Goal: Task Accomplishment & Management: Use online tool/utility

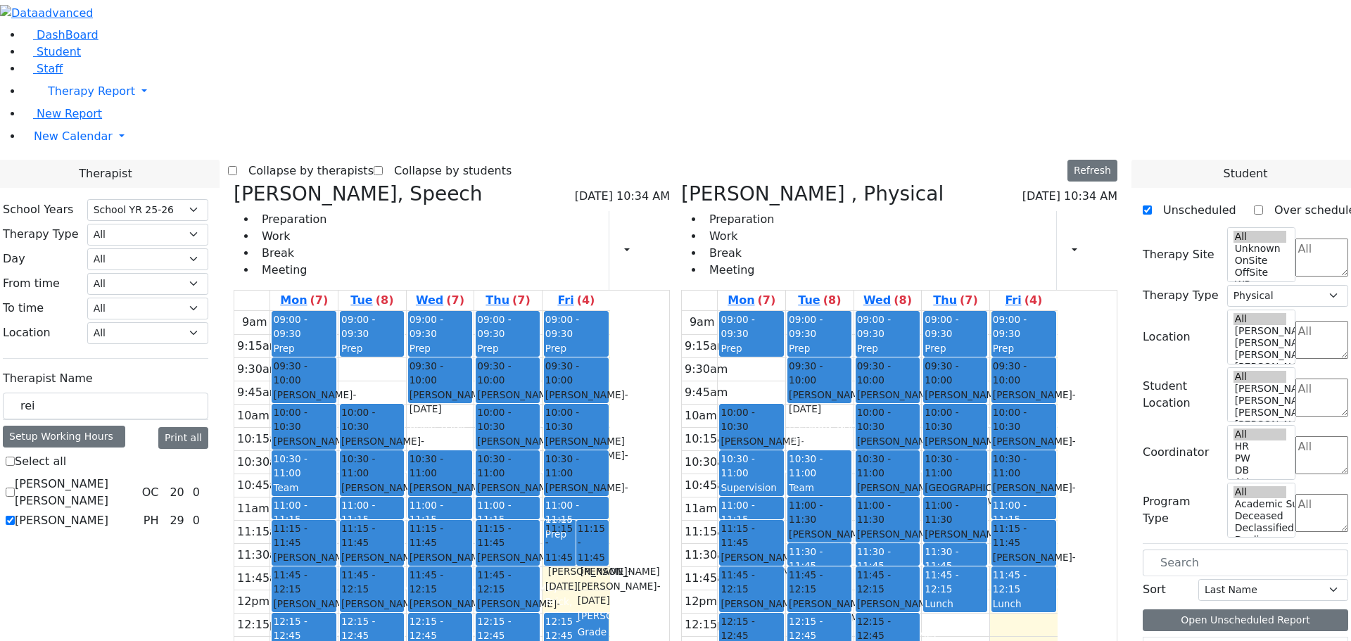
select select "212"
select select "2"
click at [681, 182] on icon at bounding box center [681, 193] width 0 height 23
checkbox input "false"
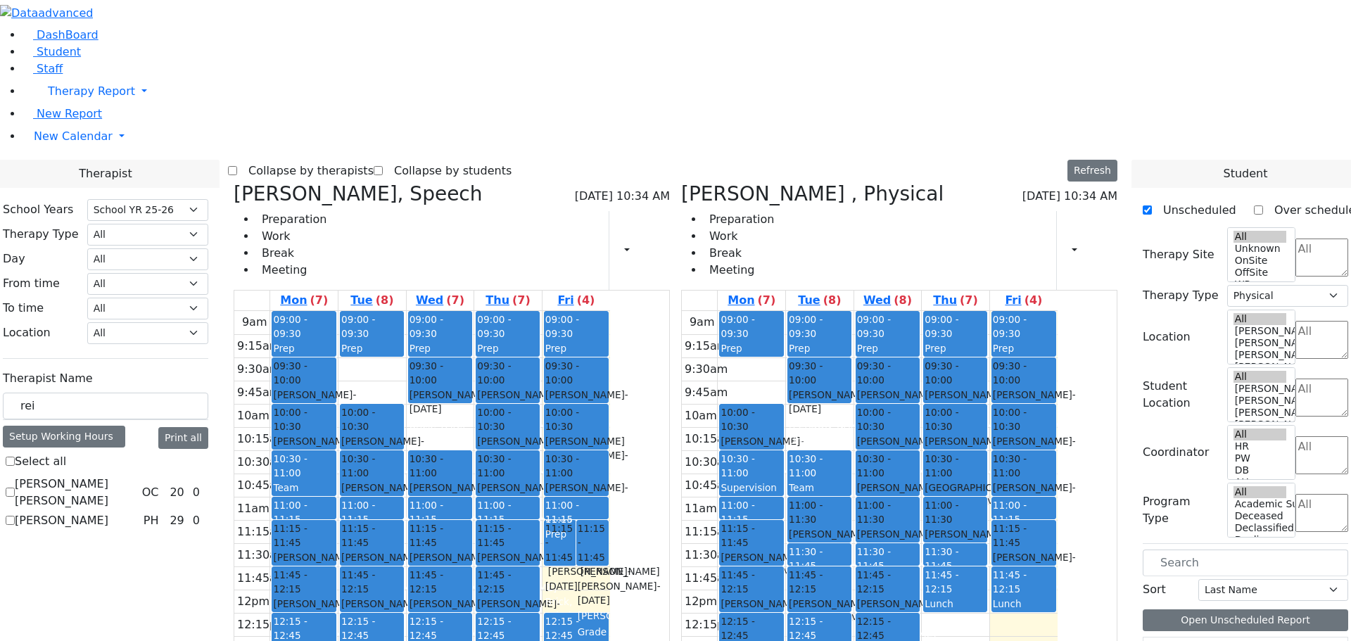
select select
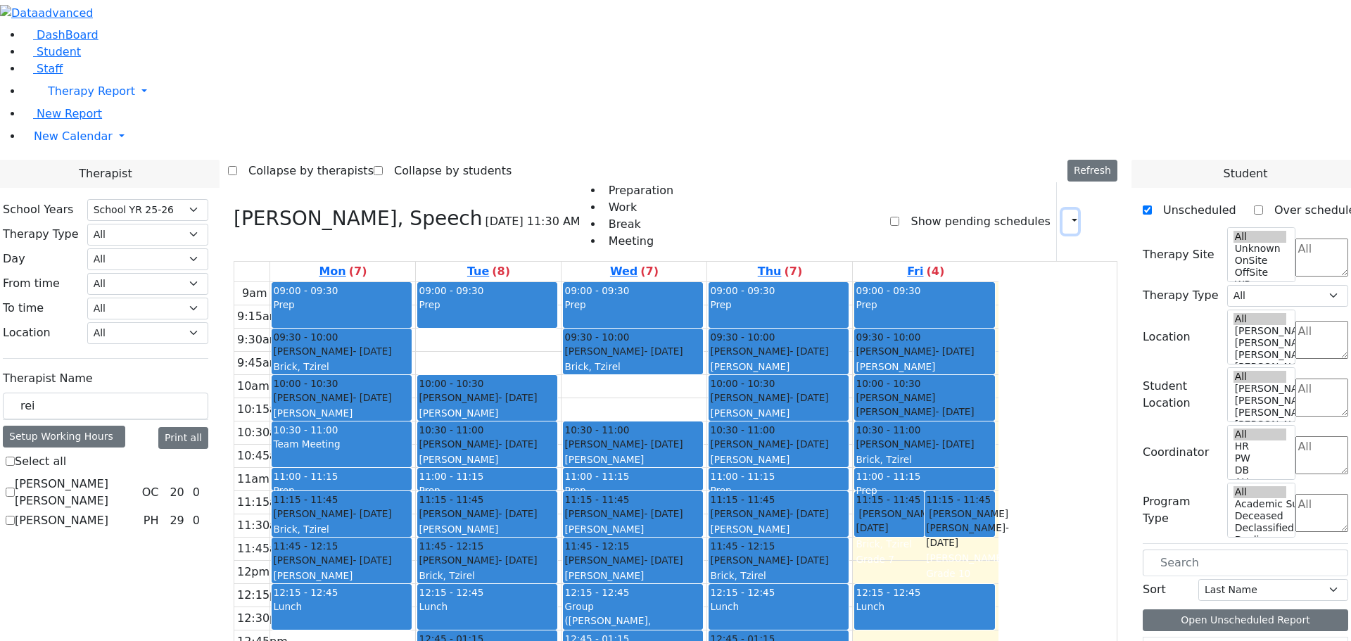
click at [1066, 215] on icon "button" at bounding box center [1066, 221] width 0 height 13
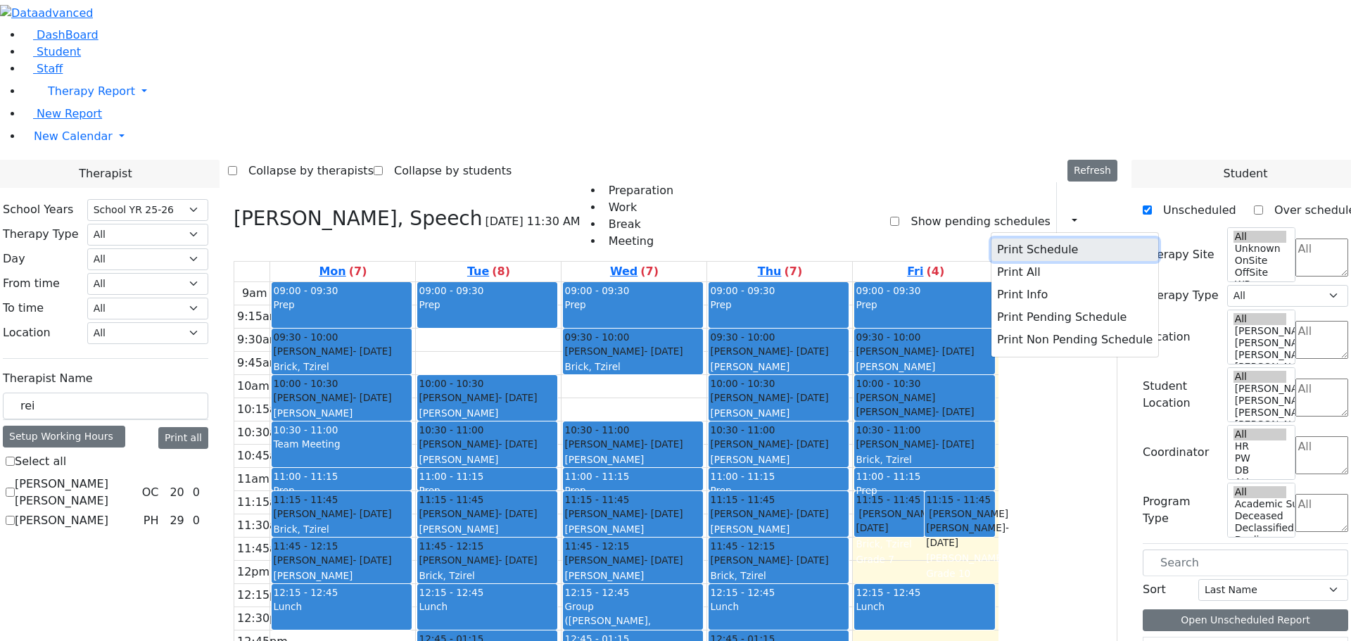
click at [1006, 239] on button "Print Schedule" at bounding box center [1074, 250] width 167 height 23
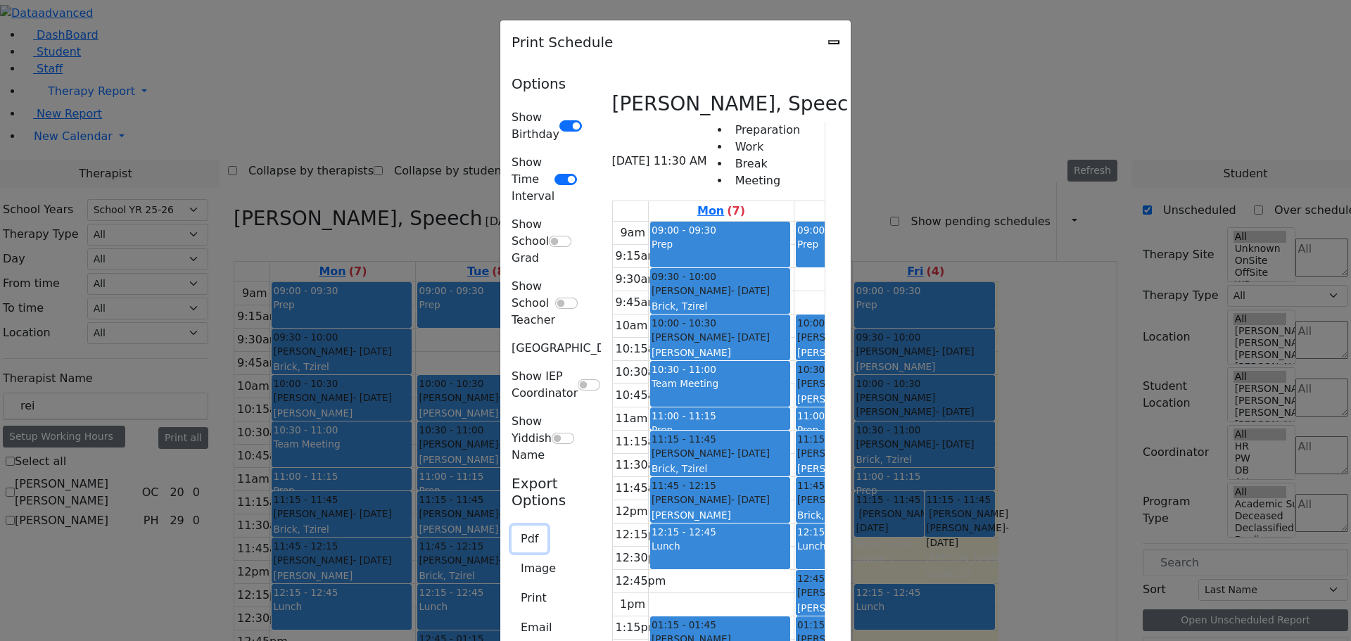
click at [512, 526] on button "Pdf" at bounding box center [530, 539] width 36 height 27
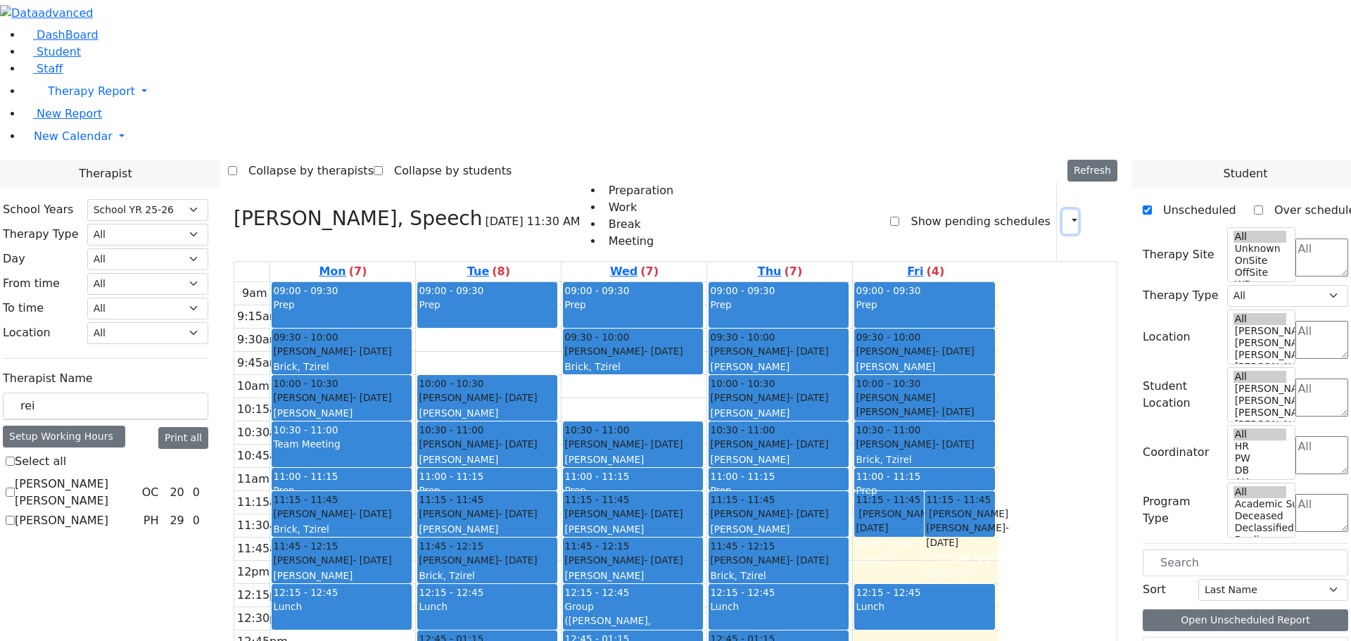
click at [1066, 215] on icon "button" at bounding box center [1066, 221] width 0 height 13
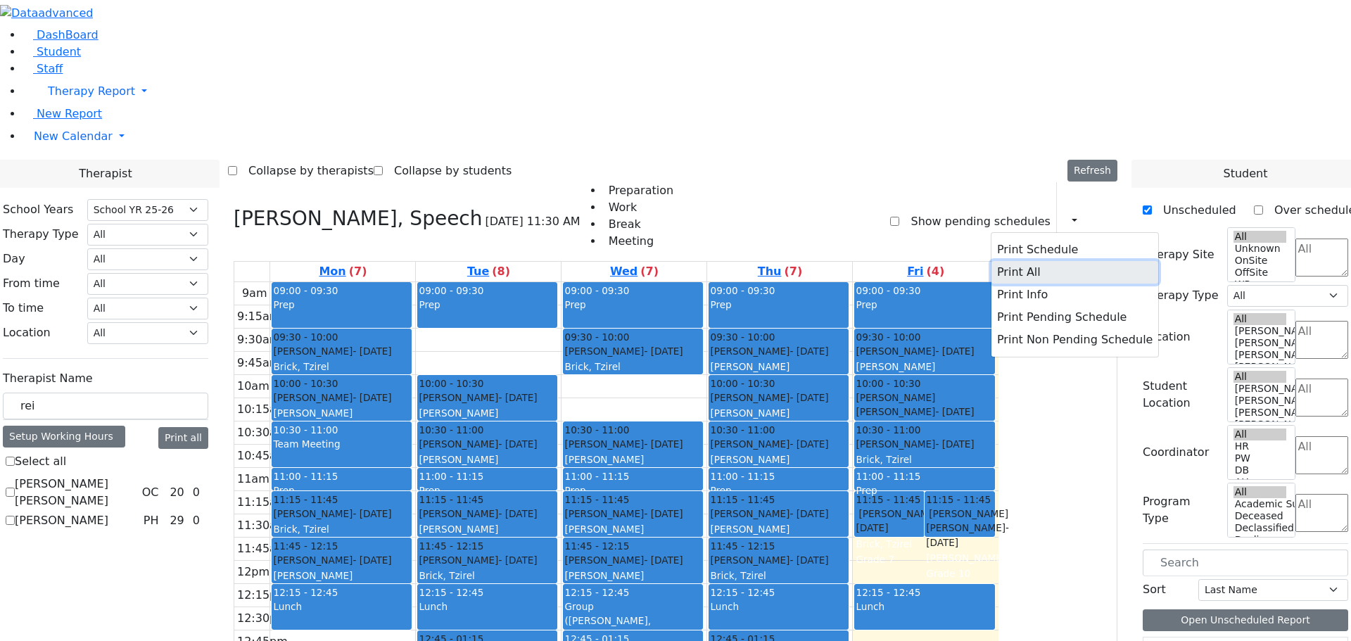
click at [991, 261] on button "Print All" at bounding box center [1074, 272] width 167 height 23
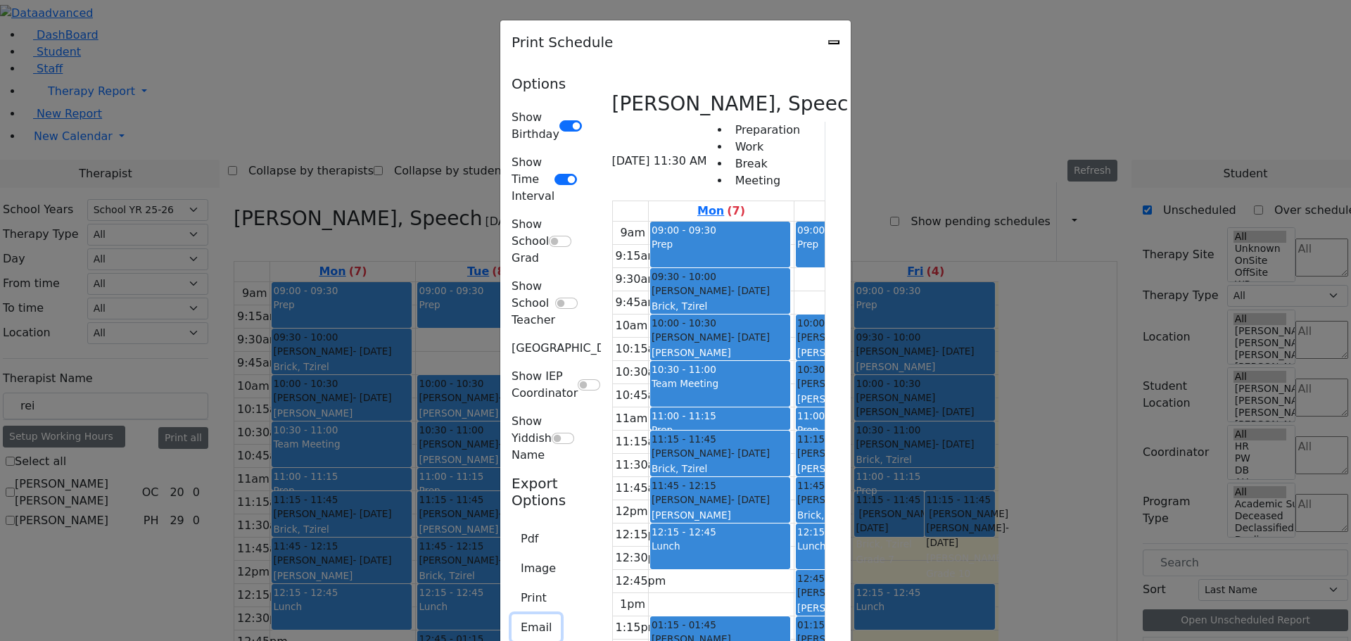
click at [512, 614] on button "Email" at bounding box center [536, 627] width 49 height 27
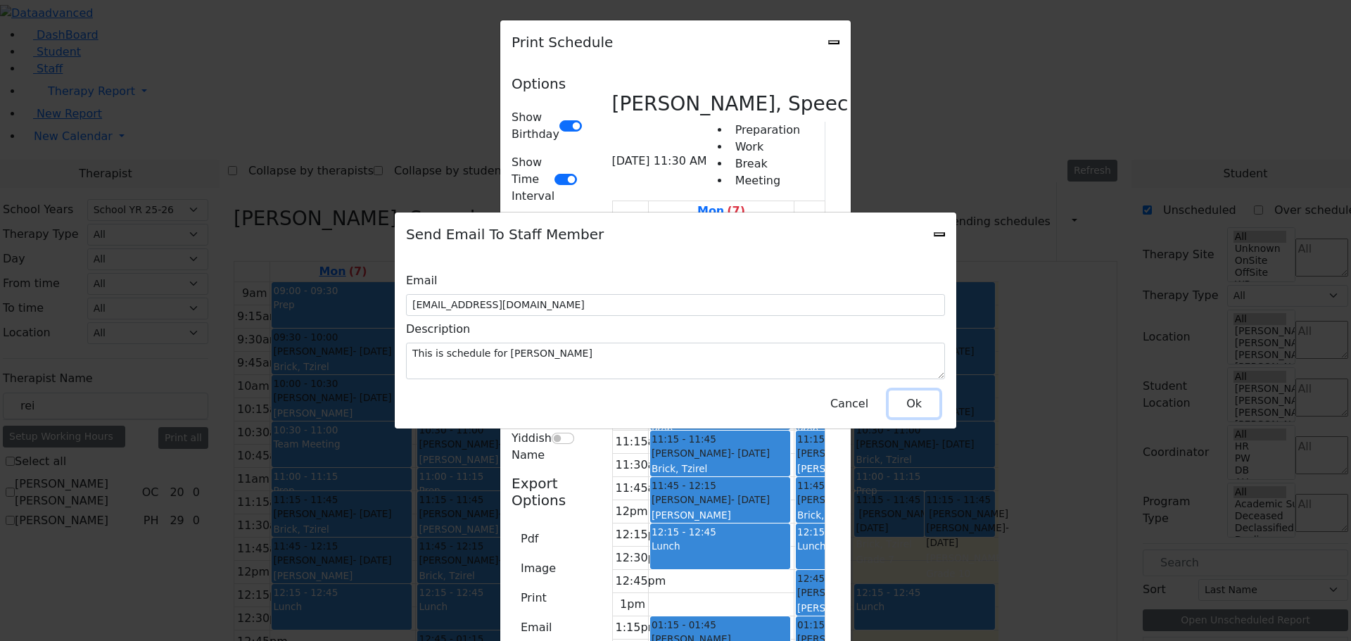
click at [909, 391] on button "Ok" at bounding box center [914, 404] width 51 height 27
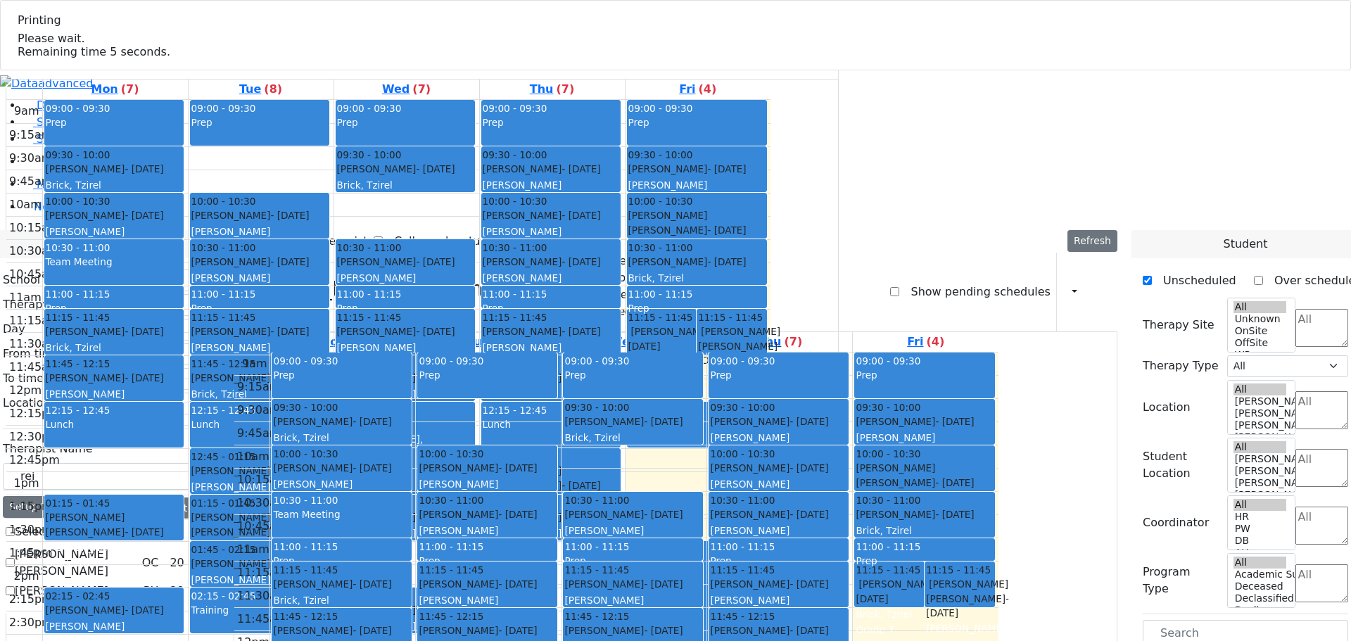
select select "212"
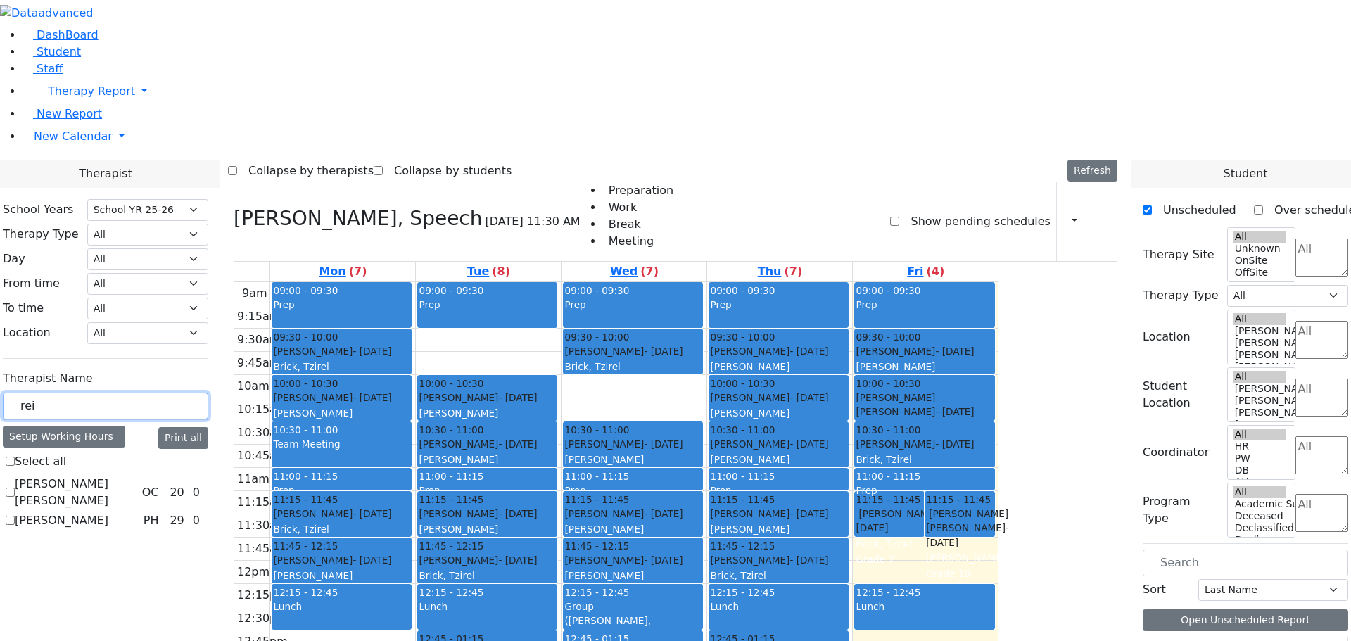
drag, startPoint x: 211, startPoint y: 253, endPoint x: 177, endPoint y: 243, distance: 35.7
click at [177, 393] on div "rei" at bounding box center [105, 406] width 205 height 27
type input "ad"
click at [108, 515] on label "[PERSON_NAME]" at bounding box center [62, 523] width 94 height 17
click at [15, 519] on input "[PERSON_NAME]" at bounding box center [10, 523] width 9 height 9
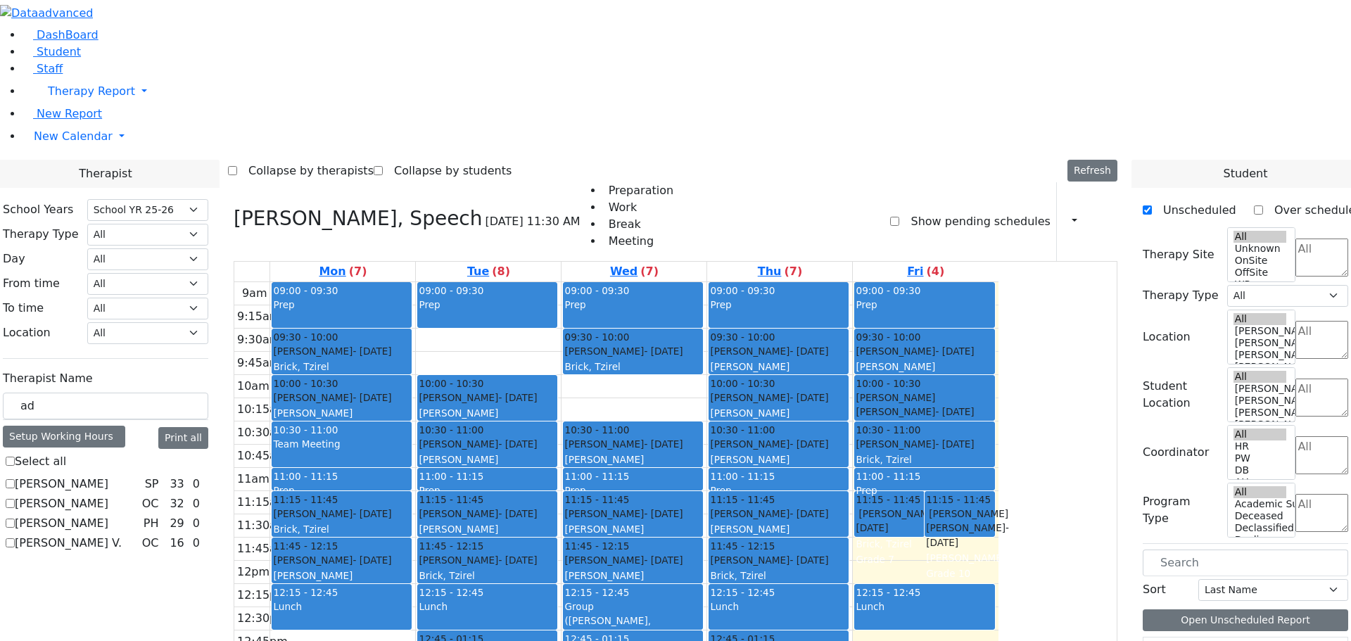
checkbox input "true"
select select "2"
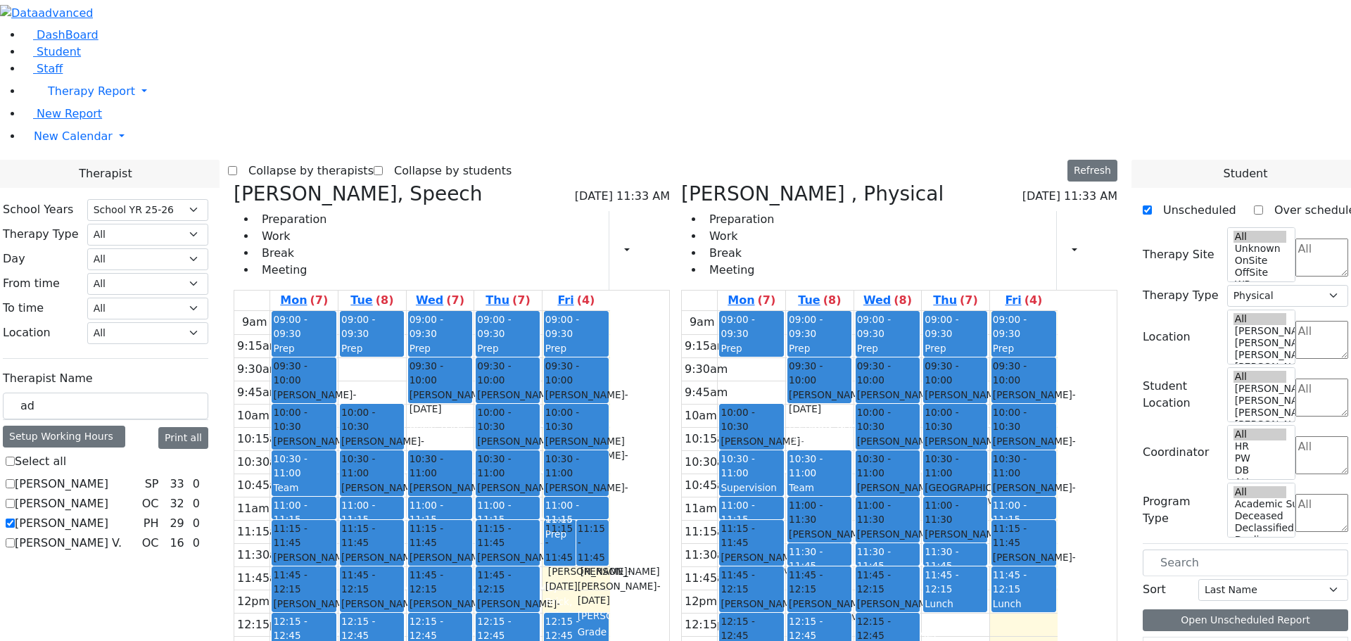
click at [234, 182] on icon at bounding box center [234, 193] width 0 height 23
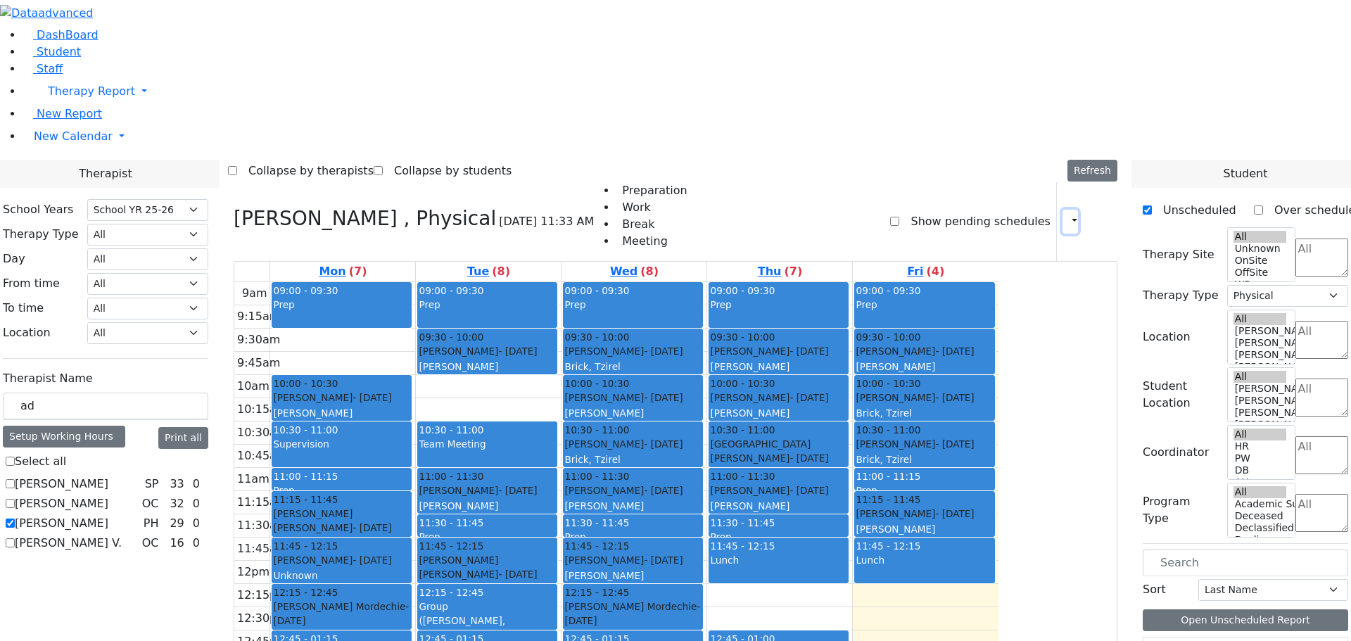
click at [1066, 215] on icon "button" at bounding box center [1066, 221] width 0 height 13
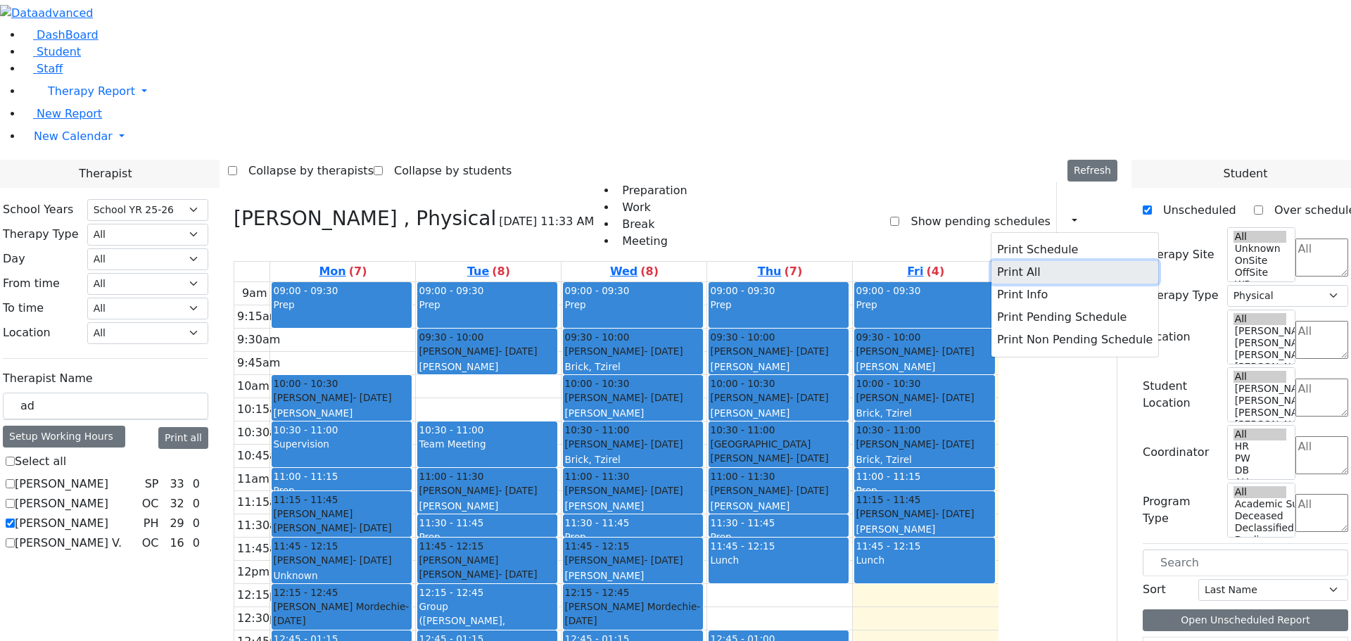
click at [1006, 261] on button "Print All" at bounding box center [1074, 272] width 167 height 23
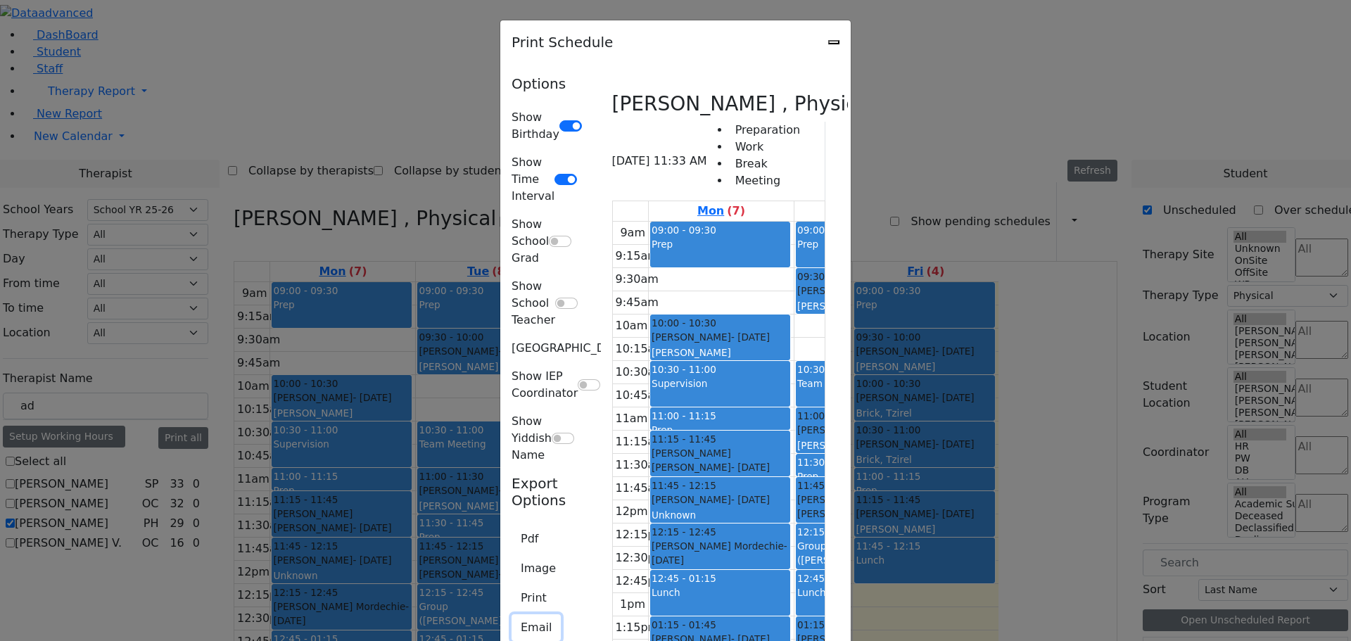
click at [512, 614] on button "Email" at bounding box center [536, 627] width 49 height 27
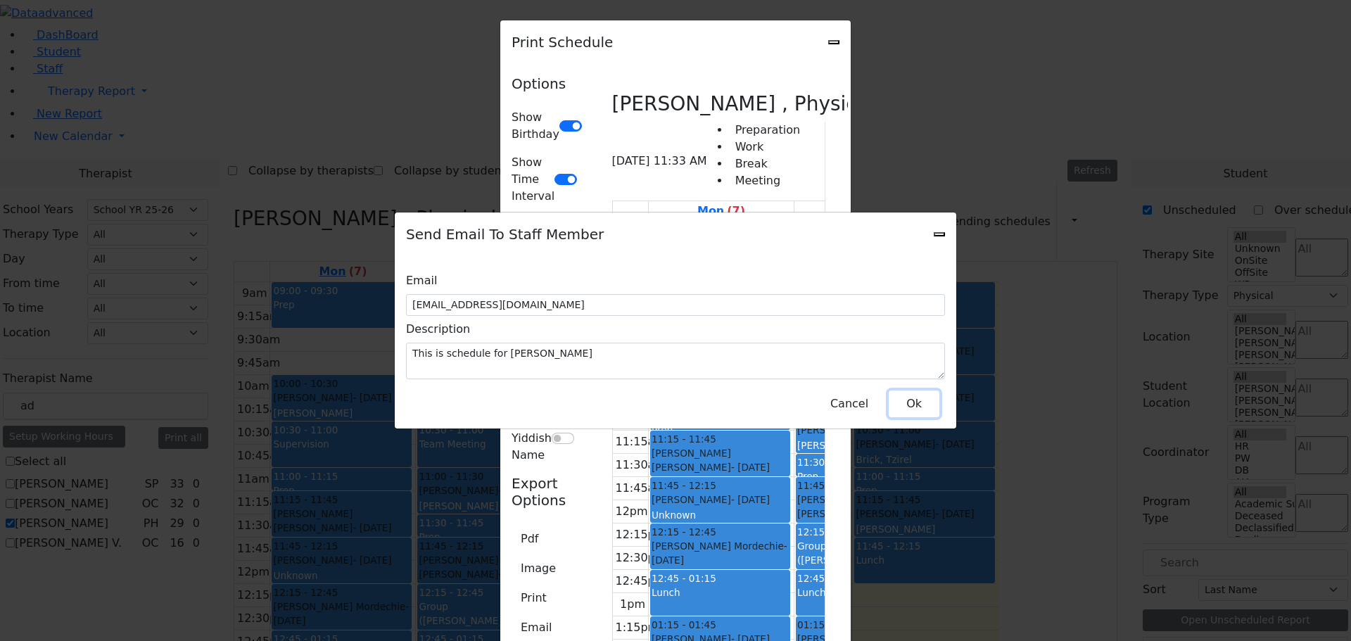
click at [918, 395] on button "Ok" at bounding box center [914, 404] width 51 height 27
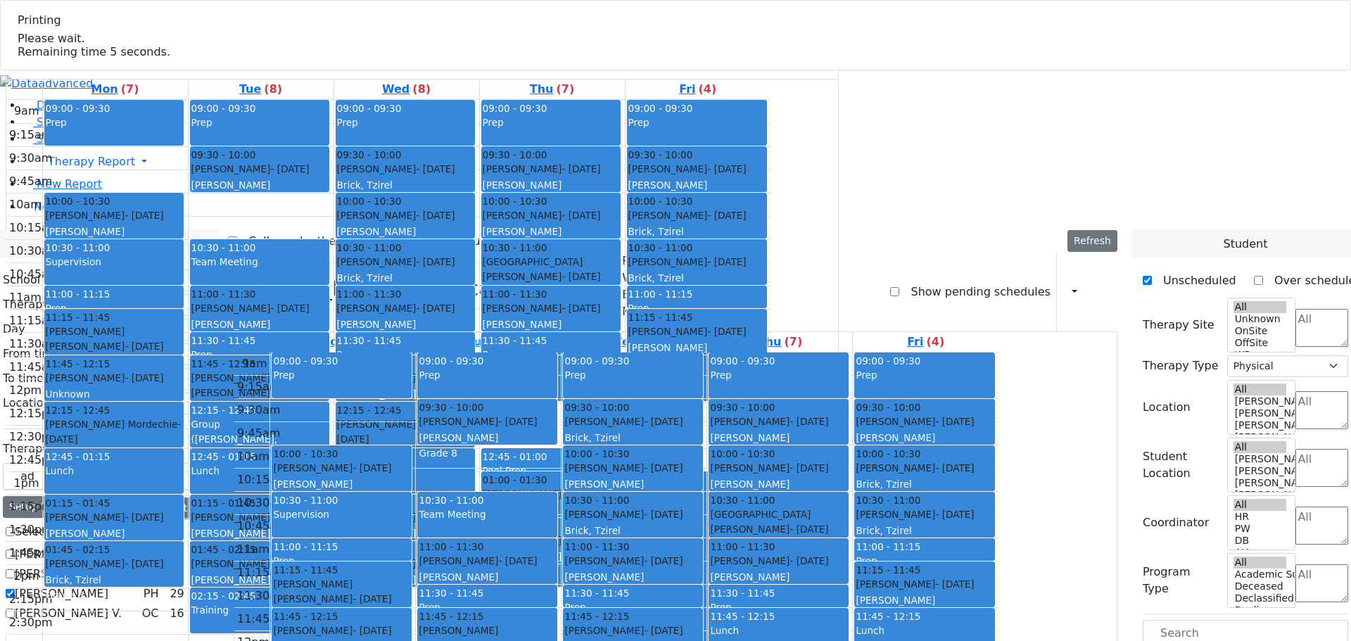
select select "212"
select select "2"
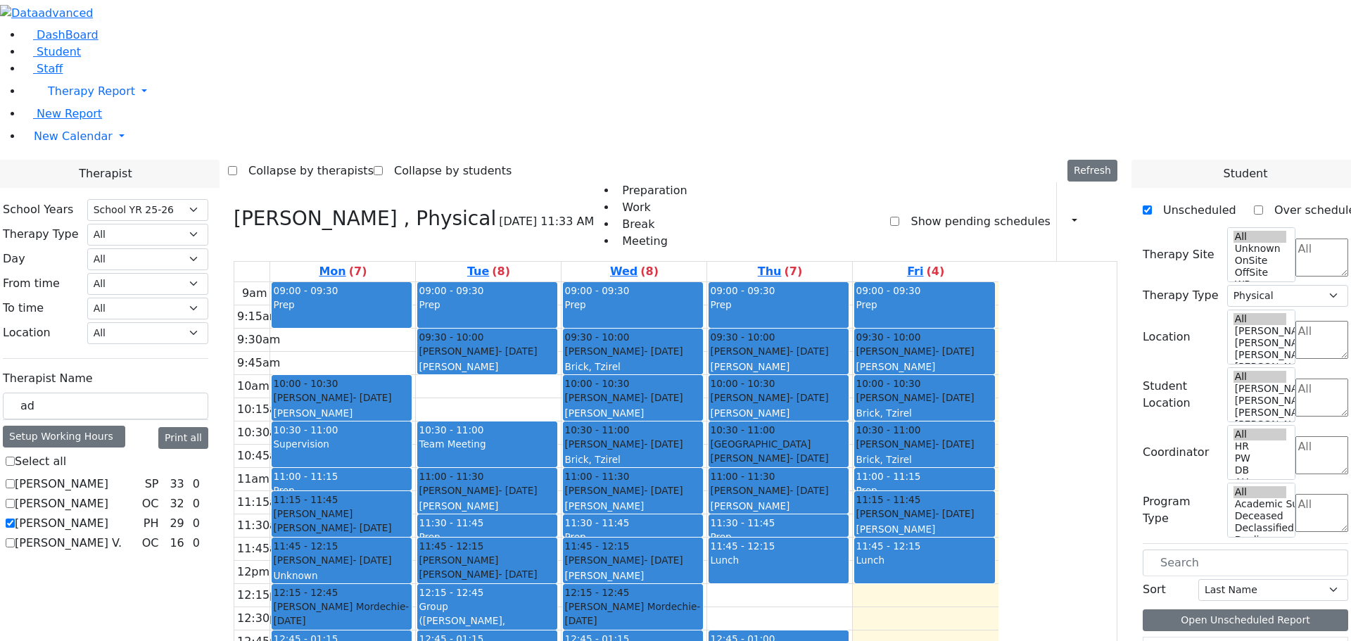
click at [108, 515] on label "[PERSON_NAME]" at bounding box center [62, 523] width 94 height 17
click at [15, 519] on input "[PERSON_NAME]" at bounding box center [10, 523] width 9 height 9
checkbox input "false"
select select
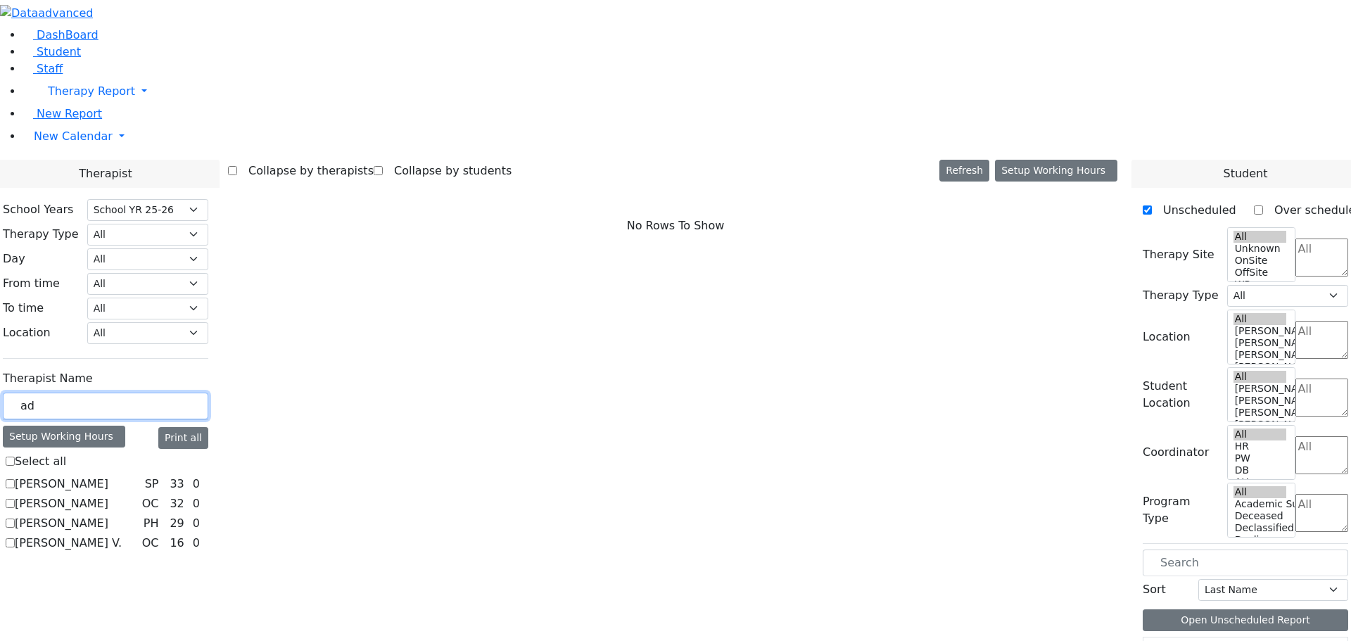
drag, startPoint x: 227, startPoint y: 247, endPoint x: 180, endPoint y: 241, distance: 47.6
click at [180, 393] on input "ad" at bounding box center [105, 406] width 205 height 27
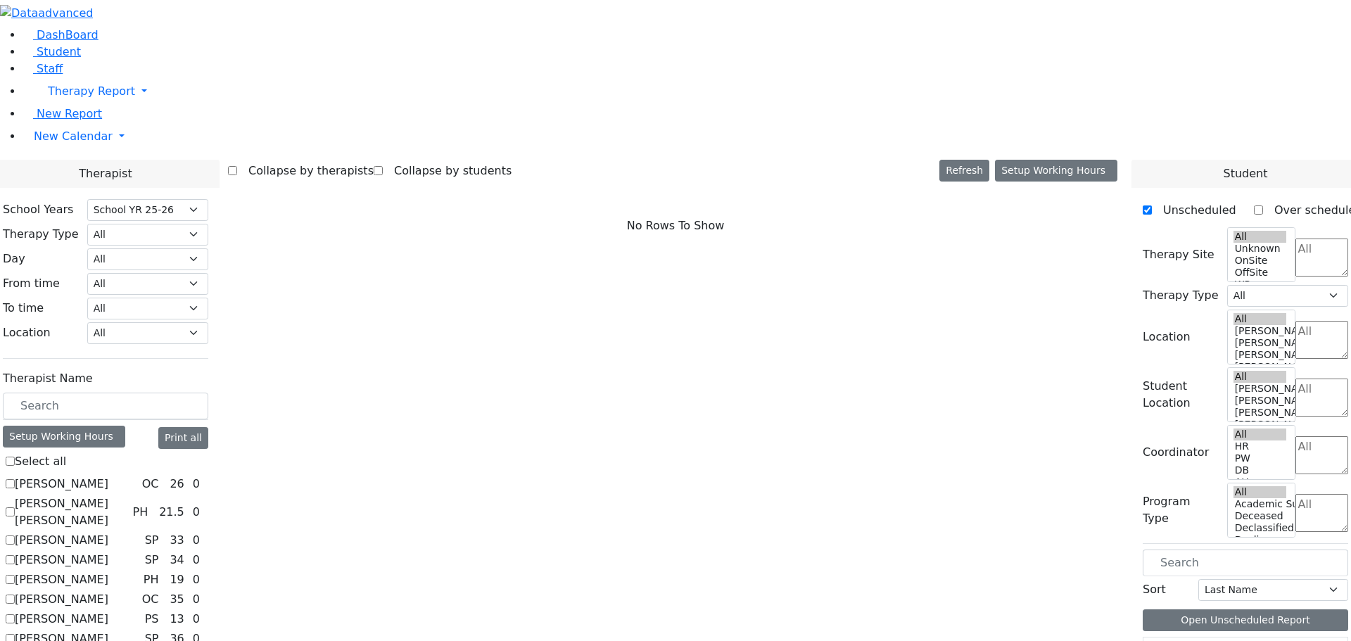
checkbox input "true"
select select "3"
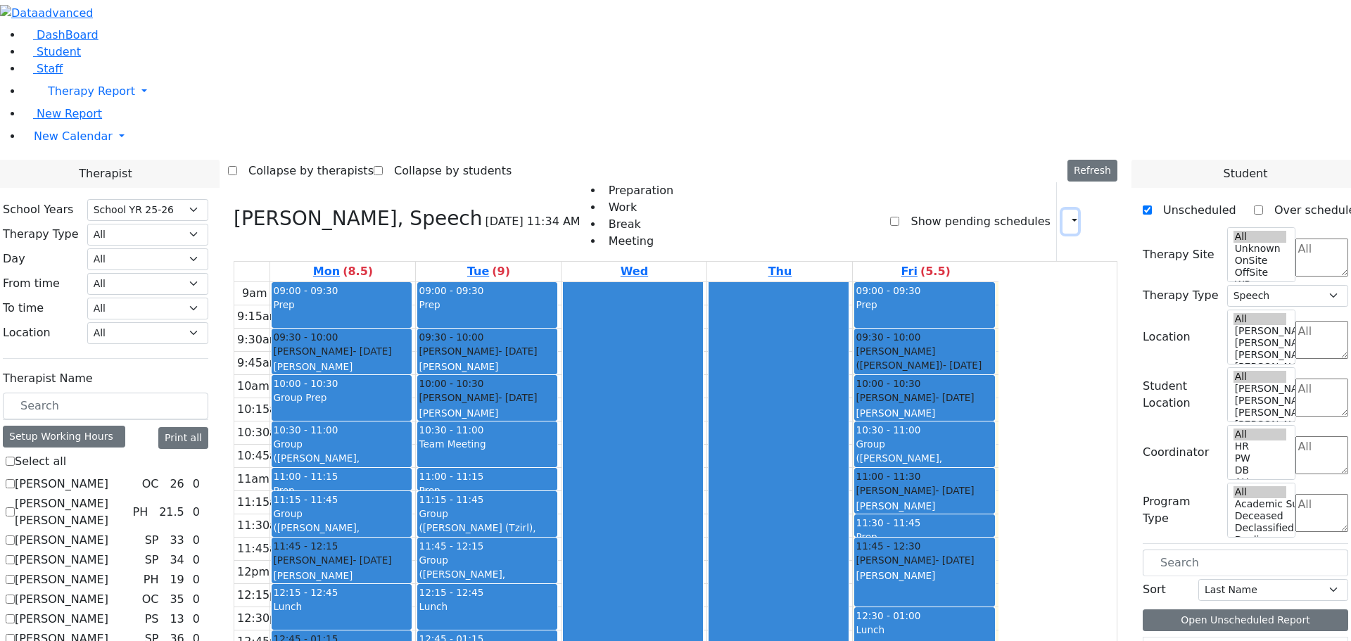
click at [1066, 215] on icon "button" at bounding box center [1066, 221] width 0 height 13
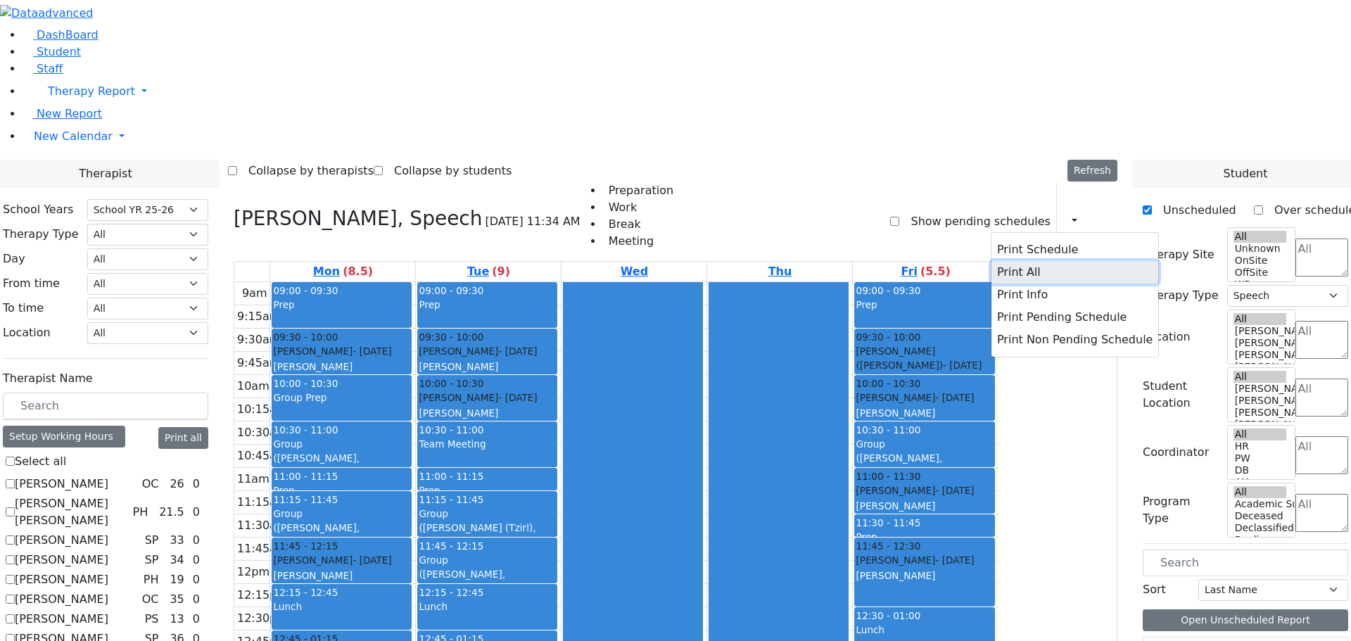
click at [991, 261] on button "Print All" at bounding box center [1074, 272] width 167 height 23
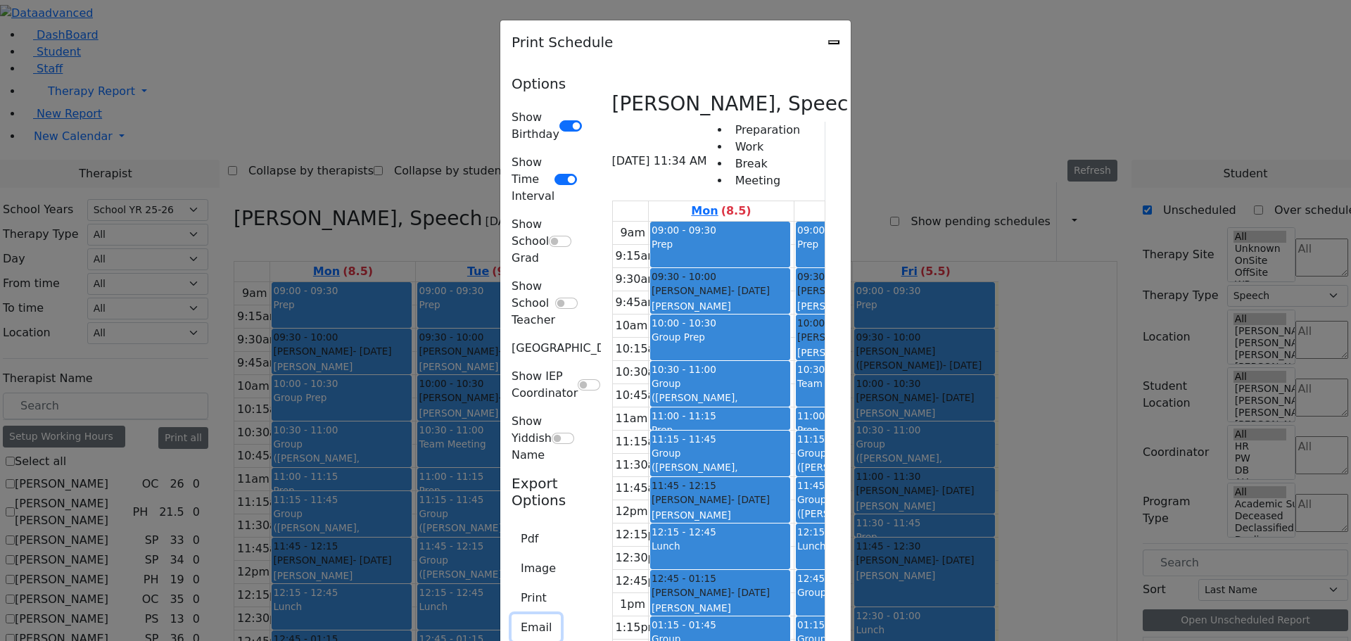
click at [512, 614] on button "Email" at bounding box center [536, 627] width 49 height 27
type input "[EMAIL_ADDRESS][DOMAIN_NAME]"
type textarea "This is schedule for [PERSON_NAME]"
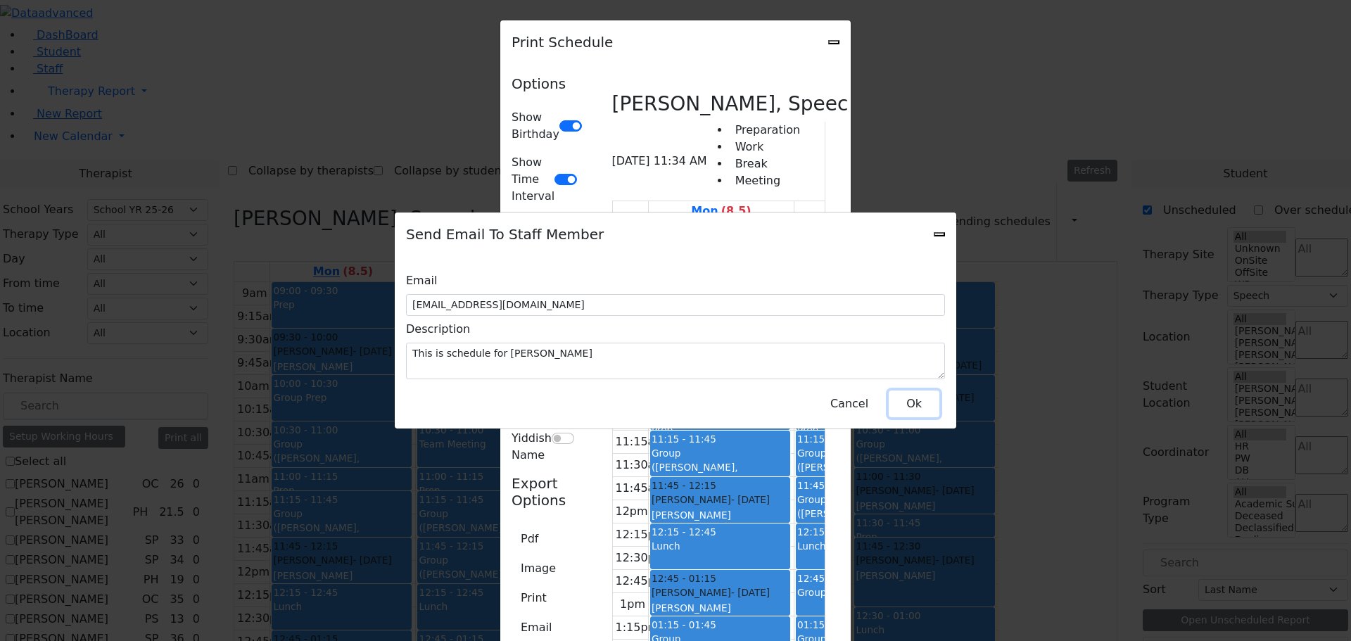
click at [919, 394] on button "Ok" at bounding box center [914, 404] width 51 height 27
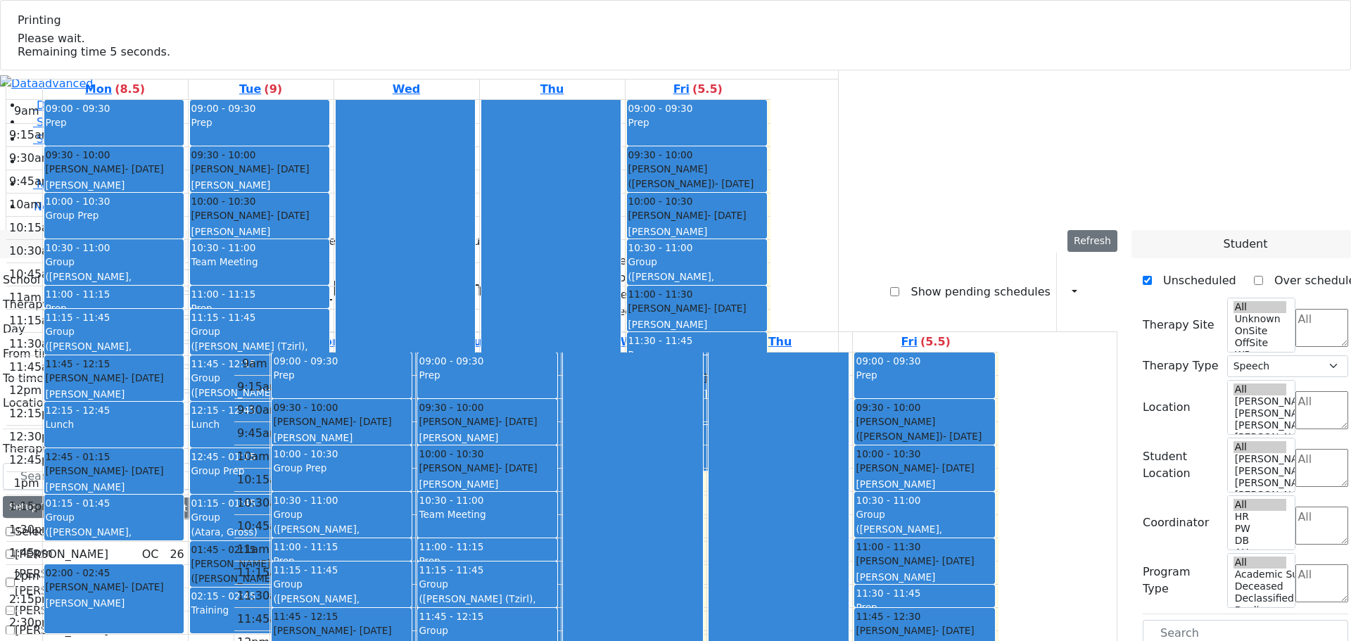
select select "212"
select select "3"
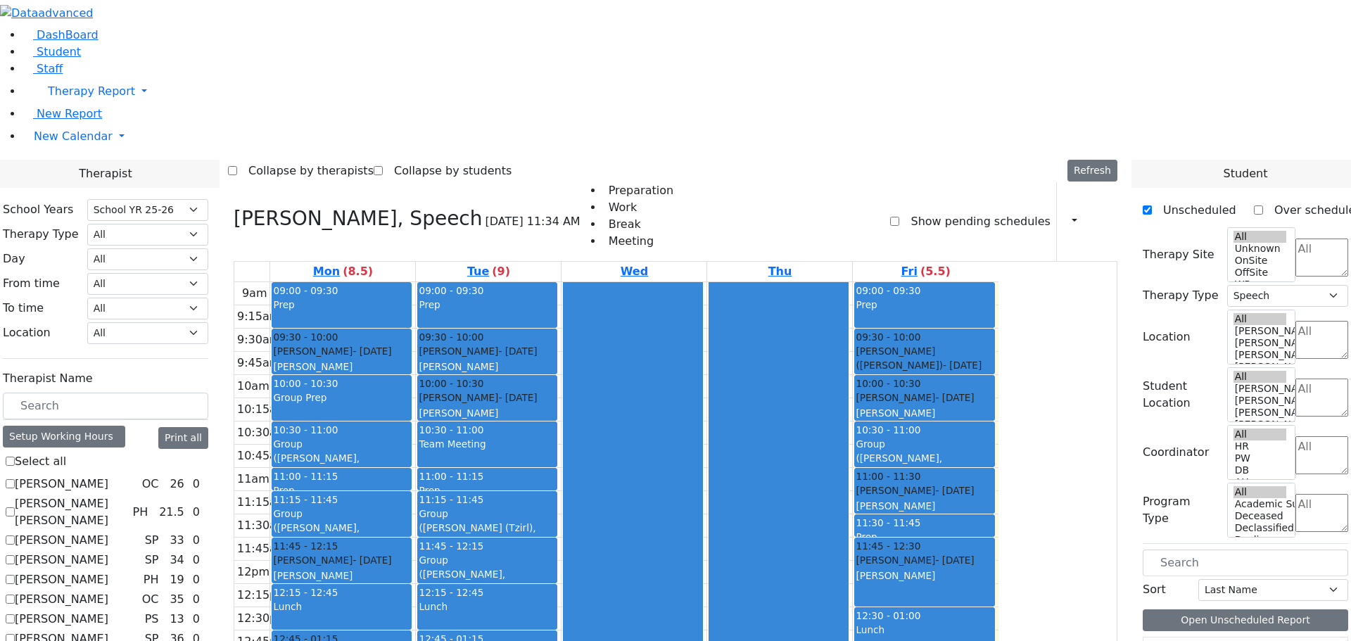
checkbox input "false"
select select
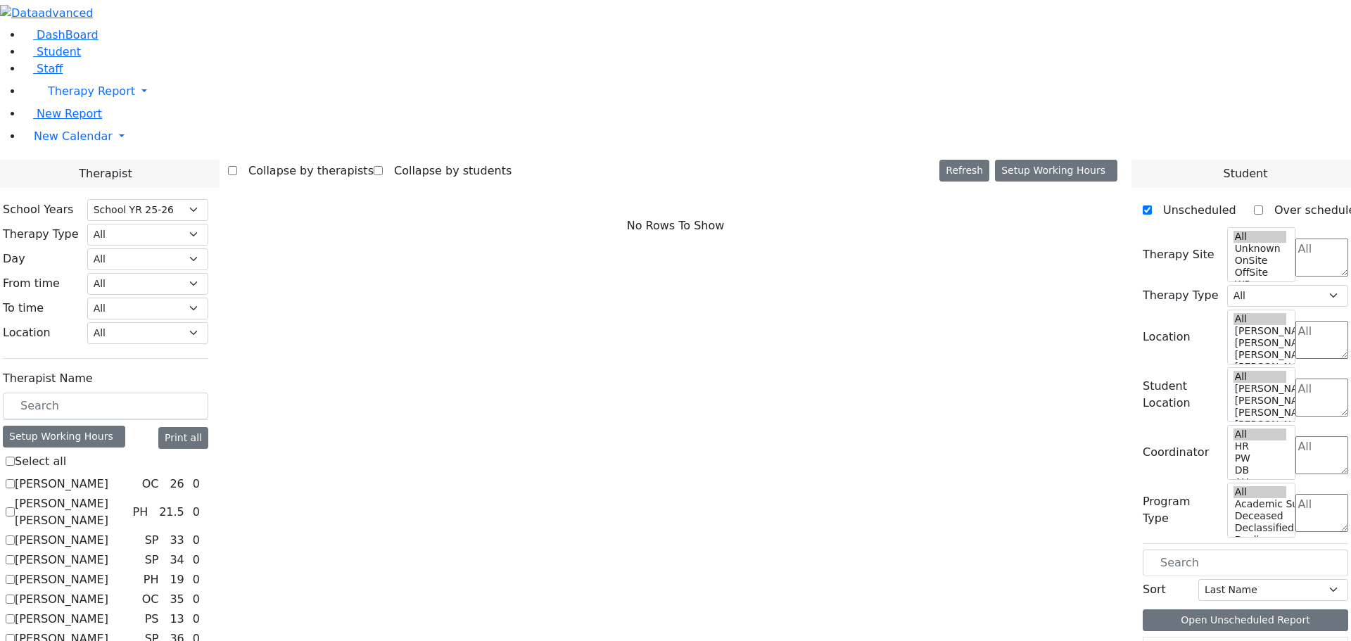
checkbox input "true"
select select "4"
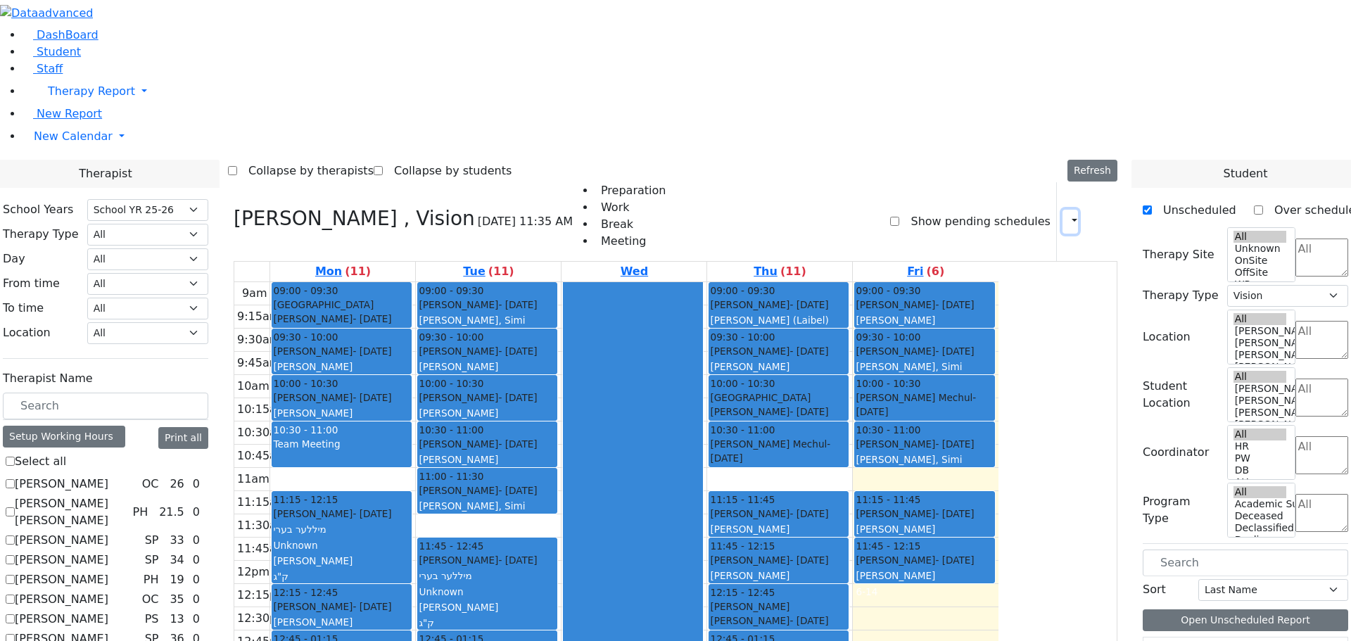
click at [1066, 215] on icon "button" at bounding box center [1066, 221] width 0 height 13
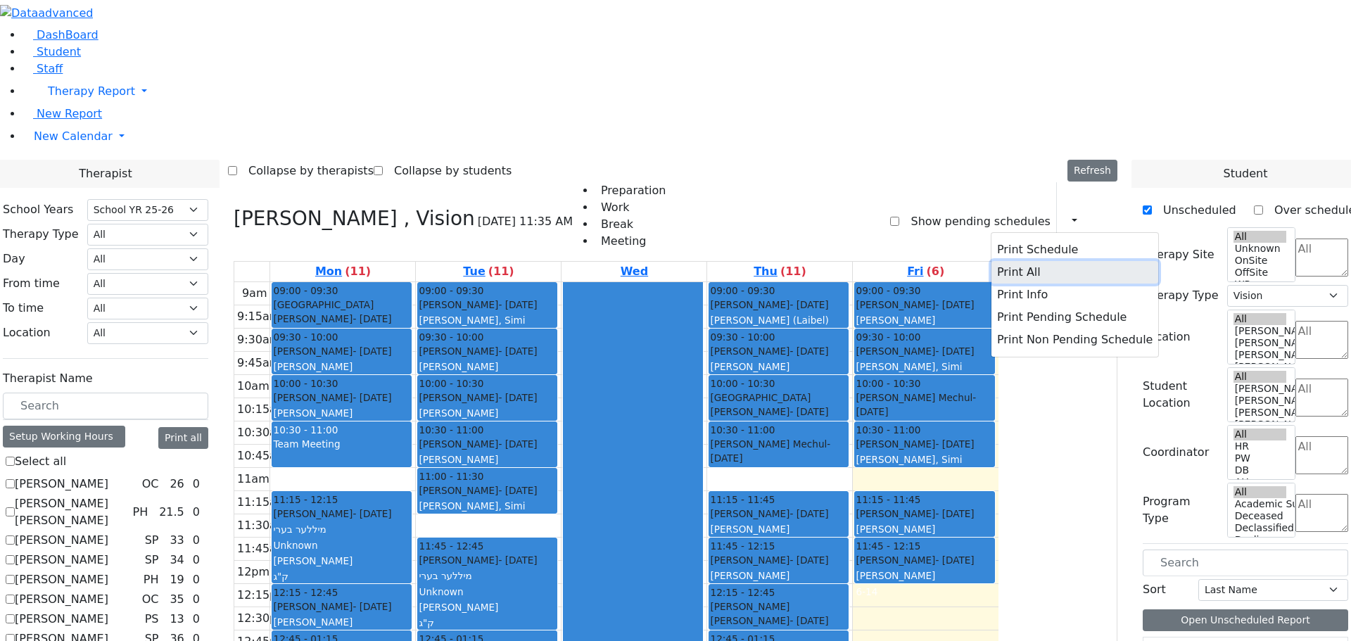
click at [993, 261] on button "Print All" at bounding box center [1074, 272] width 167 height 23
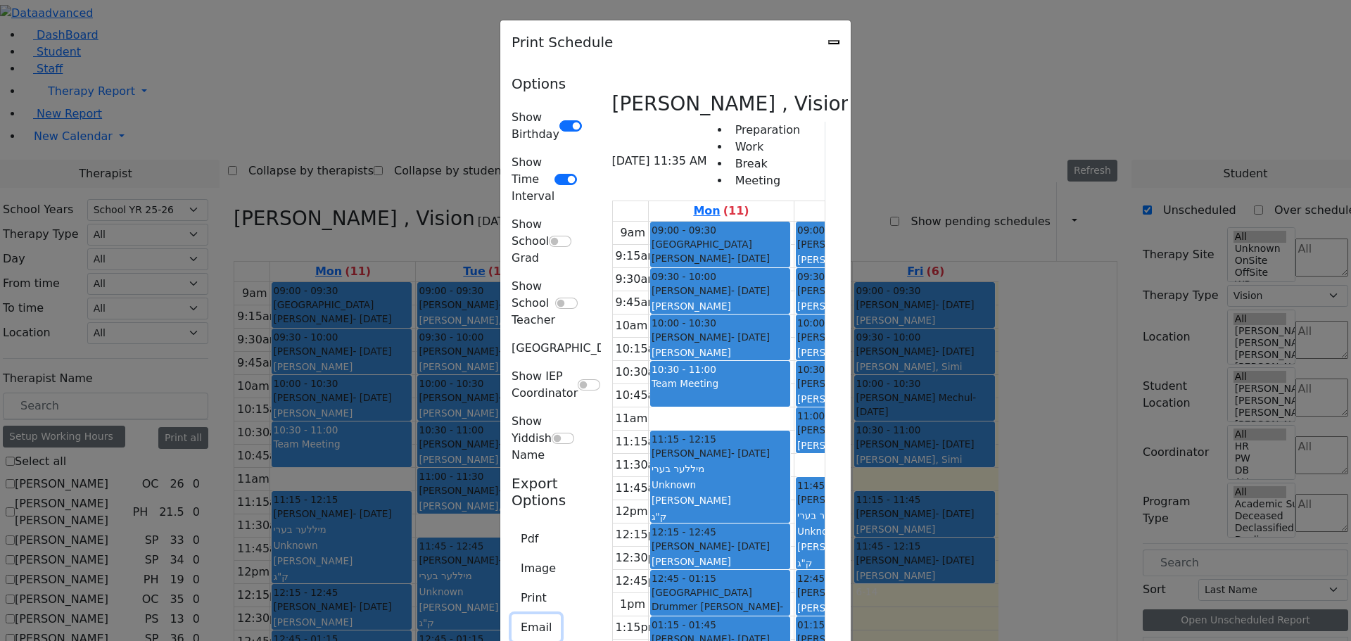
click at [512, 614] on button "Email" at bounding box center [536, 627] width 49 height 27
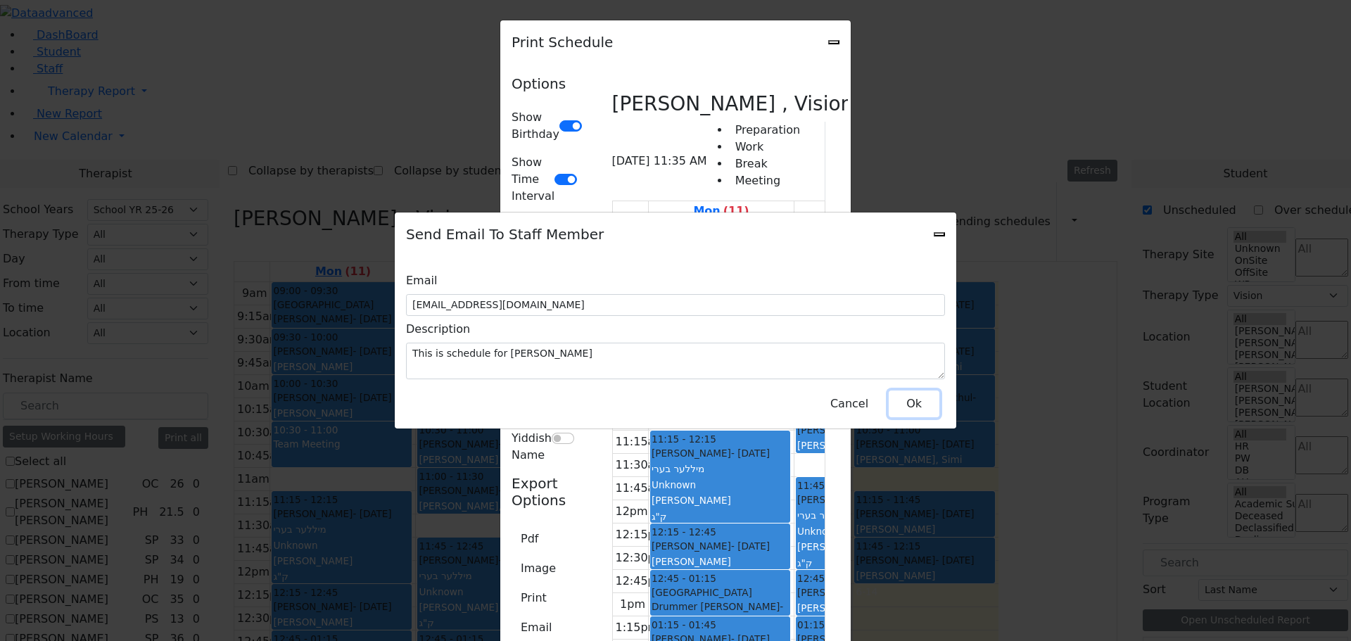
click at [910, 402] on button "Ok" at bounding box center [914, 404] width 51 height 27
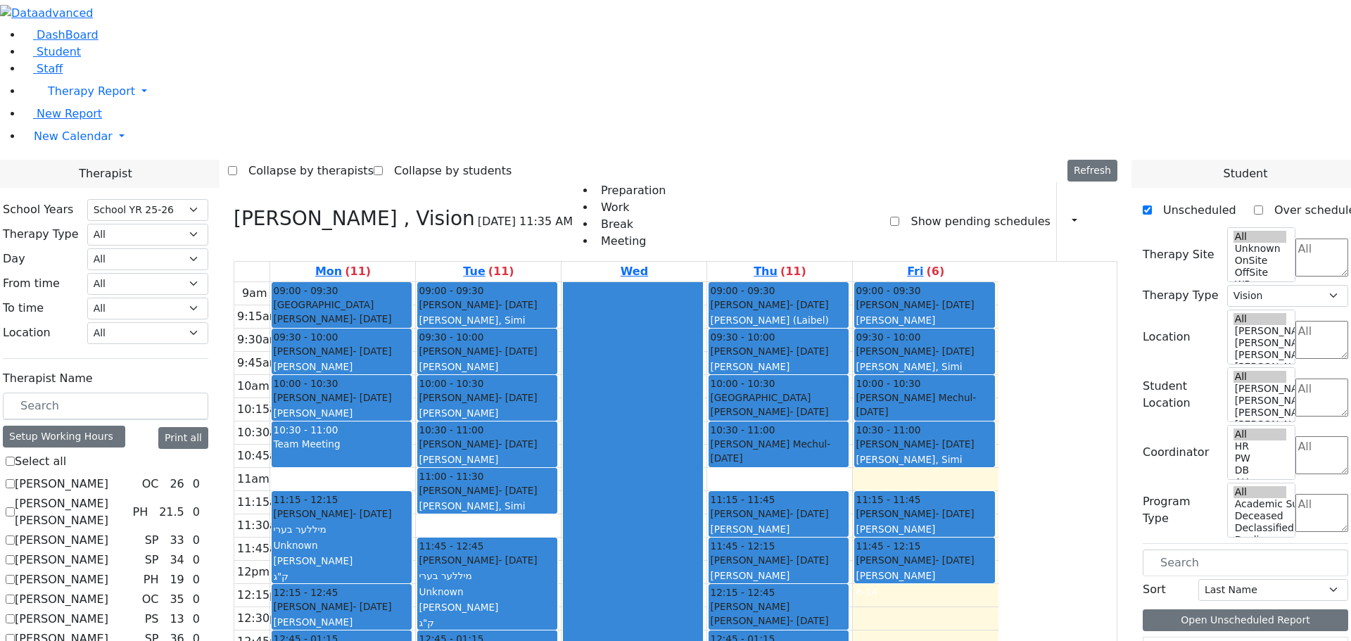
scroll to position [141, 0]
checkbox input "false"
select select
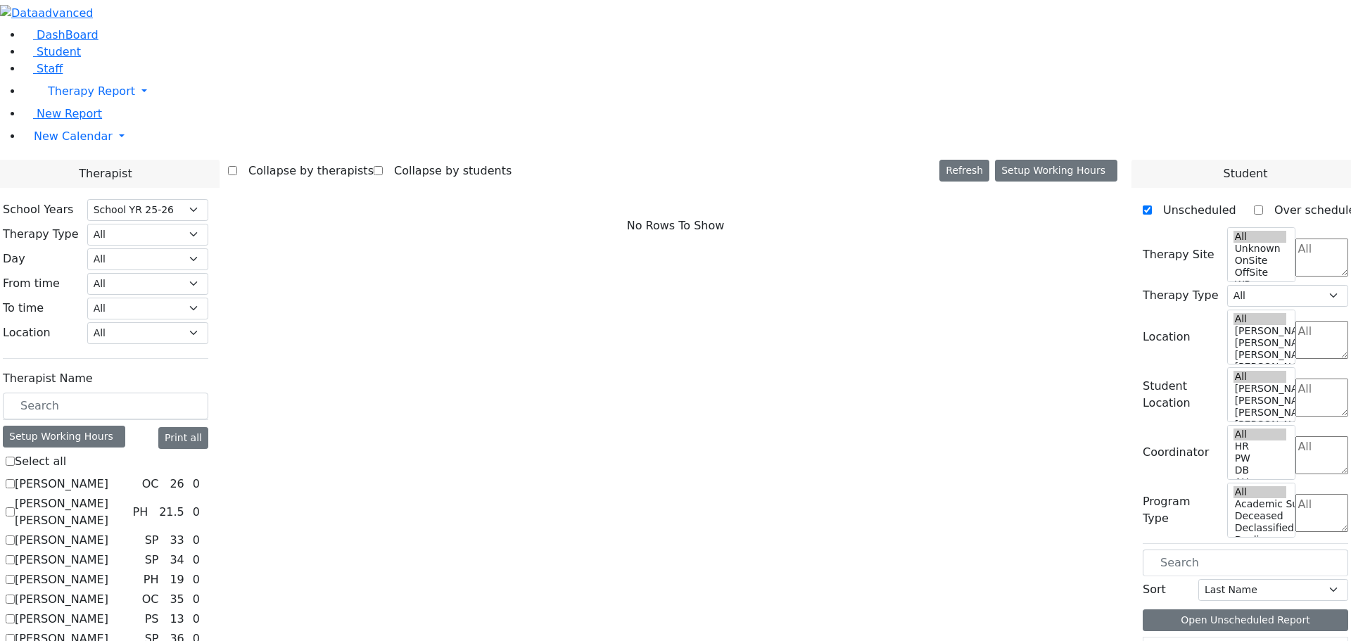
scroll to position [281, 0]
checkbox input "true"
select select "3"
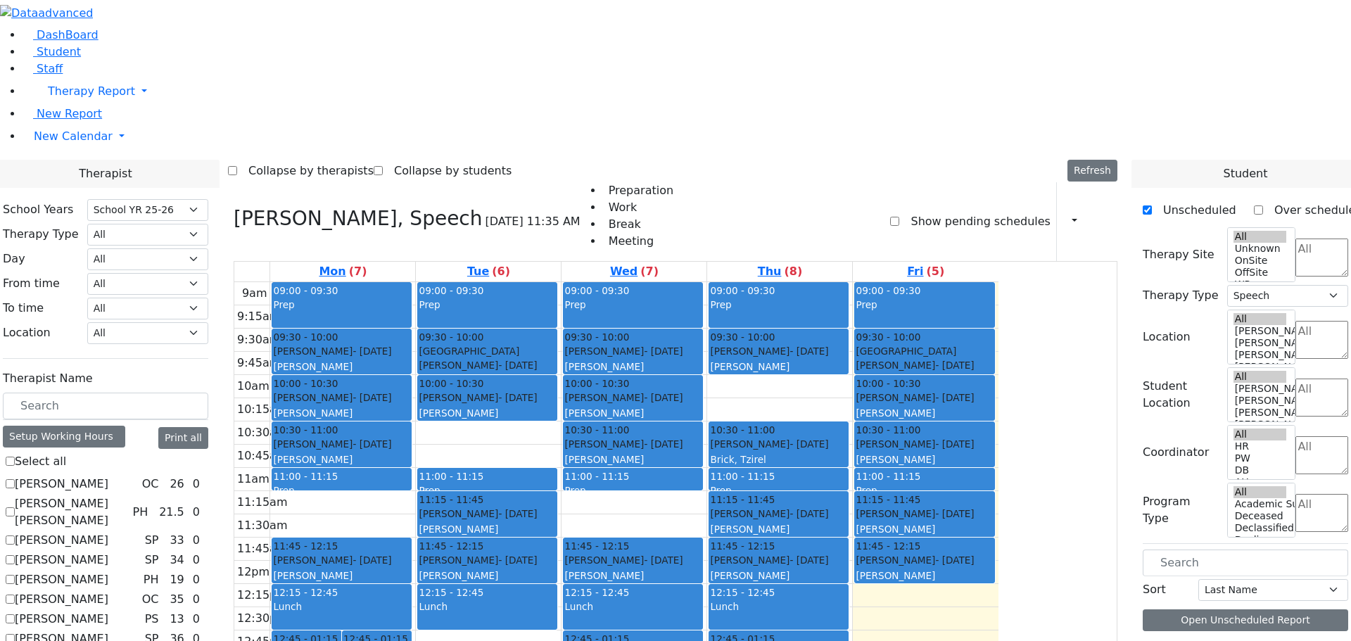
scroll to position [1, 0]
click at [1066, 215] on icon "button" at bounding box center [1066, 221] width 0 height 13
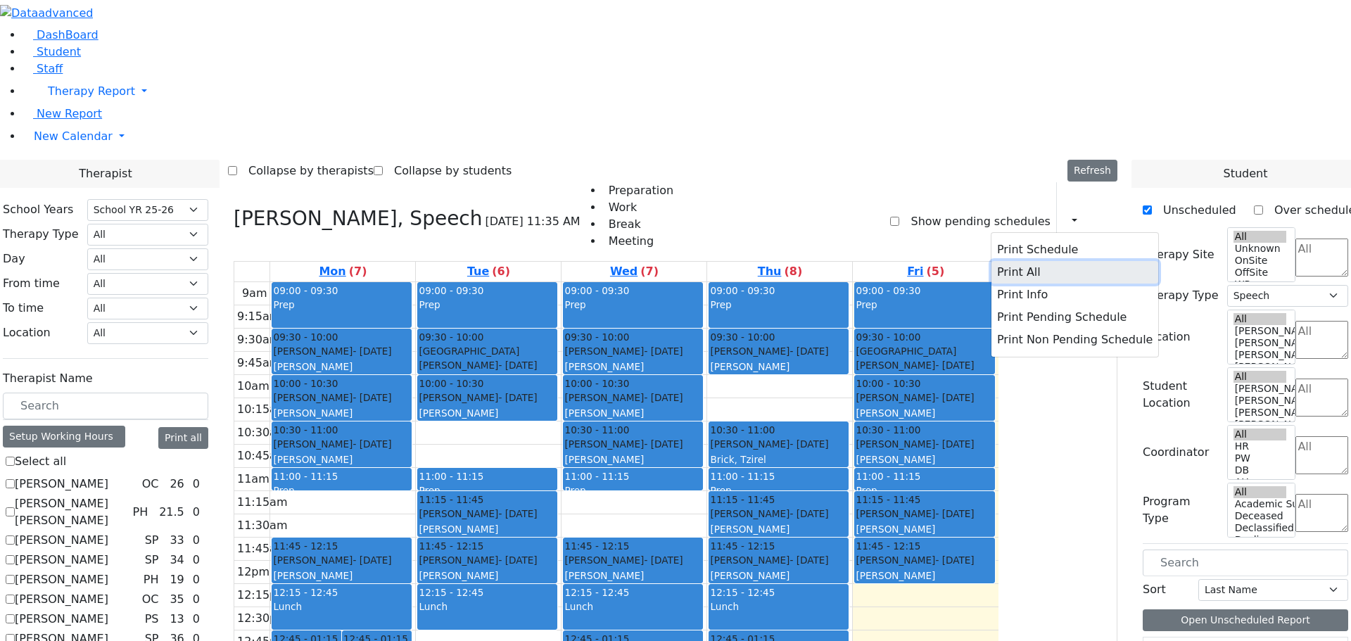
click at [1015, 261] on button "Print All" at bounding box center [1074, 272] width 167 height 23
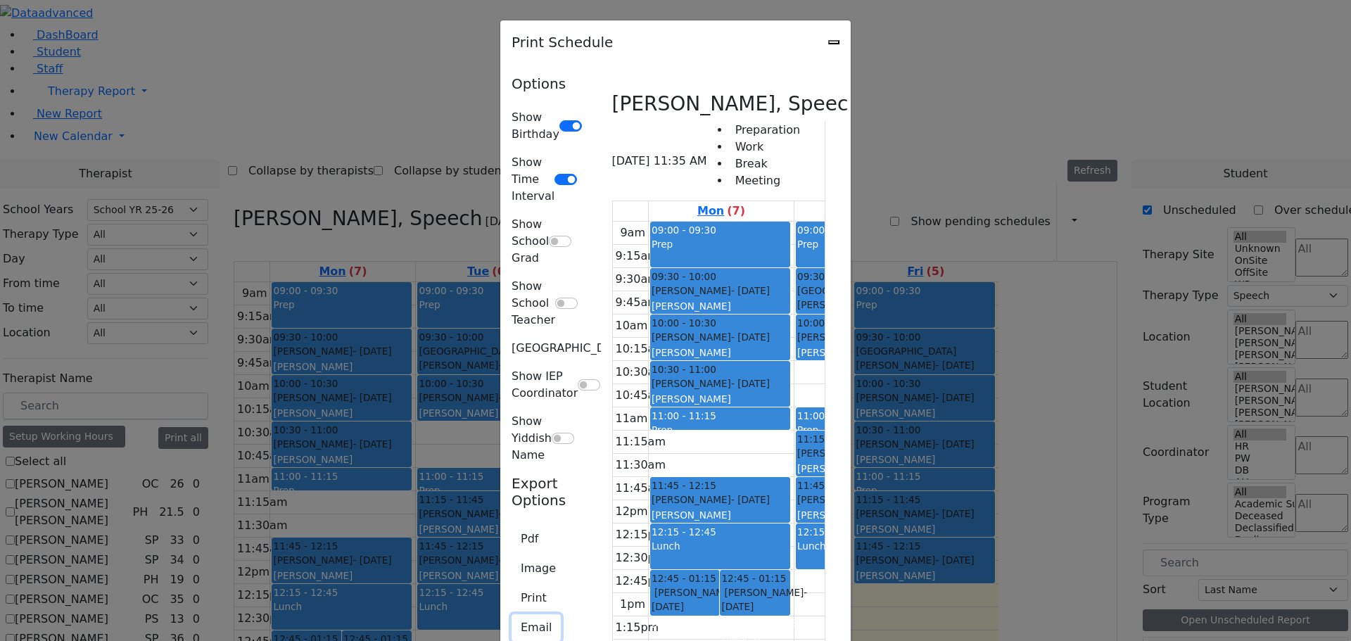
click at [512, 614] on button "Email" at bounding box center [536, 627] width 49 height 27
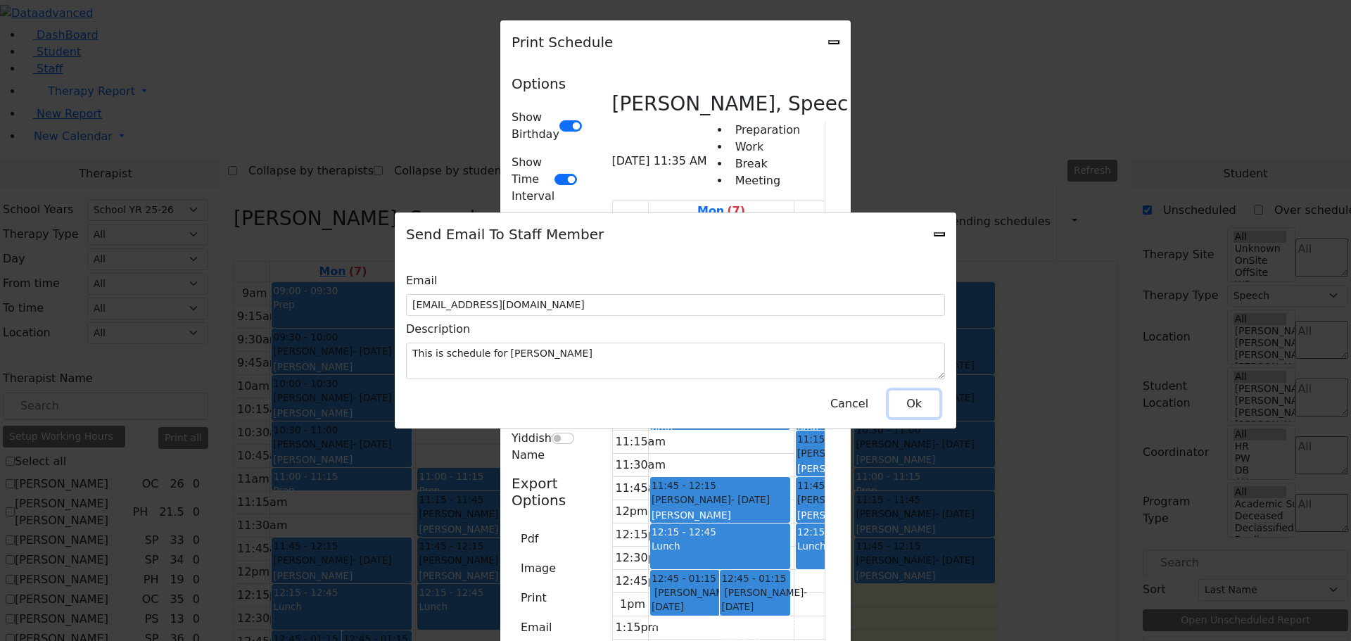
click at [916, 402] on button "Ok" at bounding box center [914, 404] width 51 height 27
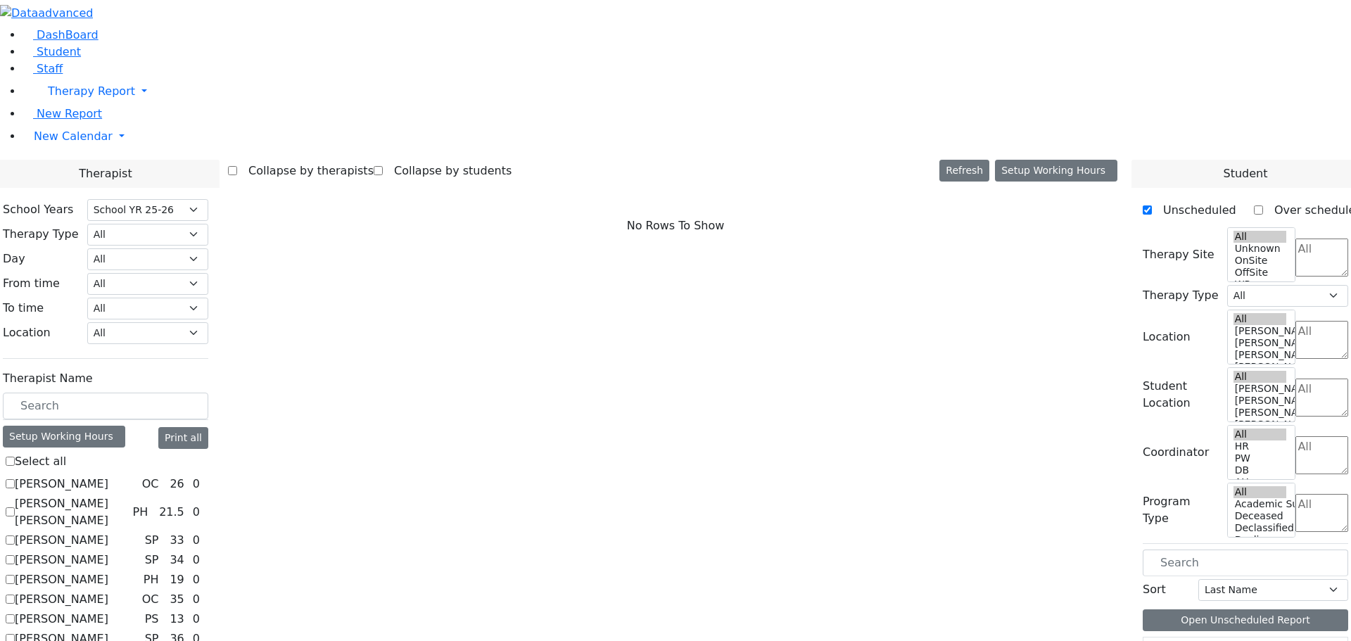
select select "212"
checkbox input "true"
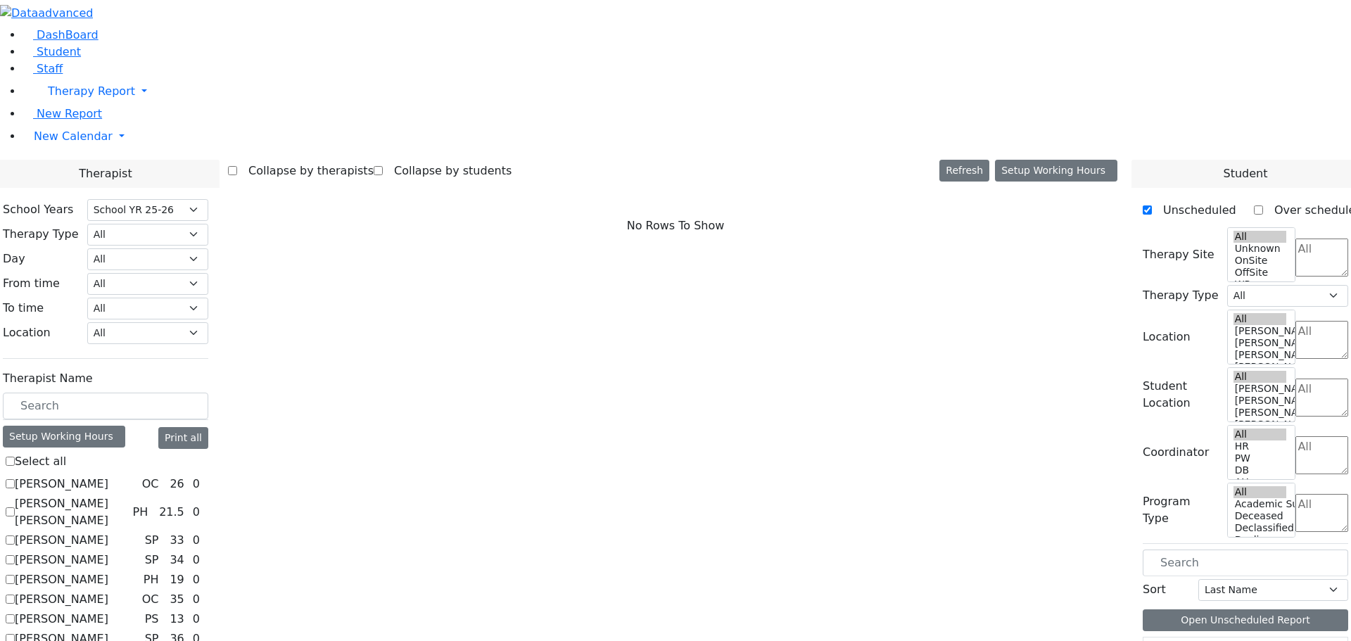
select select "3"
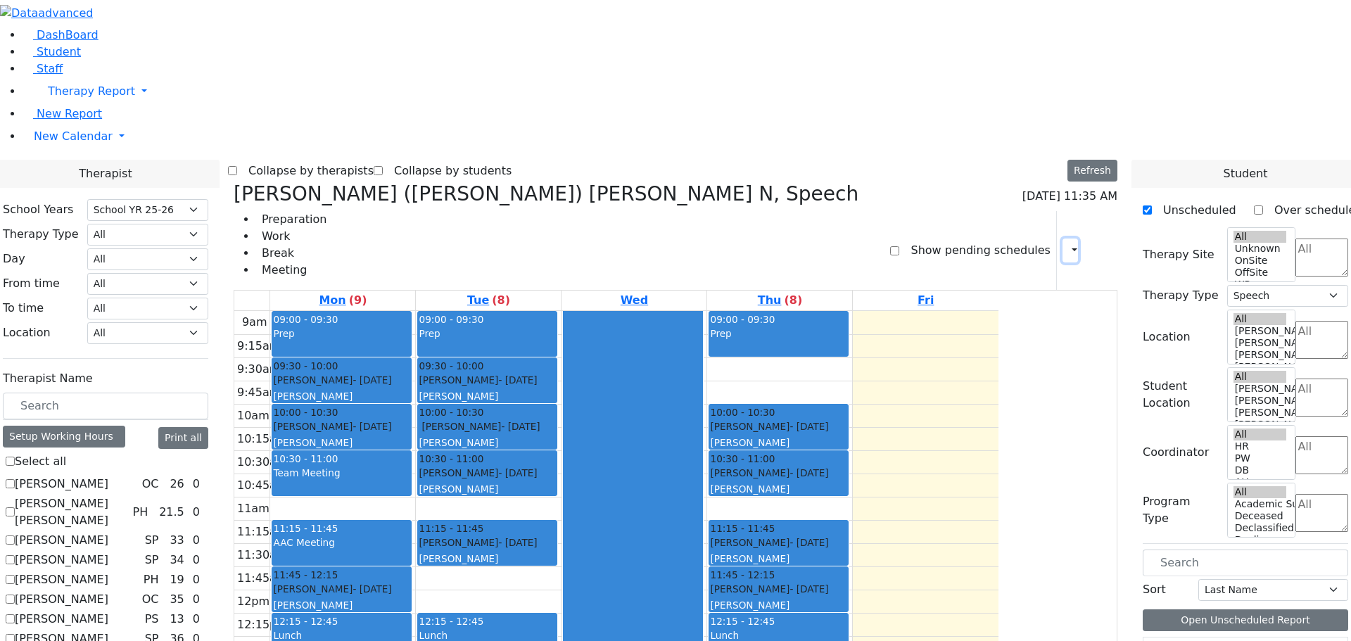
click at [1066, 243] on icon "button" at bounding box center [1066, 249] width 0 height 13
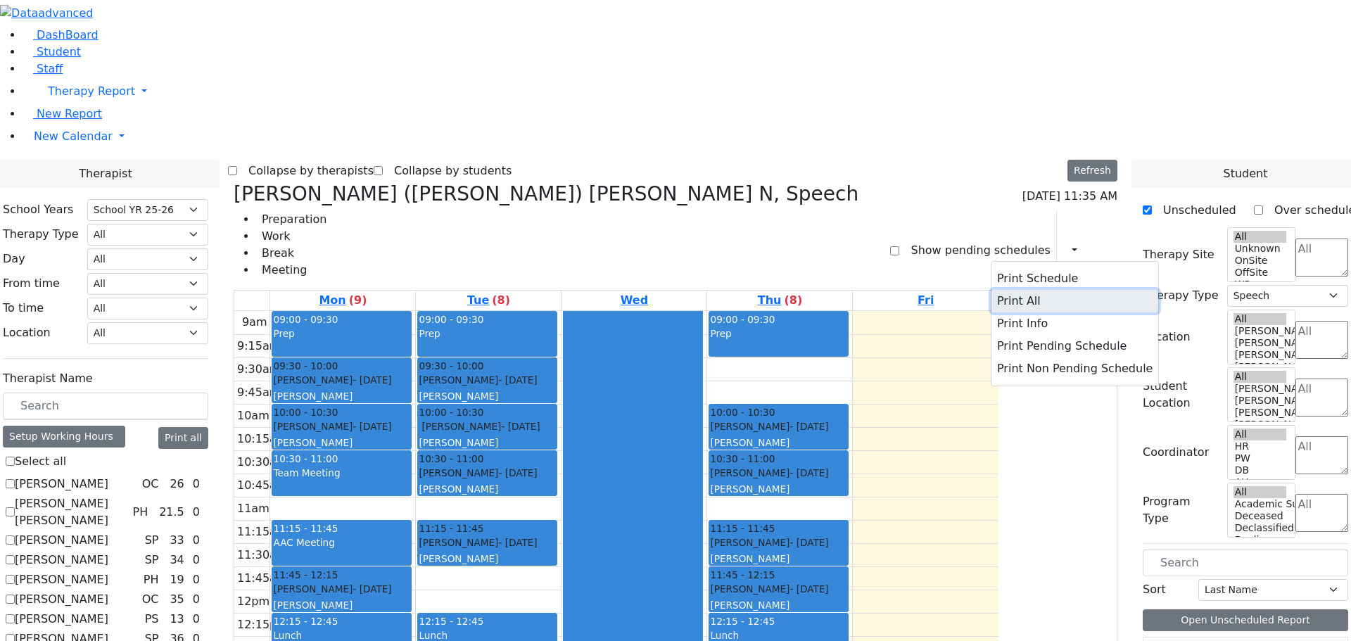
click at [1001, 290] on button "Print All" at bounding box center [1074, 301] width 167 height 23
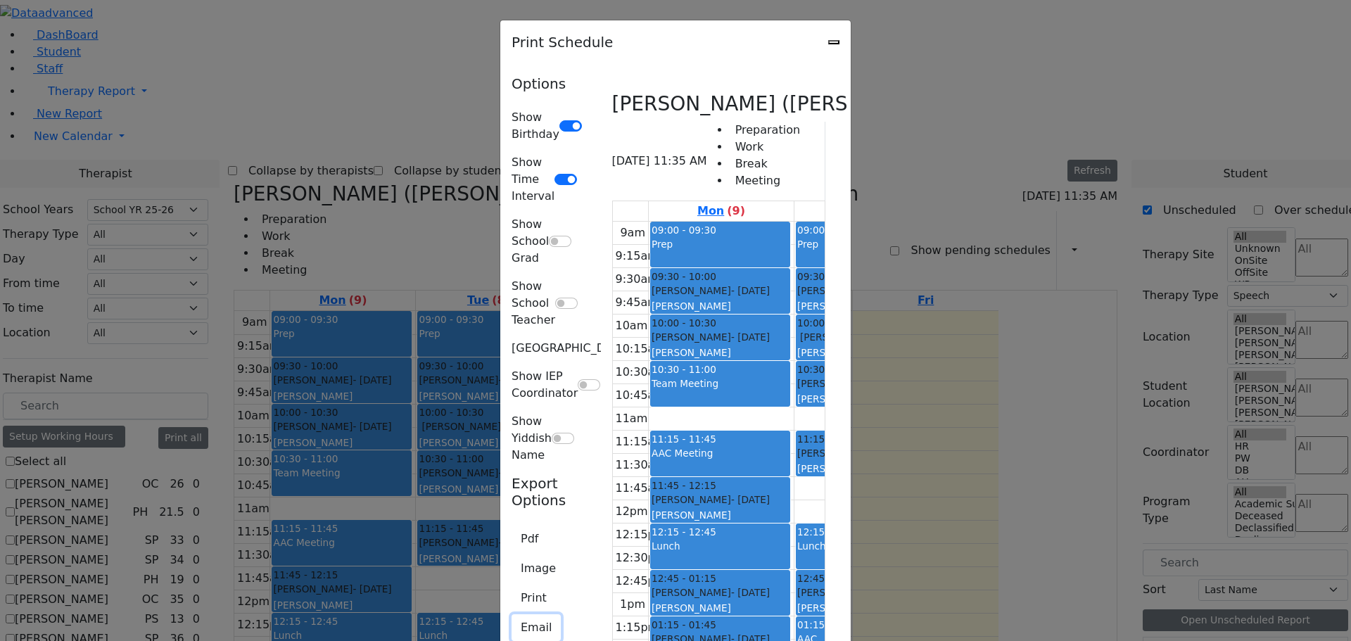
click at [512, 614] on button "Email" at bounding box center [536, 627] width 49 height 27
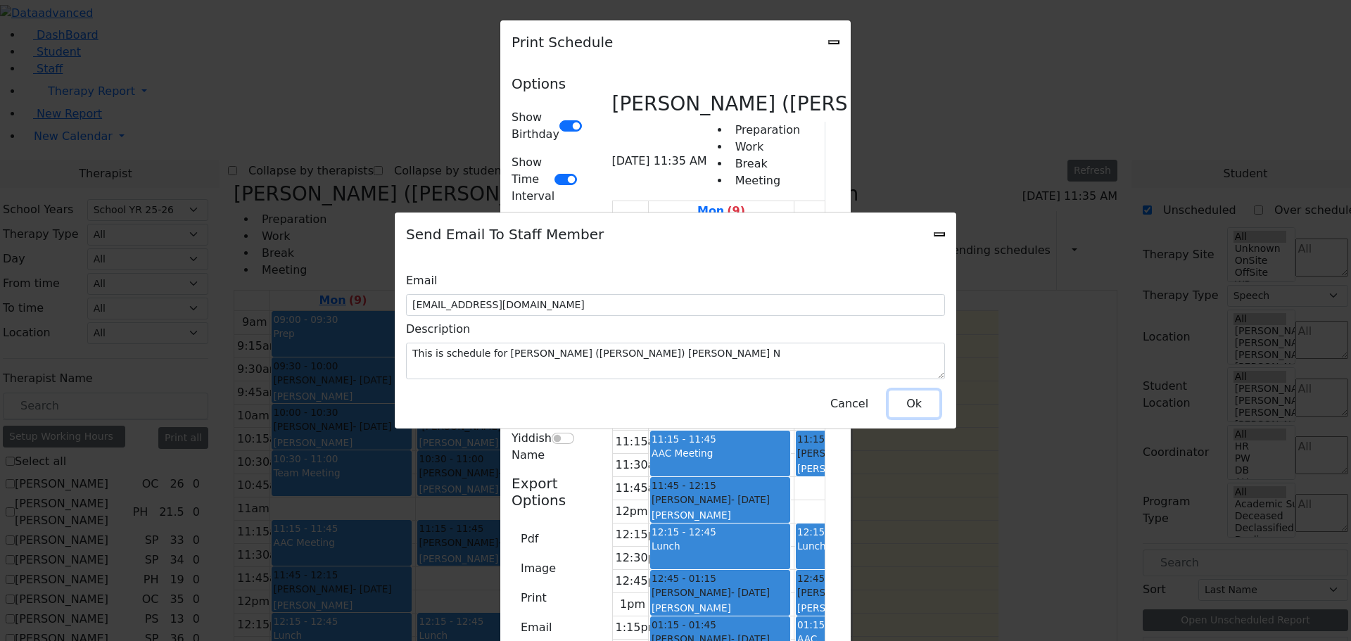
click at [925, 391] on button "Ok" at bounding box center [914, 404] width 51 height 27
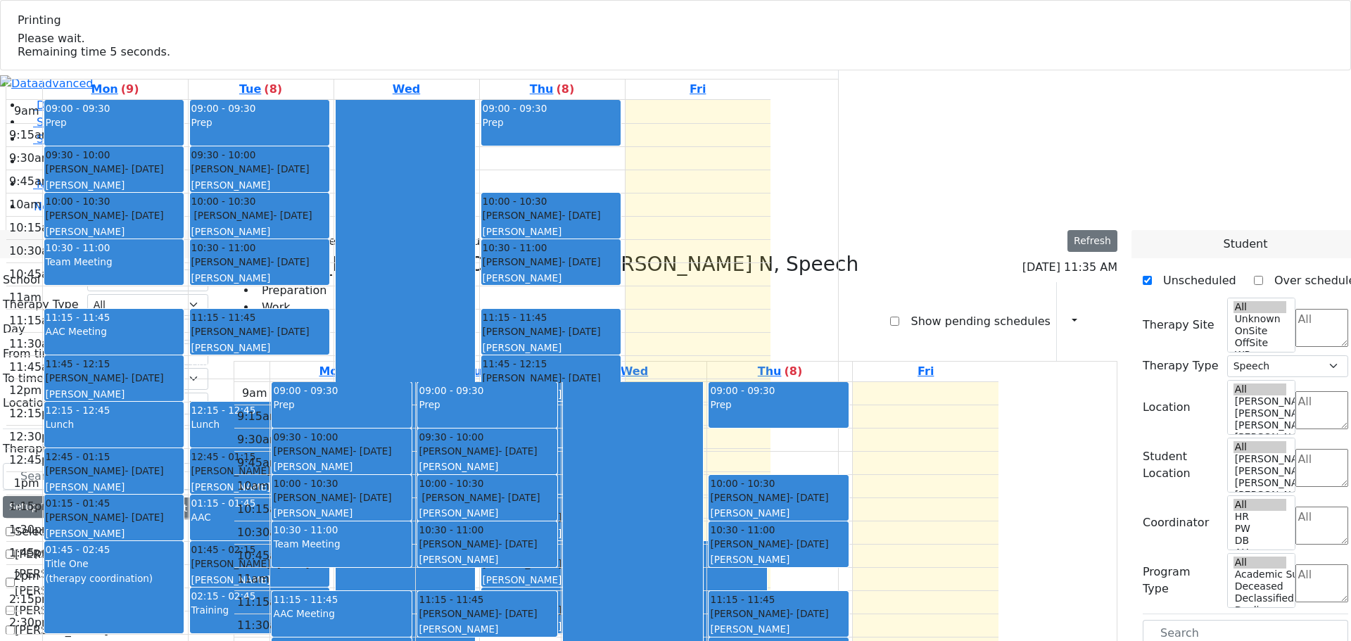
select select "212"
select select "3"
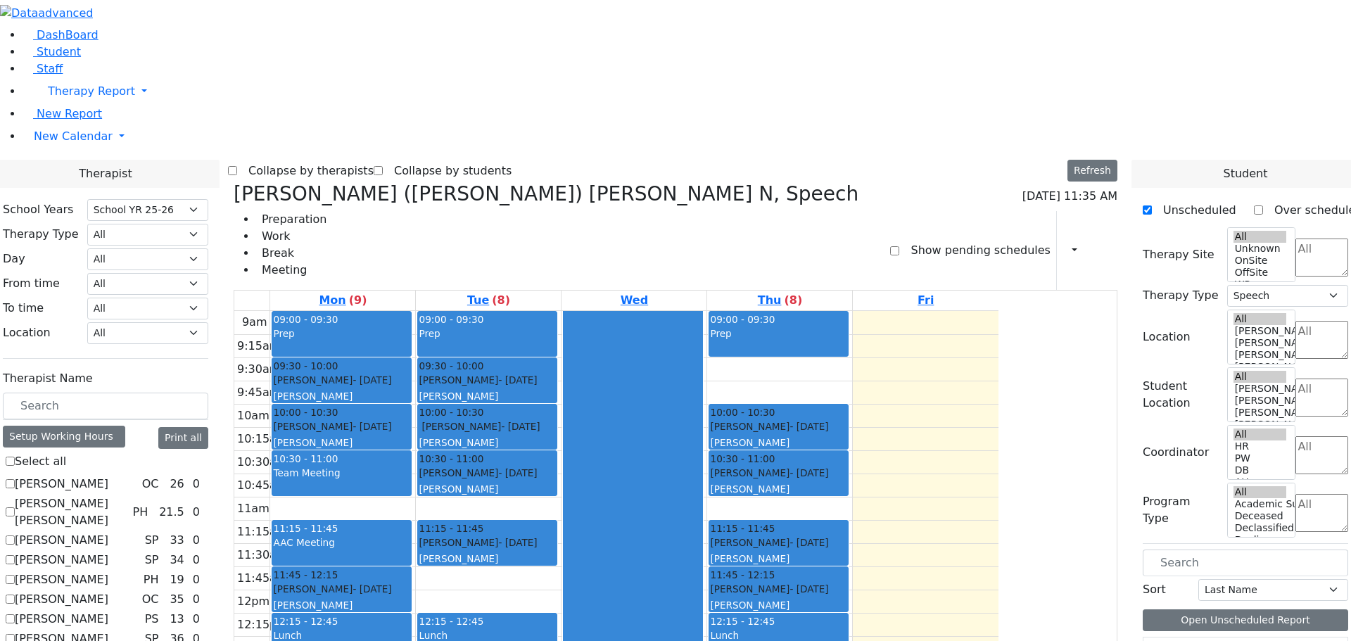
scroll to position [493, 0]
checkbox input "false"
select select
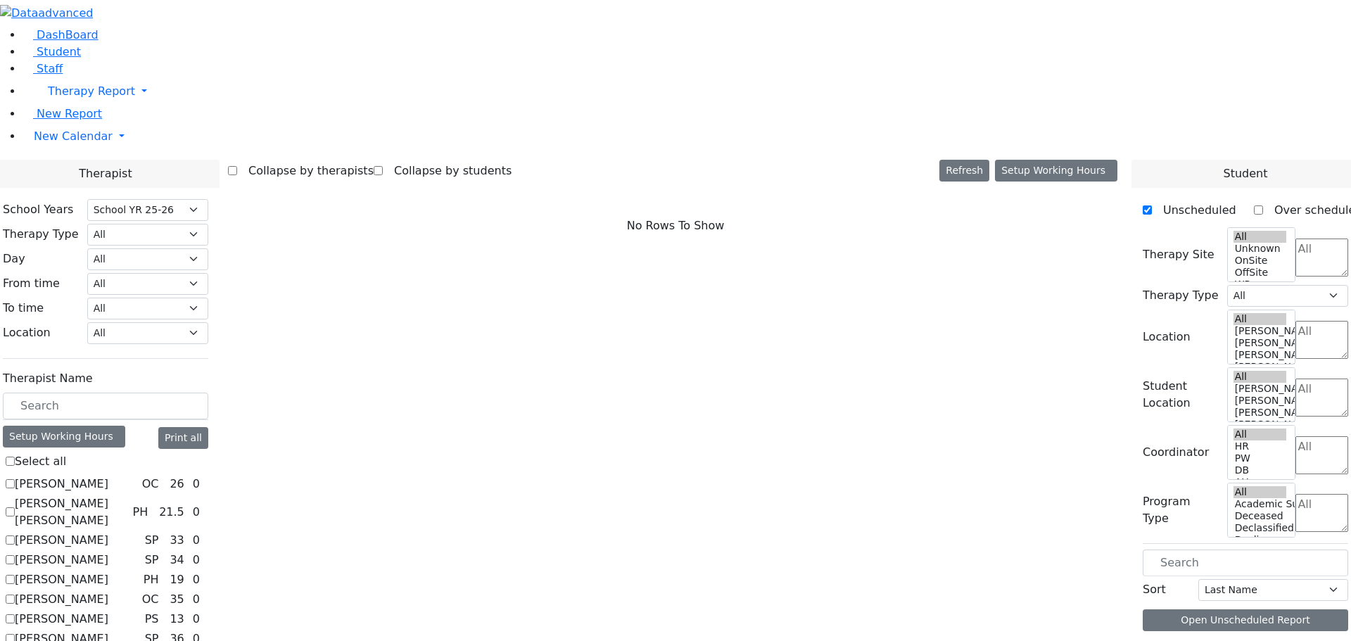
scroll to position [1, 0]
checkbox input "true"
select select "3"
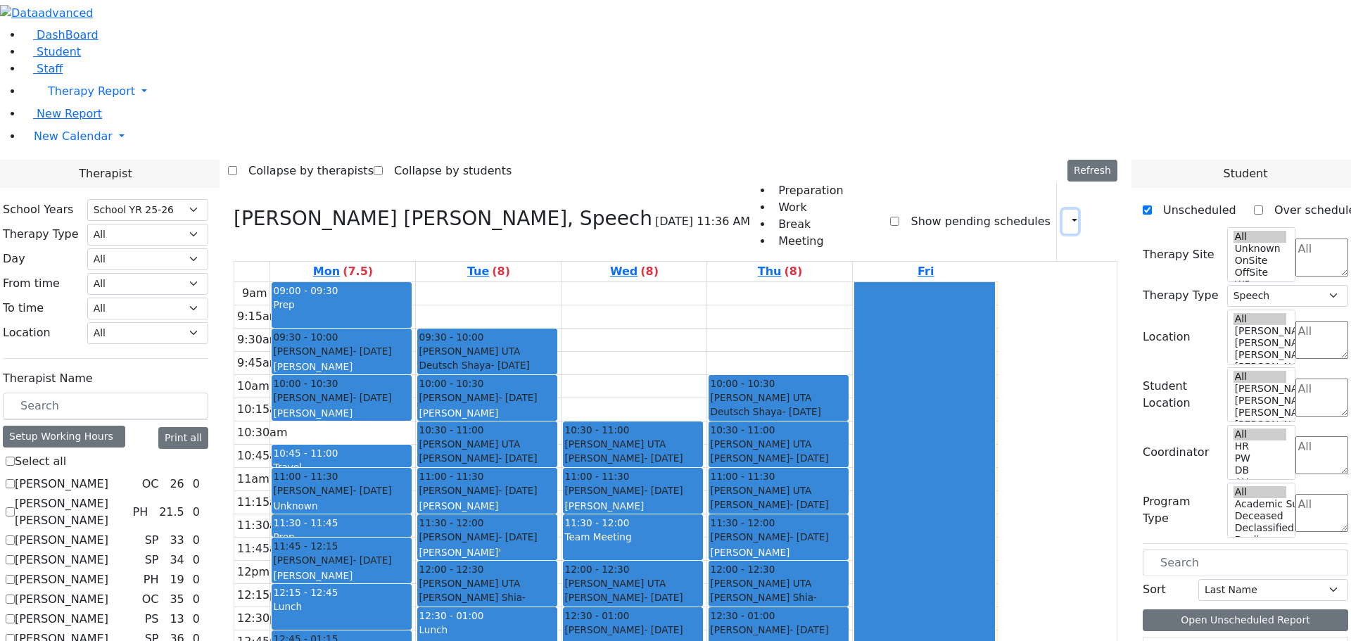
click at [1063, 210] on button "button" at bounding box center [1070, 222] width 15 height 24
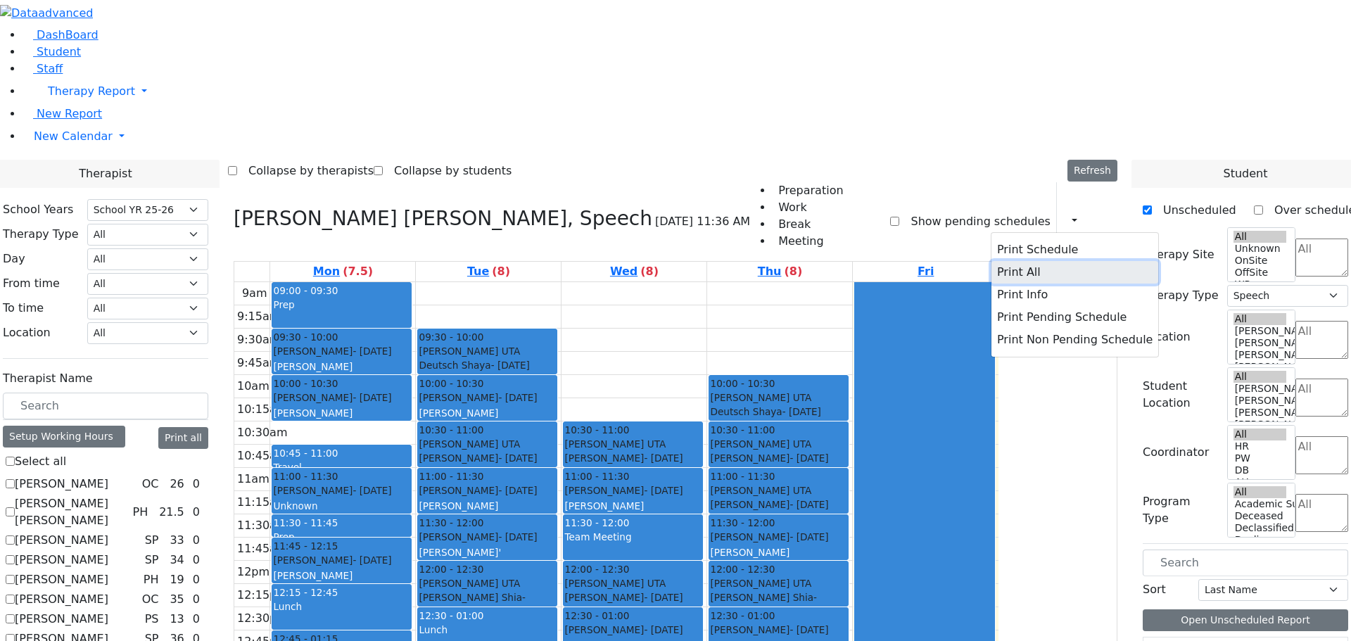
click at [995, 261] on button "Print All" at bounding box center [1074, 272] width 167 height 23
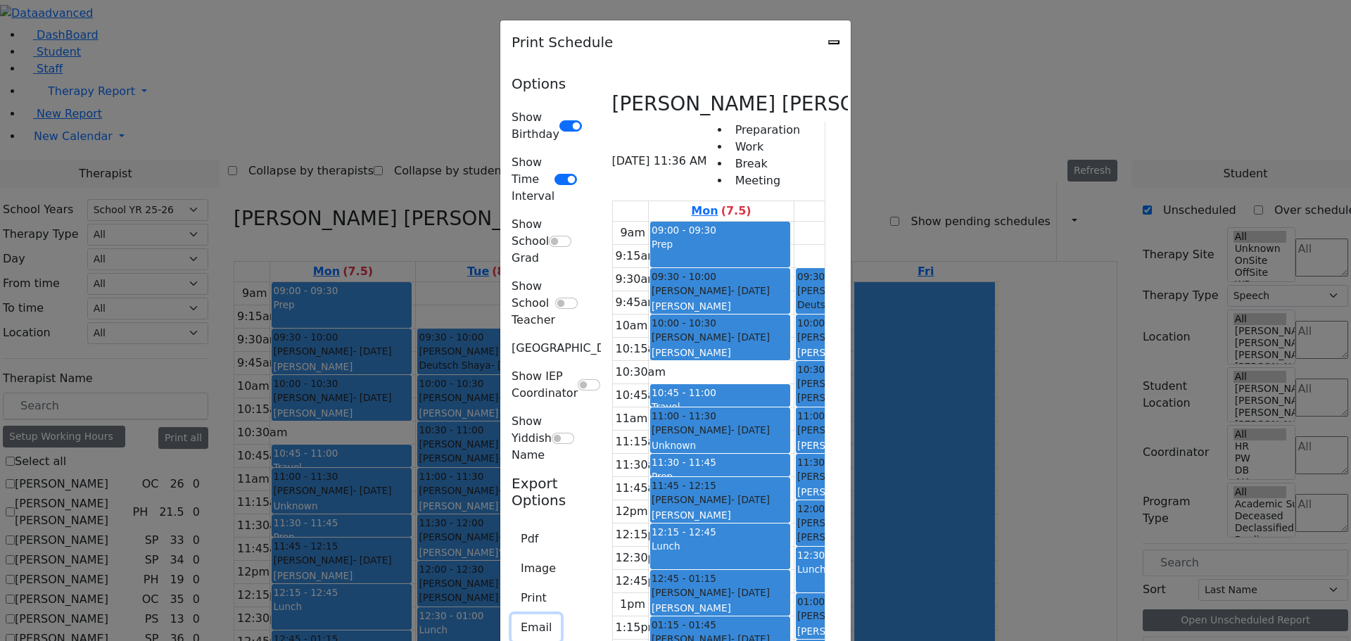
click at [512, 614] on button "Email" at bounding box center [536, 627] width 49 height 27
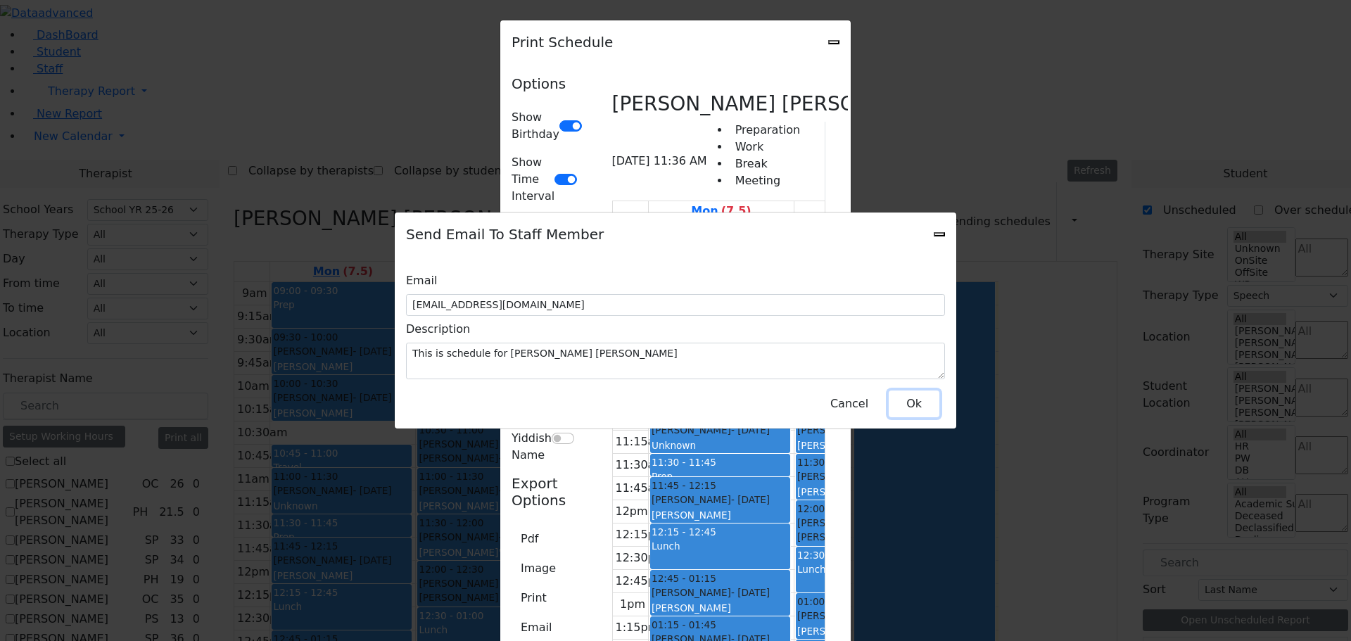
click at [902, 399] on button "Ok" at bounding box center [914, 404] width 51 height 27
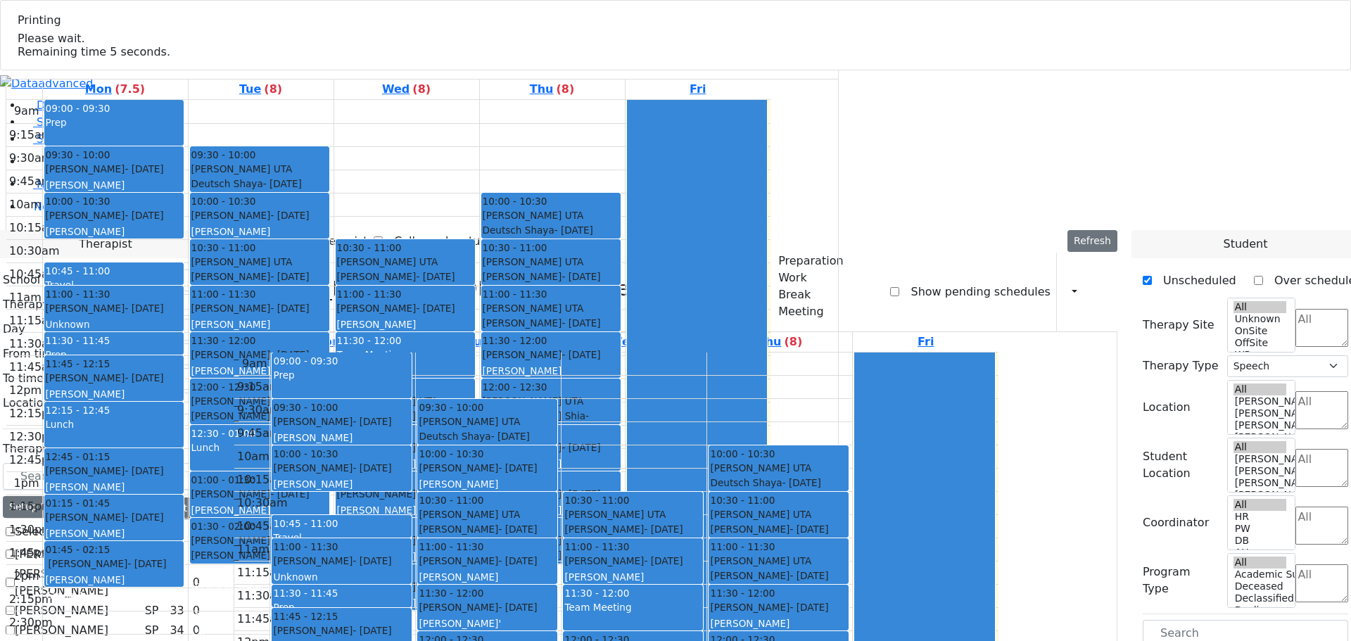
select select "212"
select select "3"
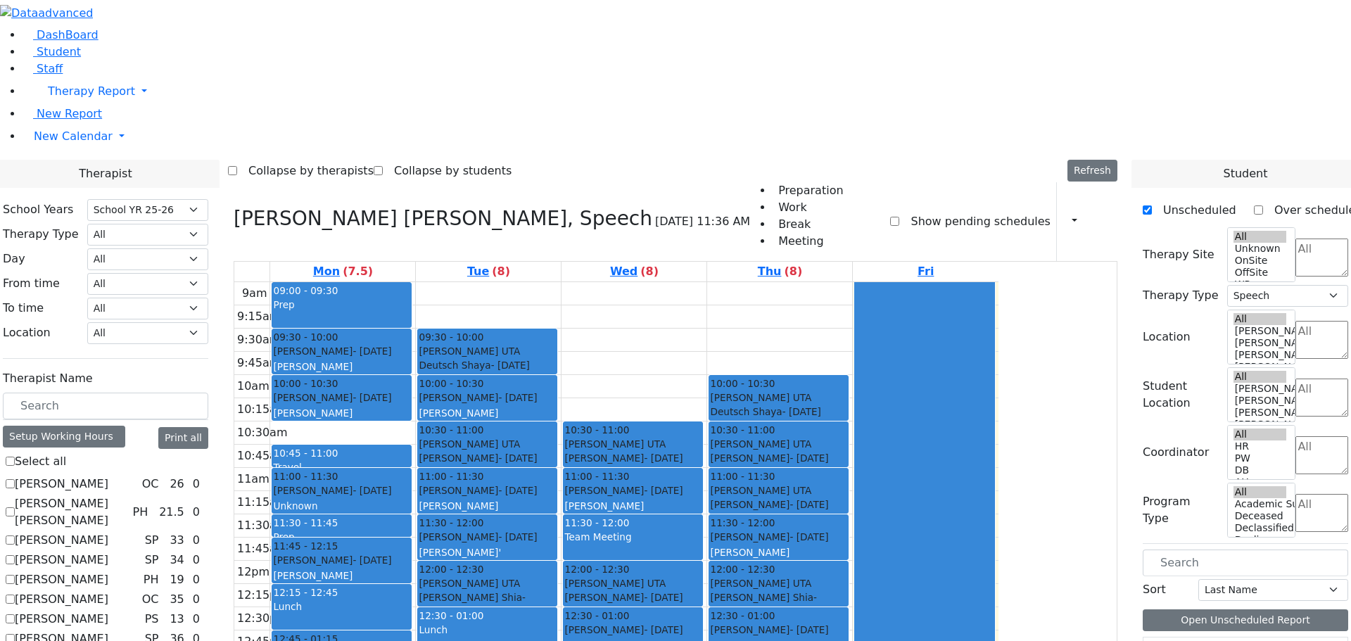
scroll to position [774, 0]
checkbox input "true"
select select
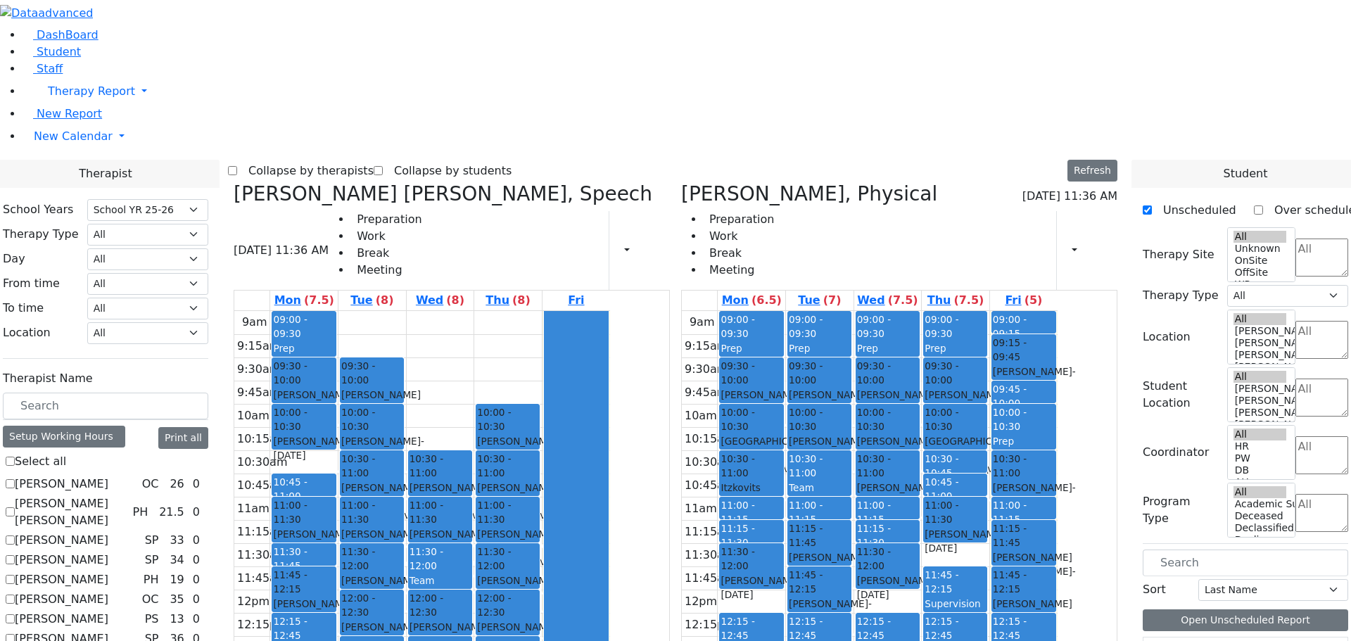
scroll to position [1, 0]
click at [234, 182] on icon at bounding box center [234, 193] width 0 height 23
checkbox input "false"
select select "2"
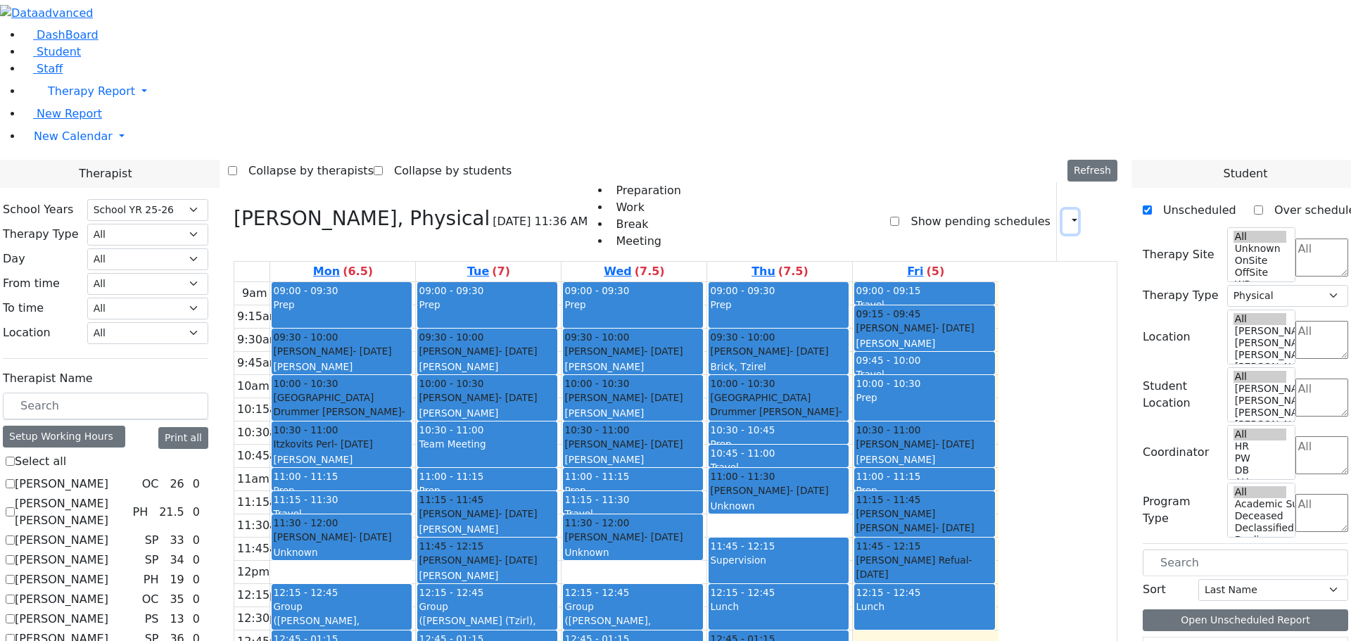
click at [1066, 215] on icon "button" at bounding box center [1066, 221] width 0 height 13
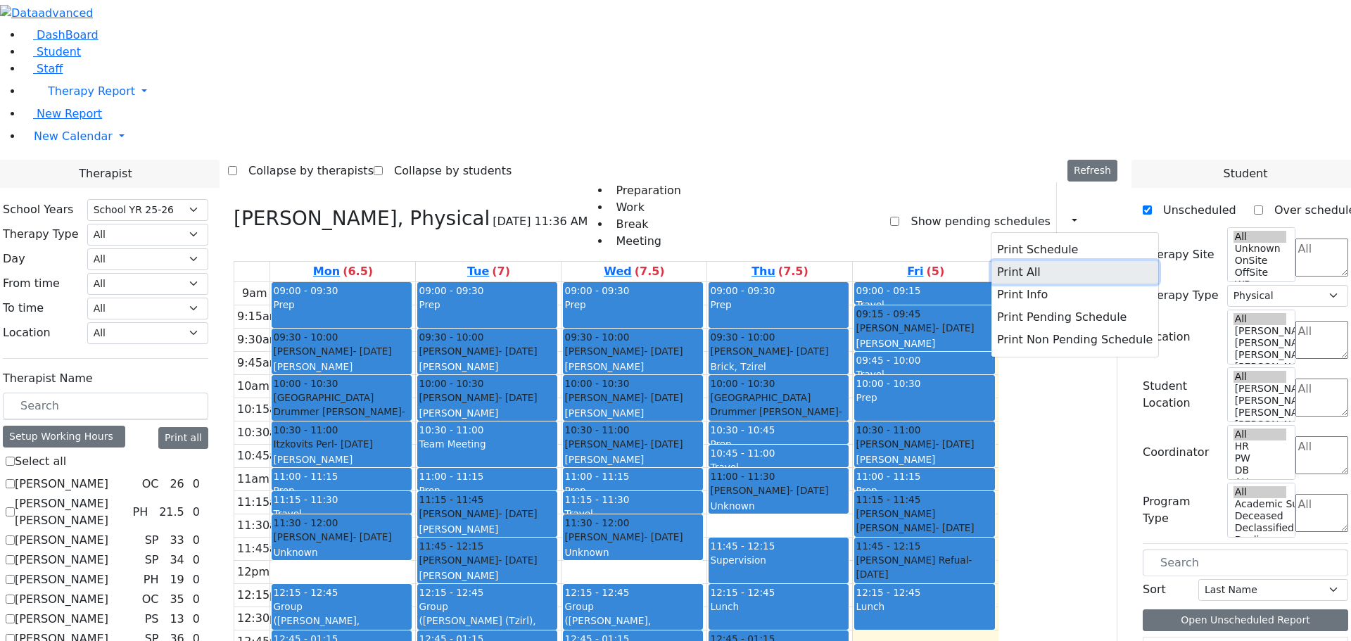
click at [1008, 261] on button "Print All" at bounding box center [1074, 272] width 167 height 23
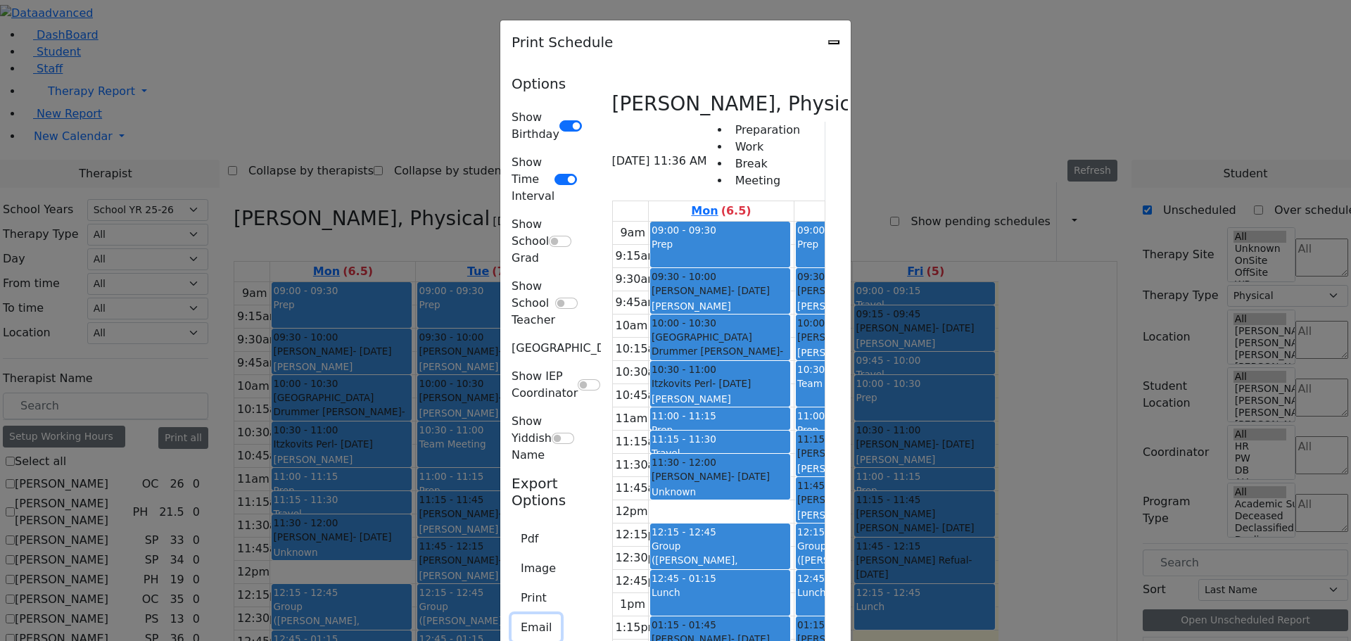
click at [512, 614] on button "Email" at bounding box center [536, 627] width 49 height 27
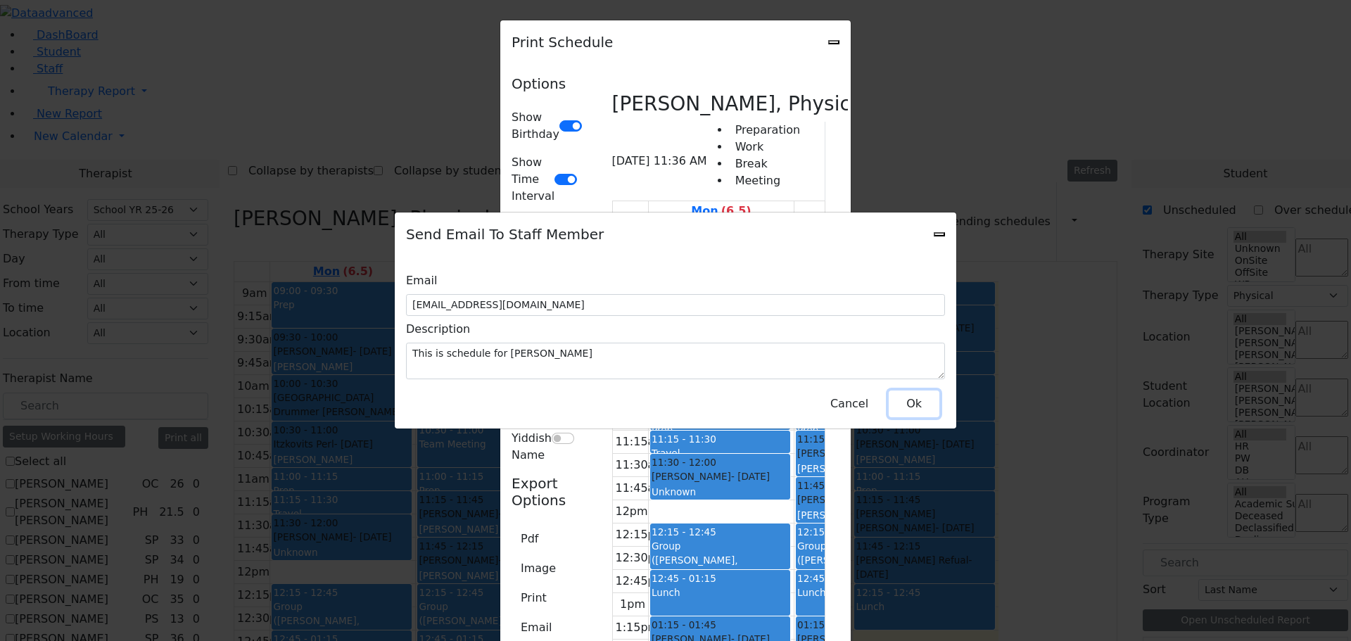
click at [905, 397] on button "Ok" at bounding box center [914, 404] width 51 height 27
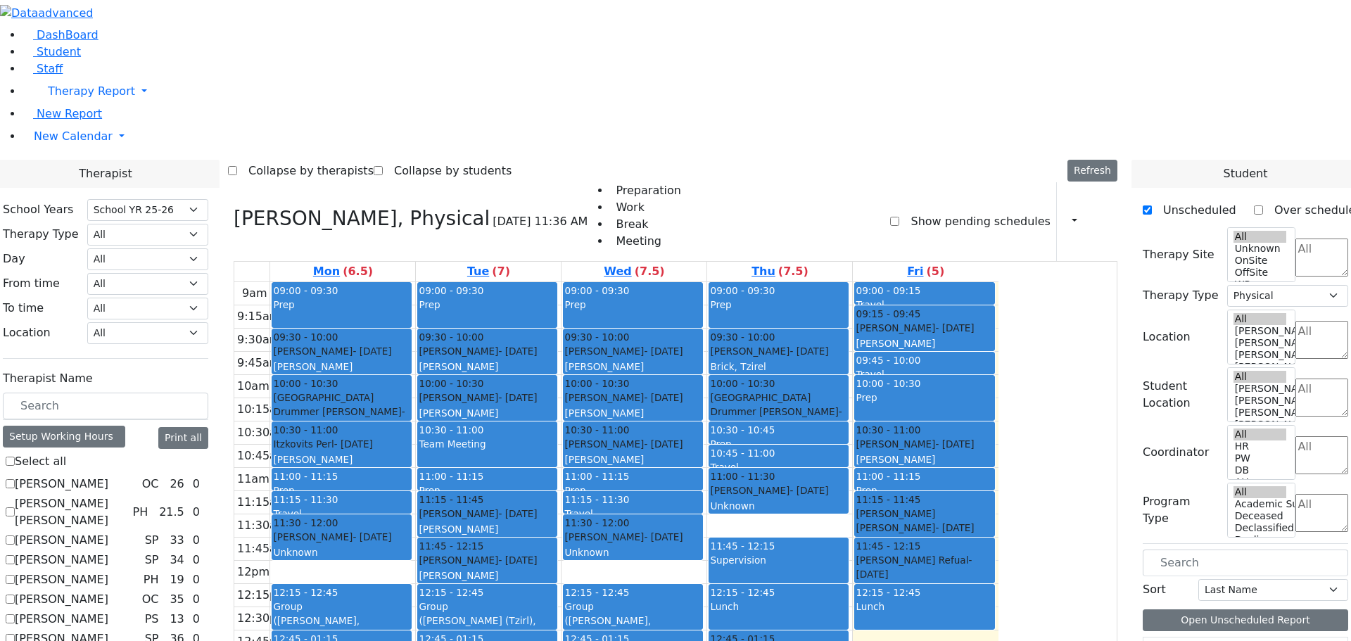
checkbox input "false"
select select
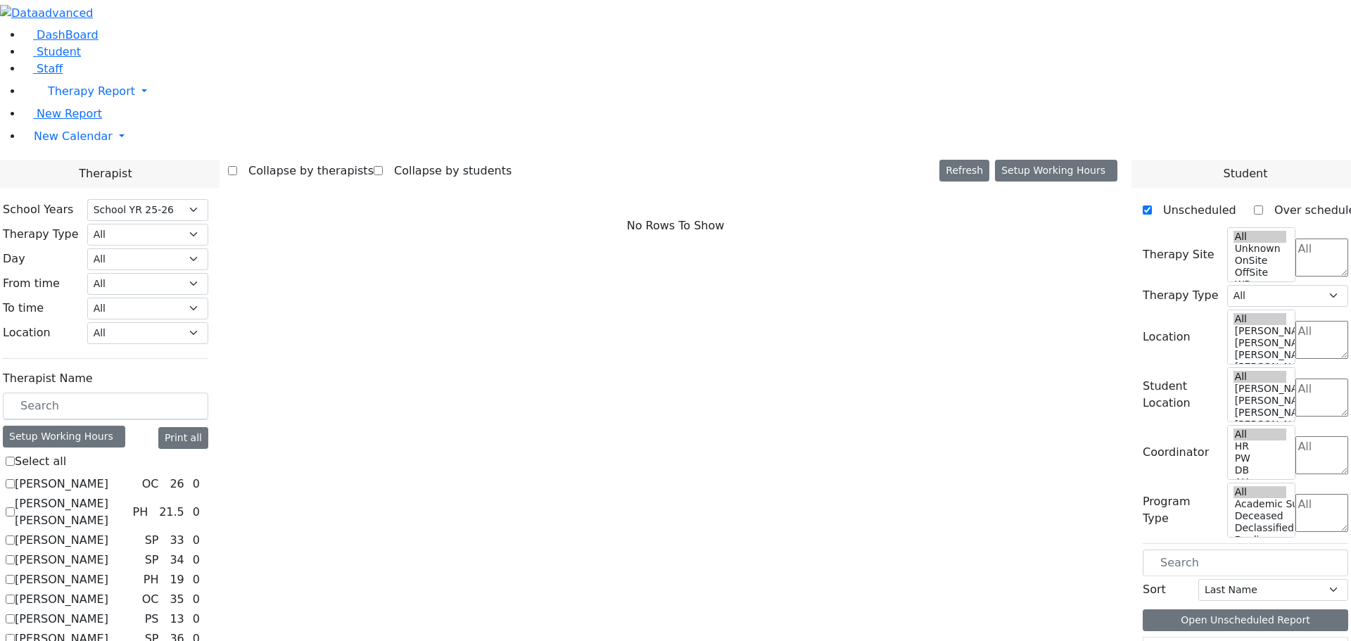
checkbox input "true"
select select "2"
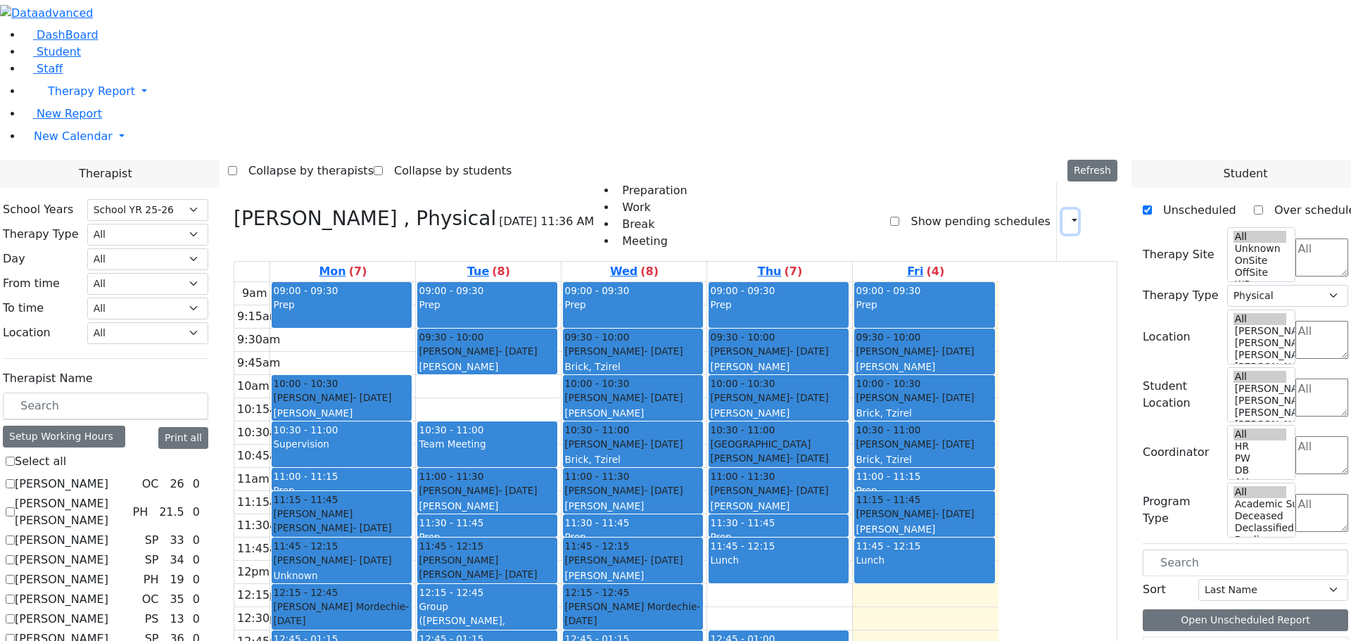
click at [1066, 215] on icon "button" at bounding box center [1066, 221] width 0 height 13
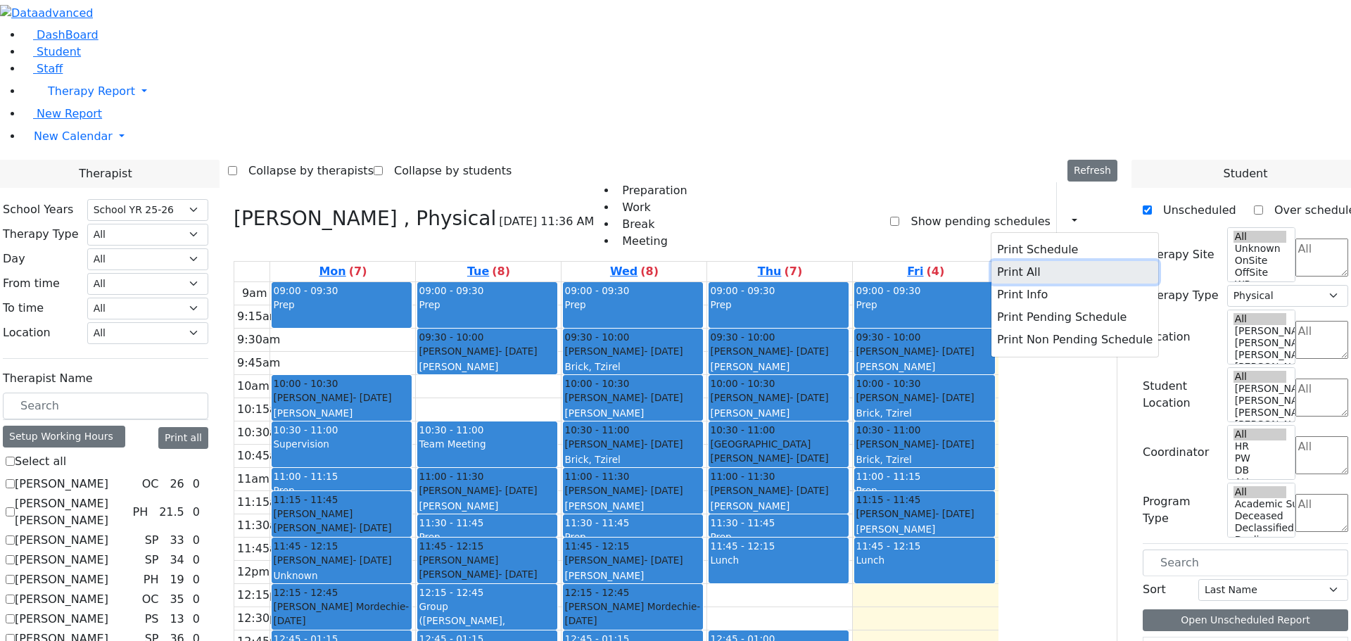
click at [1009, 261] on button "Print All" at bounding box center [1074, 272] width 167 height 23
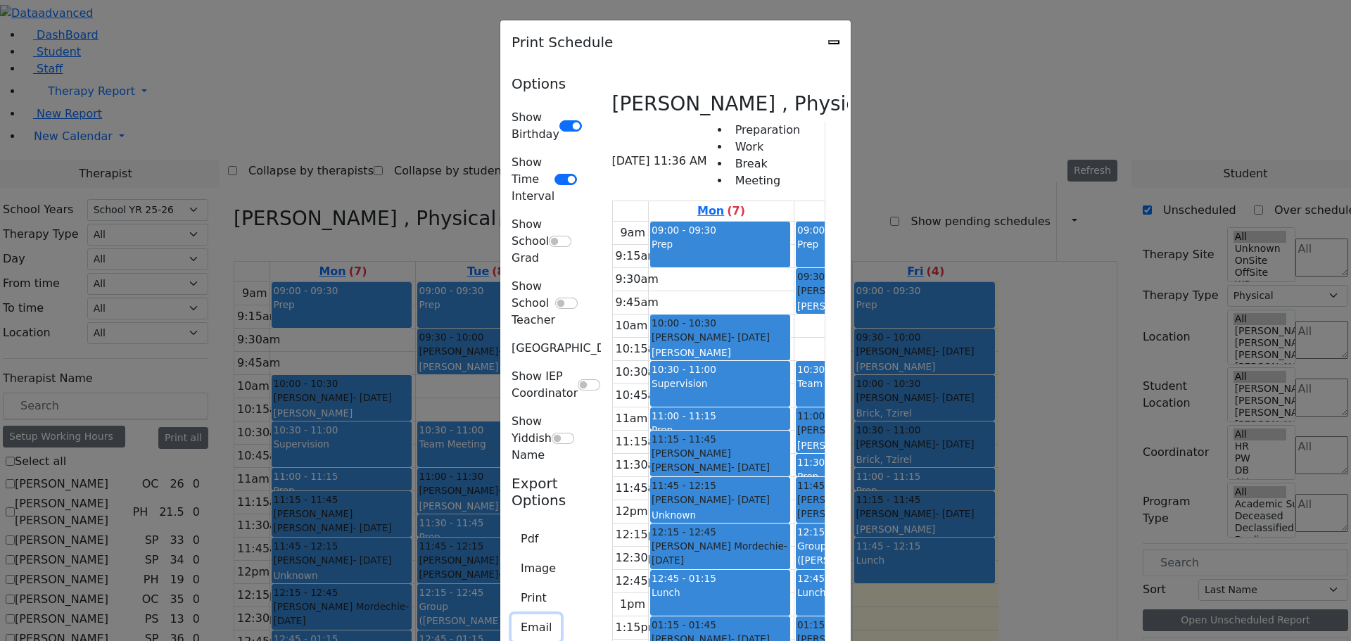
click at [512, 614] on button "Email" at bounding box center [536, 627] width 49 height 27
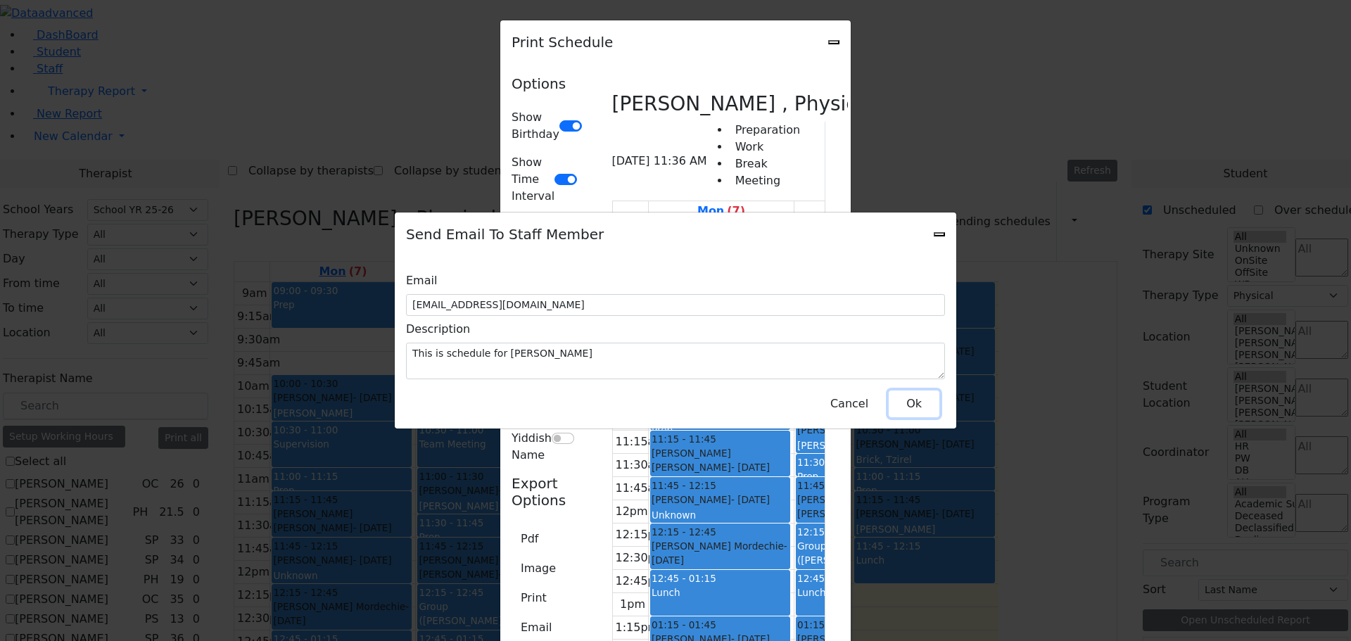
click at [908, 396] on button "Ok" at bounding box center [914, 404] width 51 height 27
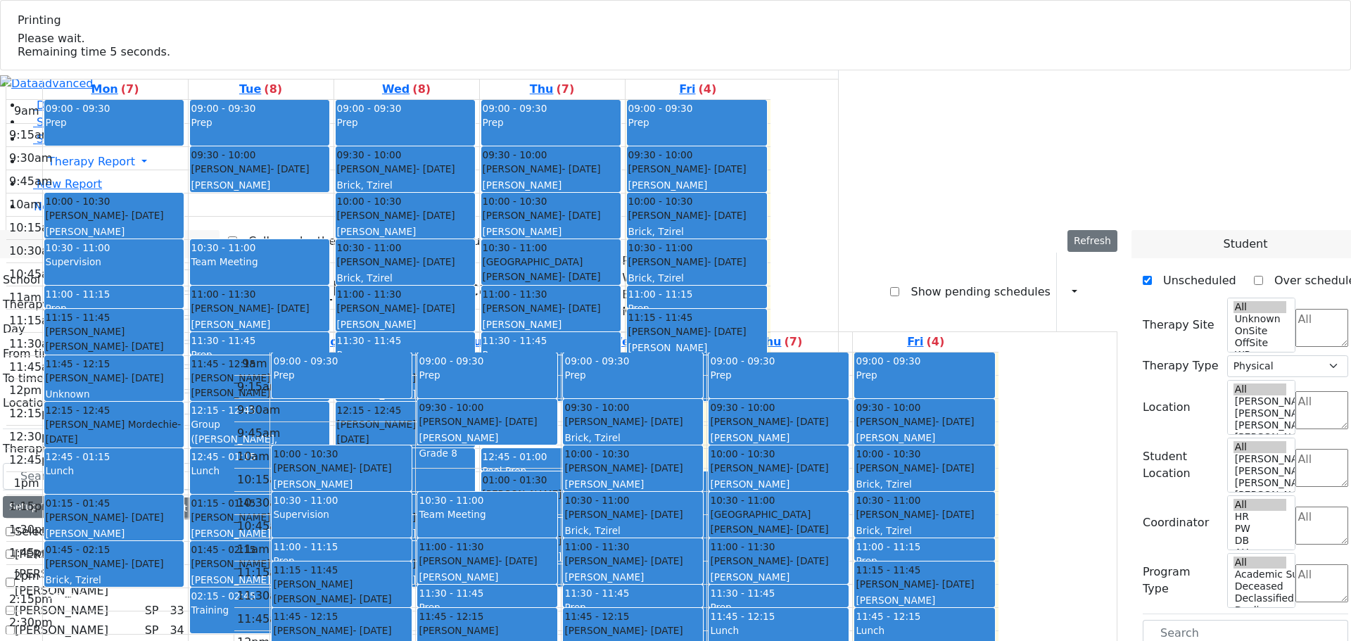
select select "212"
select select "2"
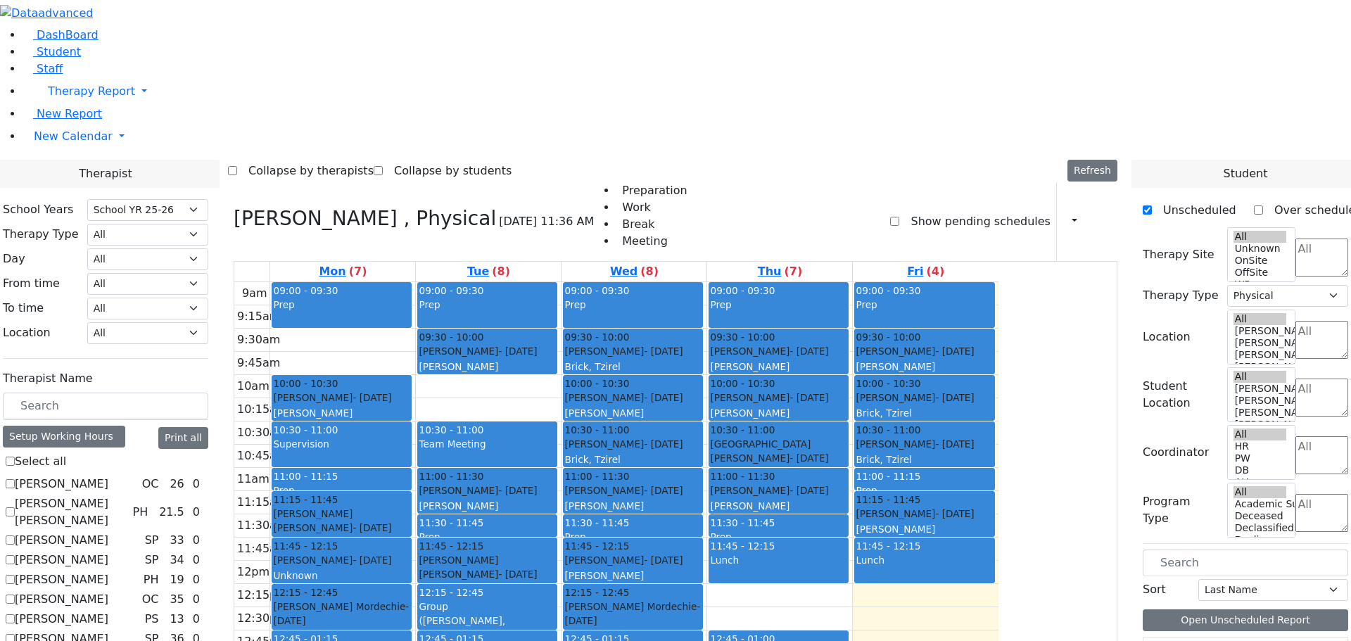
scroll to position [844, 0]
checkbox input "false"
select select
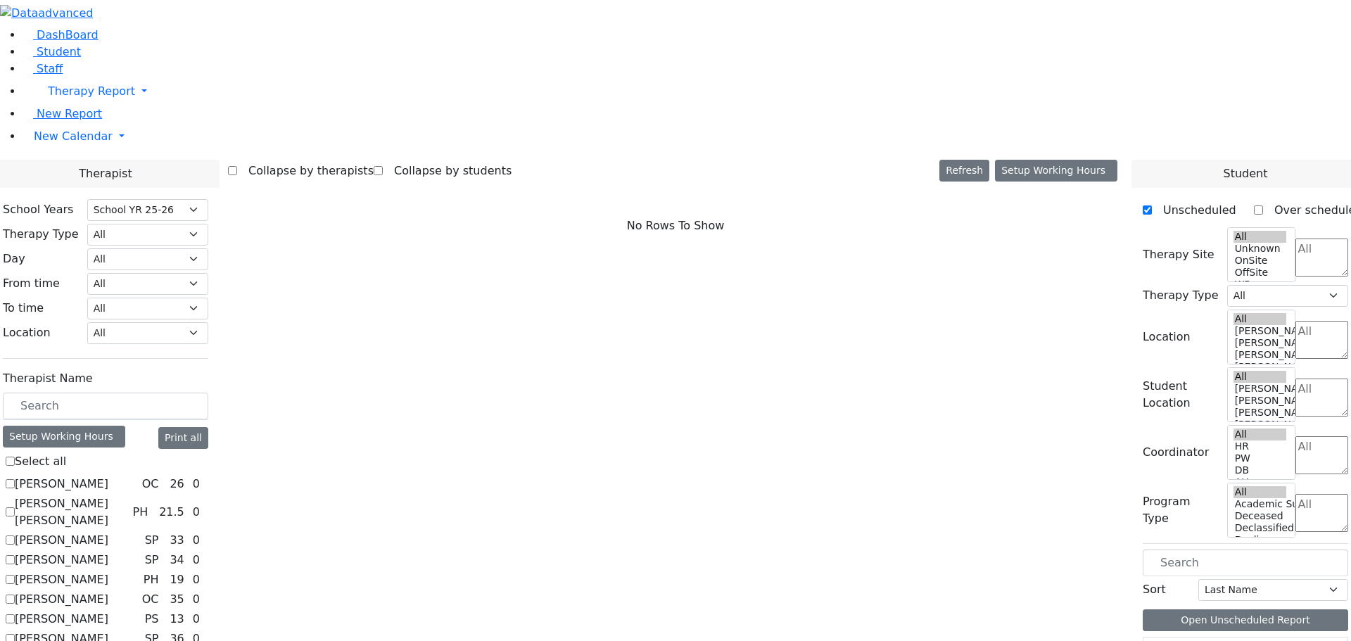
scroll to position [1, 0]
checkbox input "true"
select select "1"
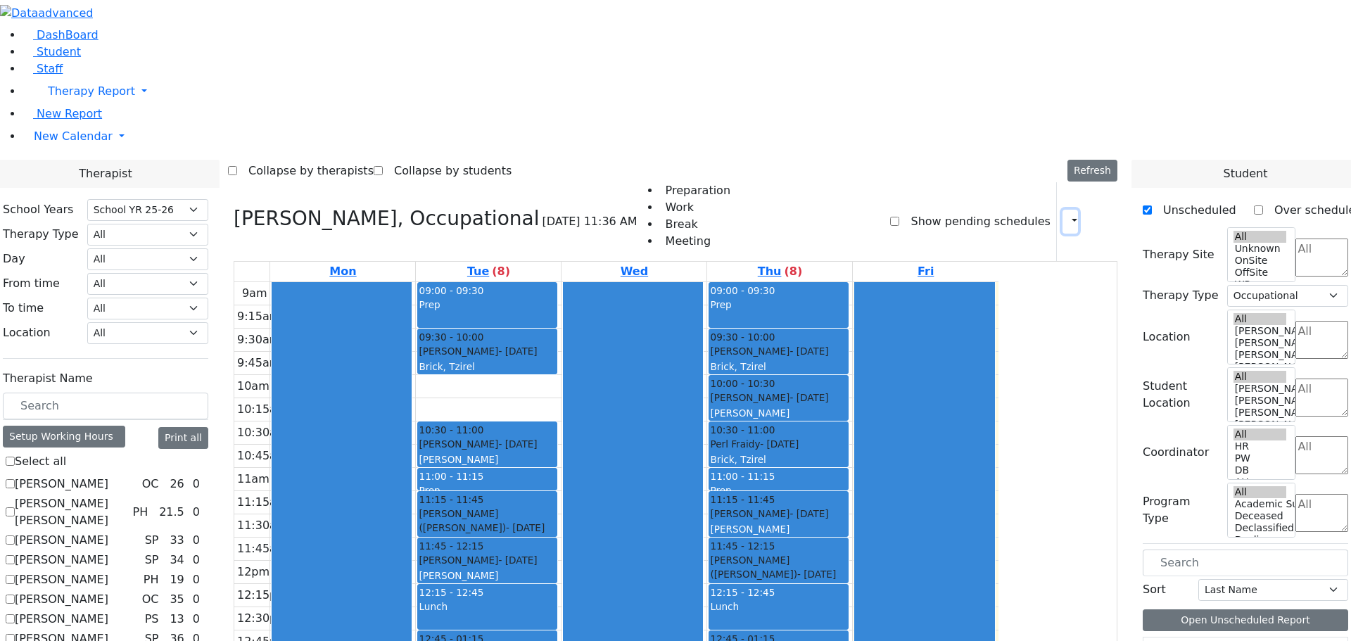
click at [1066, 215] on icon "button" at bounding box center [1066, 221] width 0 height 13
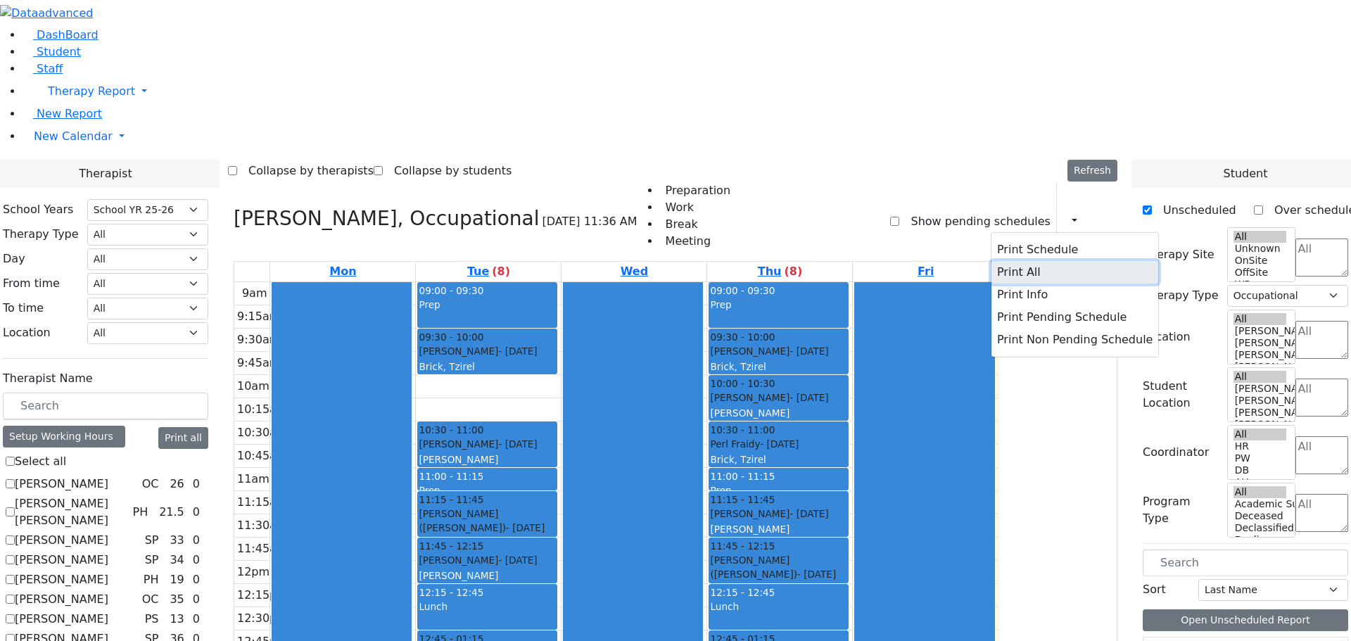
click at [1003, 261] on button "Print All" at bounding box center [1074, 272] width 167 height 23
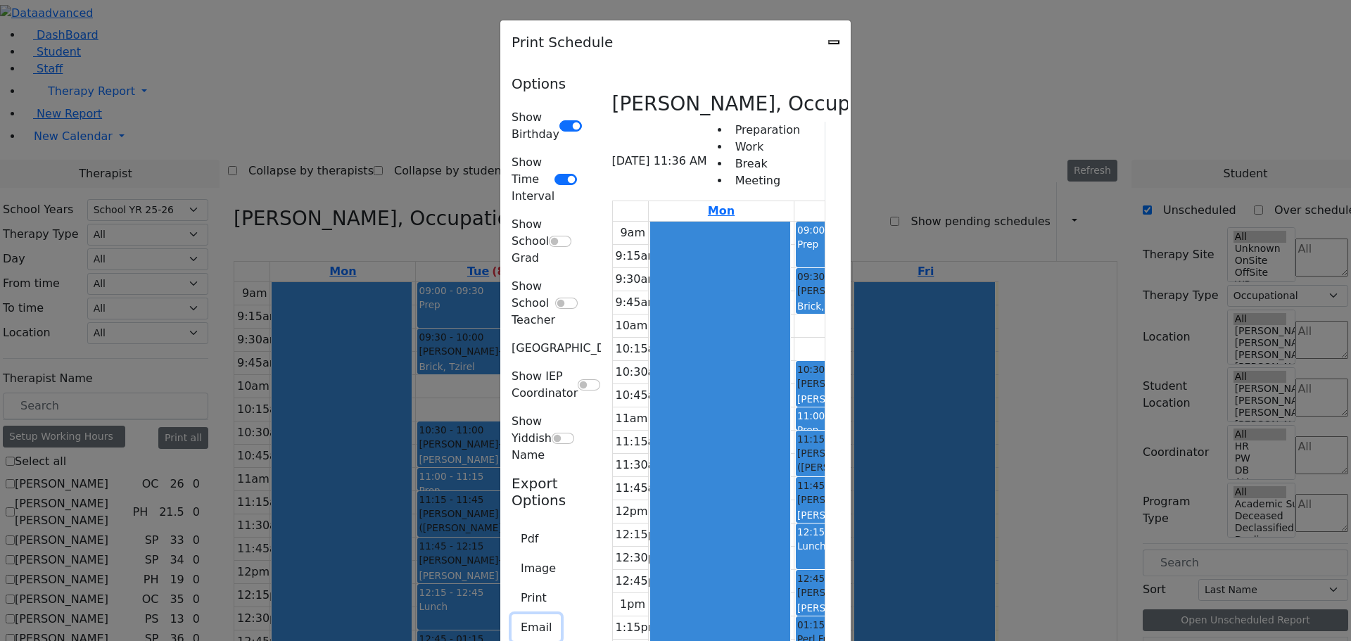
click at [512, 614] on button "Email" at bounding box center [536, 627] width 49 height 27
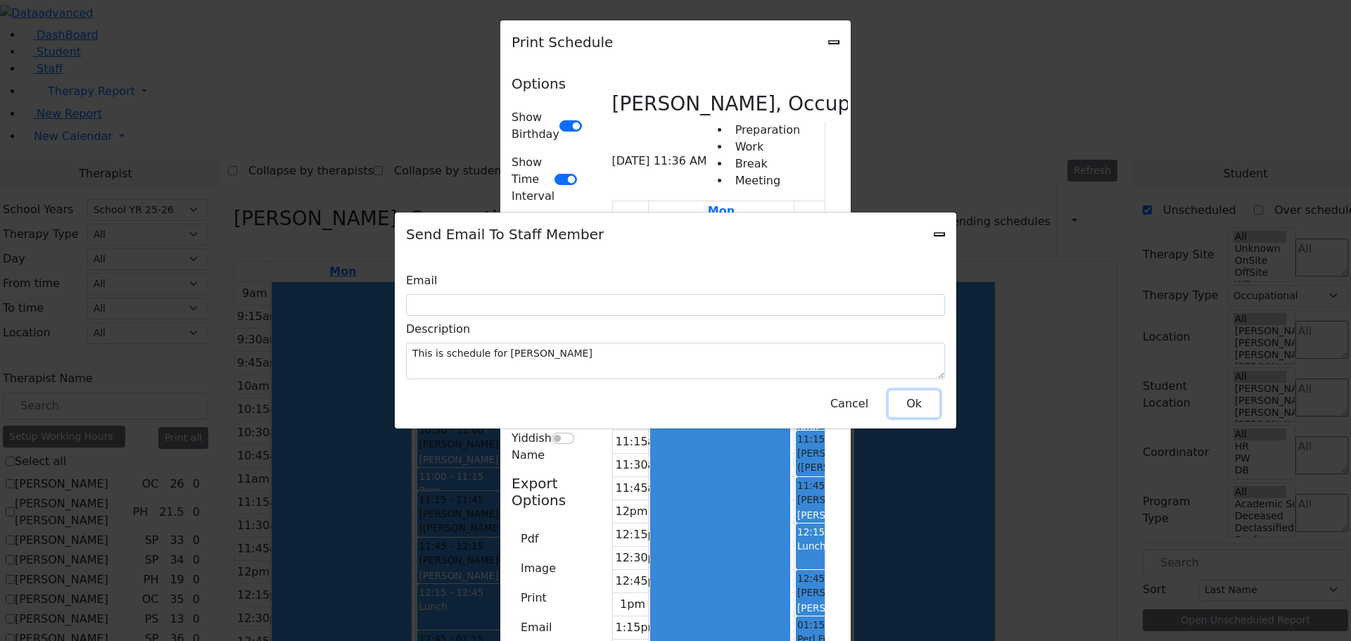
click at [921, 396] on button "Ok" at bounding box center [914, 404] width 51 height 27
click at [901, 401] on button "Ok" at bounding box center [914, 404] width 51 height 27
click at [1150, 37] on div "Send Email To Staff Member Email Description This is schedule for Rokowsky Avig…" at bounding box center [675, 320] width 1351 height 641
click at [1158, 36] on div "Send Email To Staff Member Email Description This is schedule for Rokowsky Avig…" at bounding box center [675, 320] width 1351 height 641
click at [1148, 30] on div "Send Email To Staff Member Email Description This is schedule for Rokowsky Avig…" at bounding box center [675, 320] width 1351 height 641
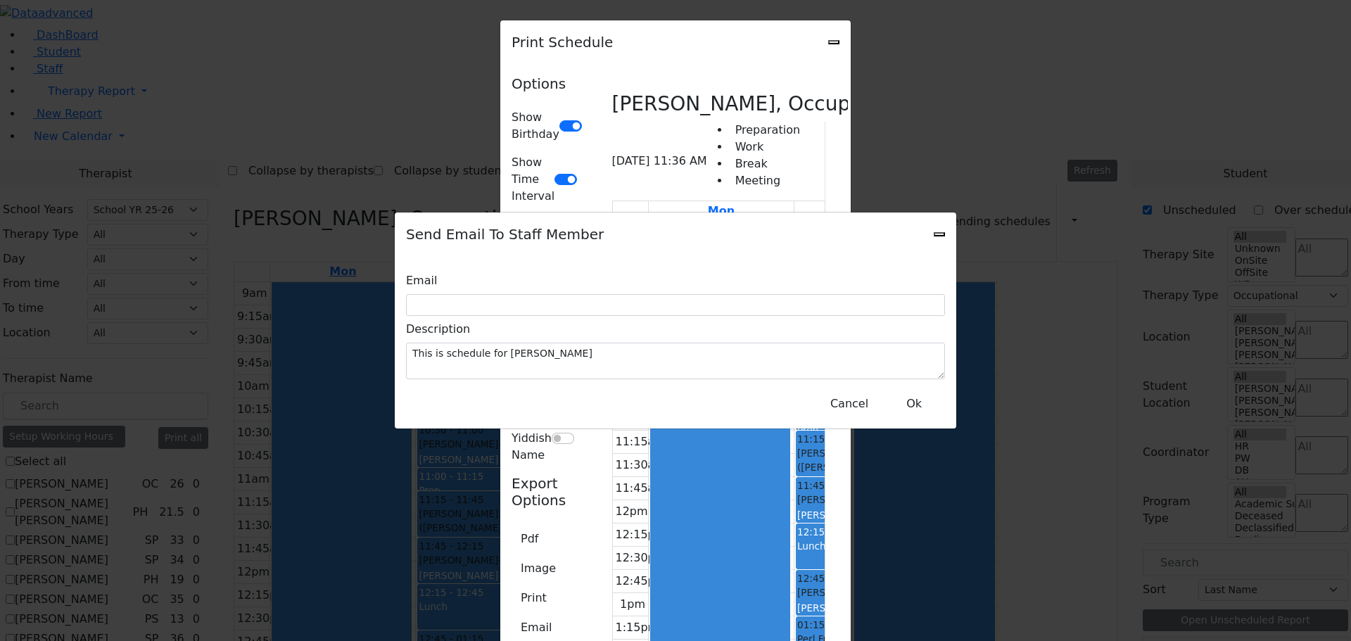
click at [939, 234] on icon "Close" at bounding box center [939, 234] width 0 height 0
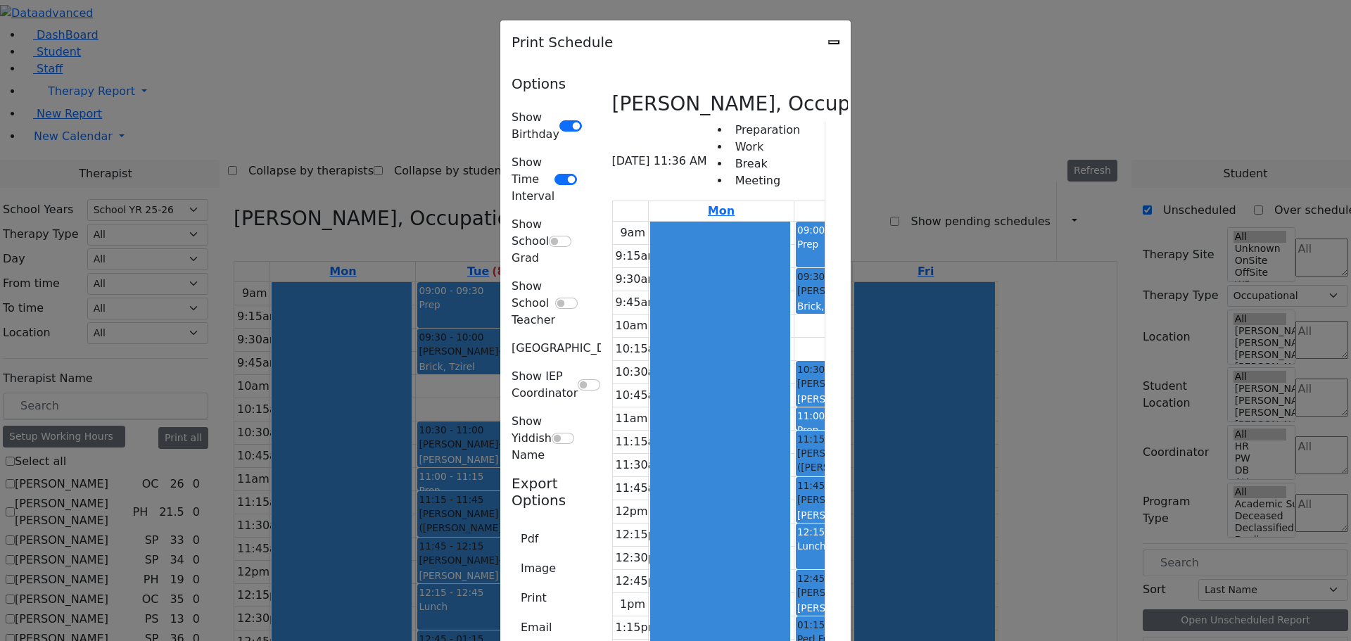
click at [834, 42] on icon "Close" at bounding box center [834, 42] width 0 height 0
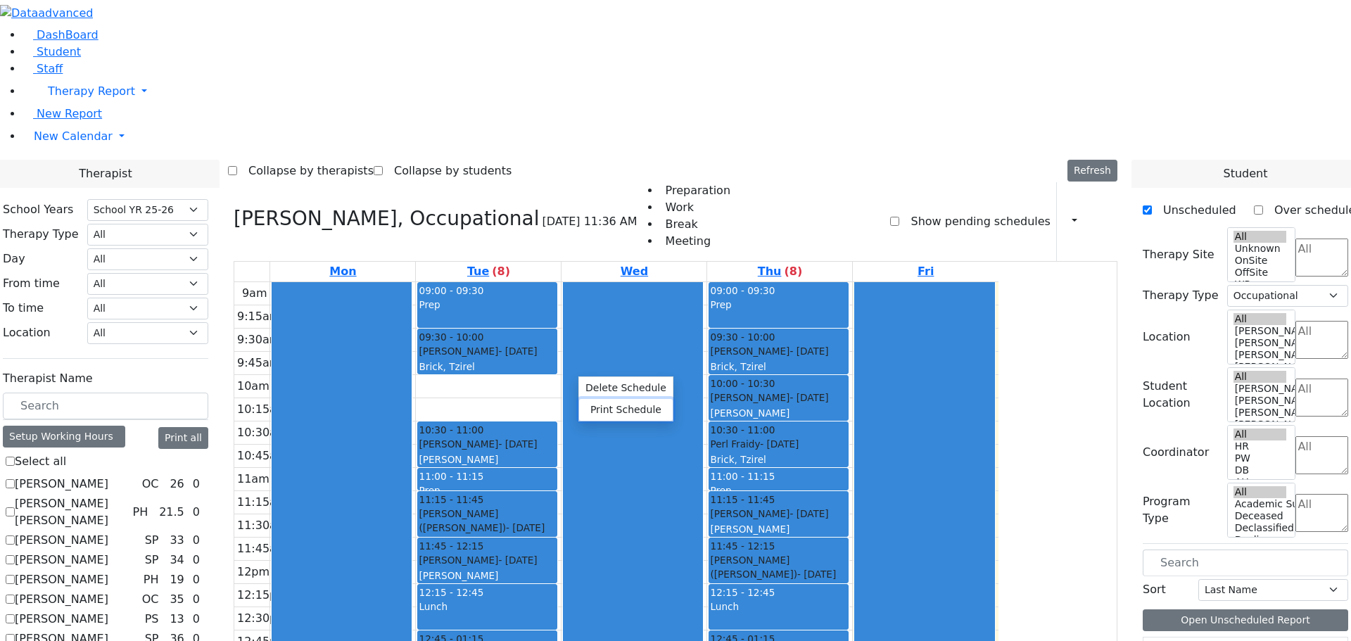
click at [609, 410] on button "Print Schedule" at bounding box center [626, 410] width 94 height 22
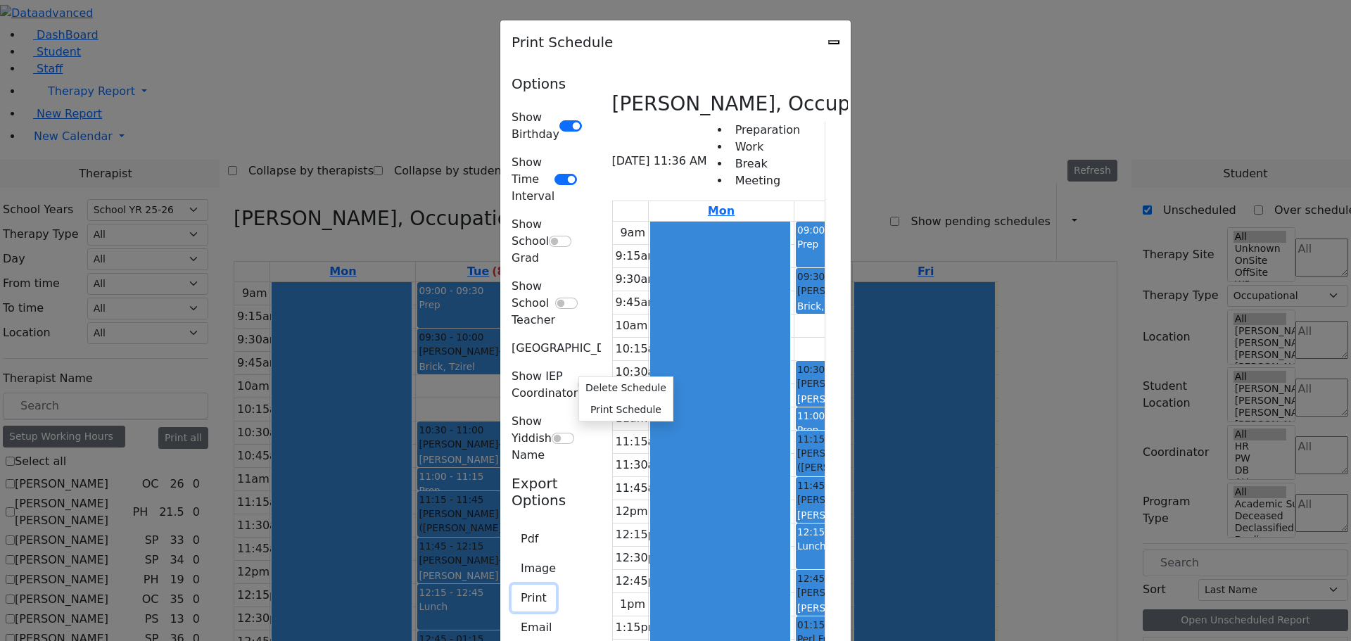
click at [512, 585] on button "Print" at bounding box center [534, 598] width 44 height 27
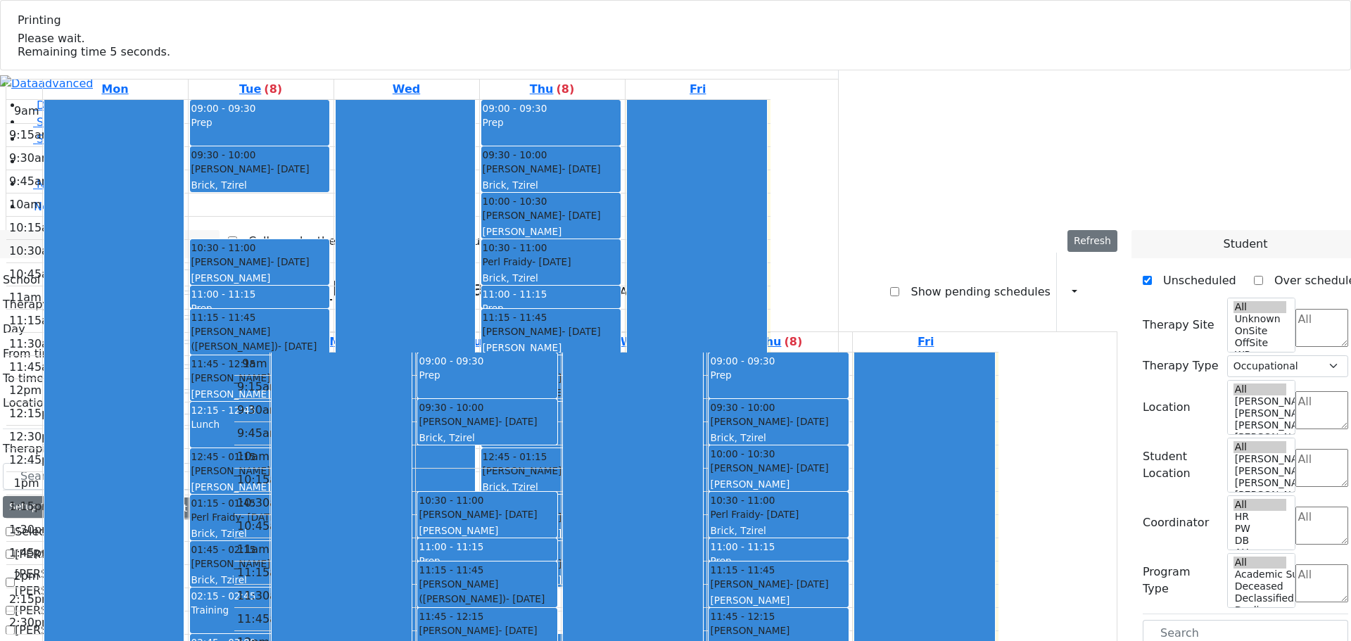
select select "212"
select select "1"
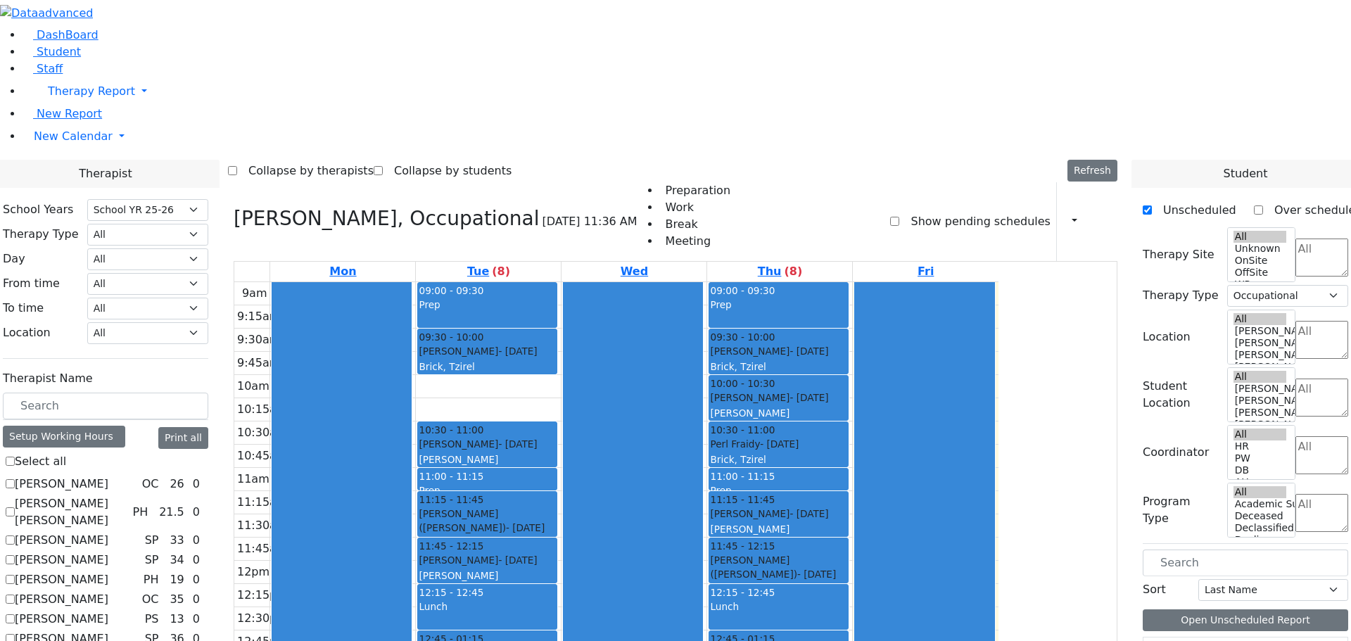
select select "212"
select select "1"
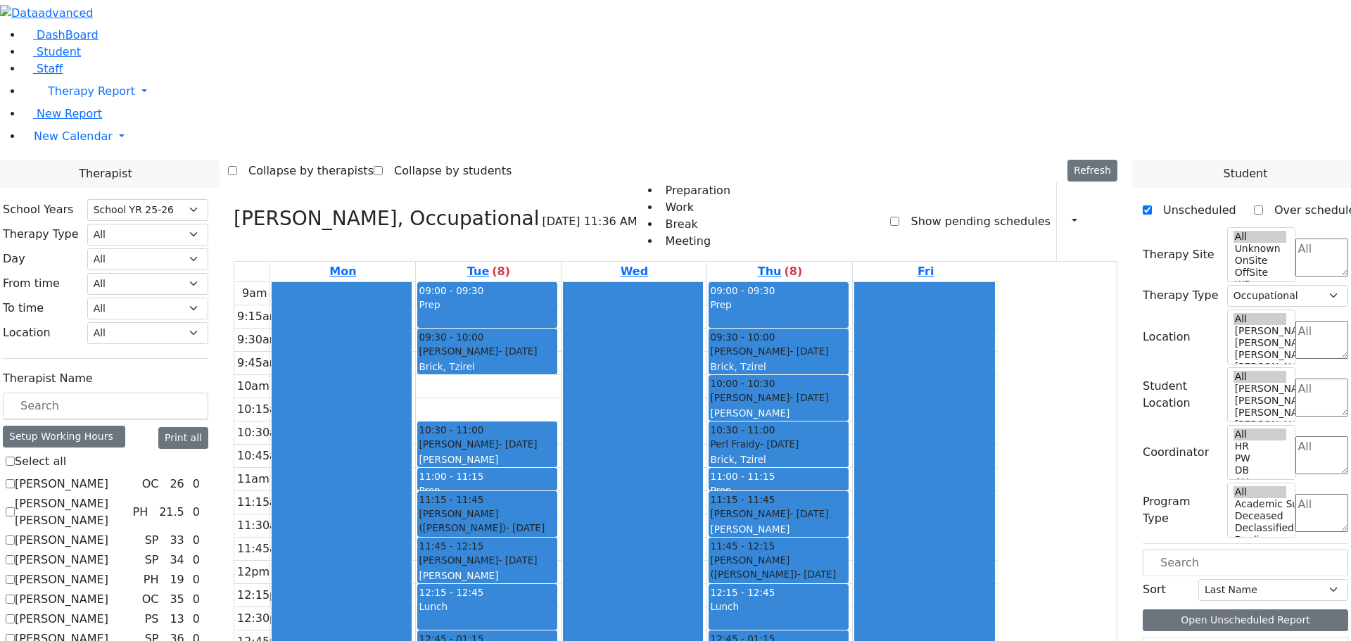
checkbox input "false"
select select
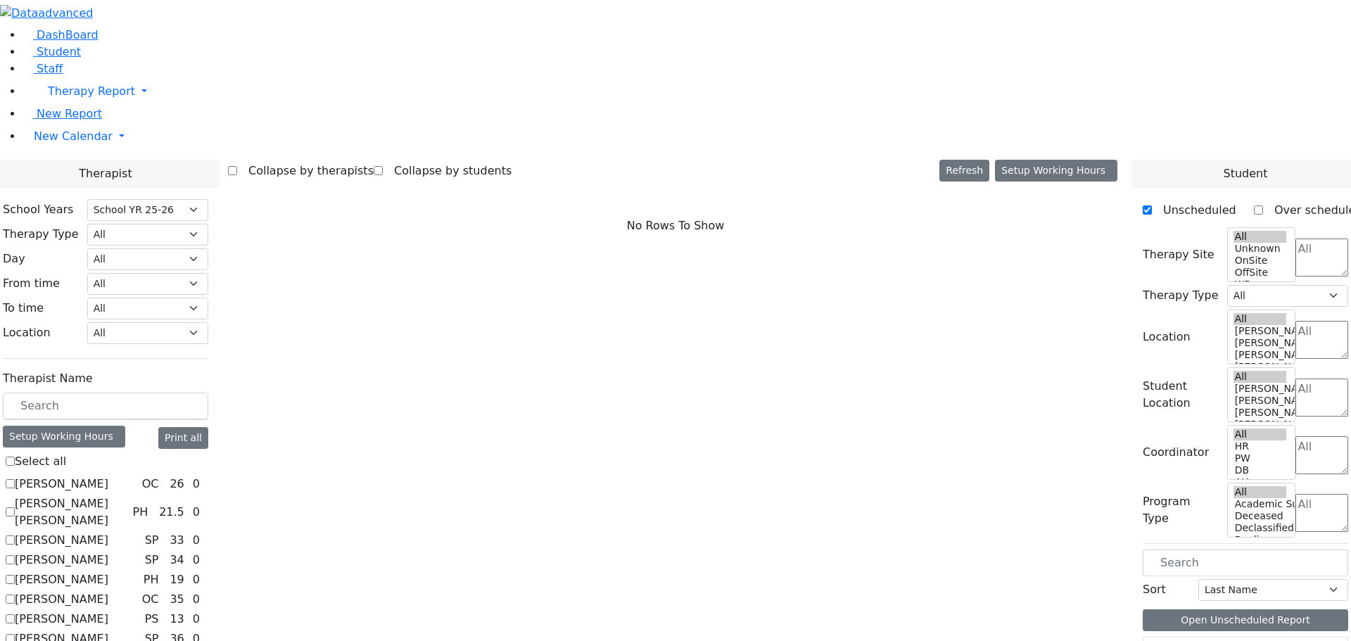
scroll to position [1318, 0]
checkbox input "true"
select select "1"
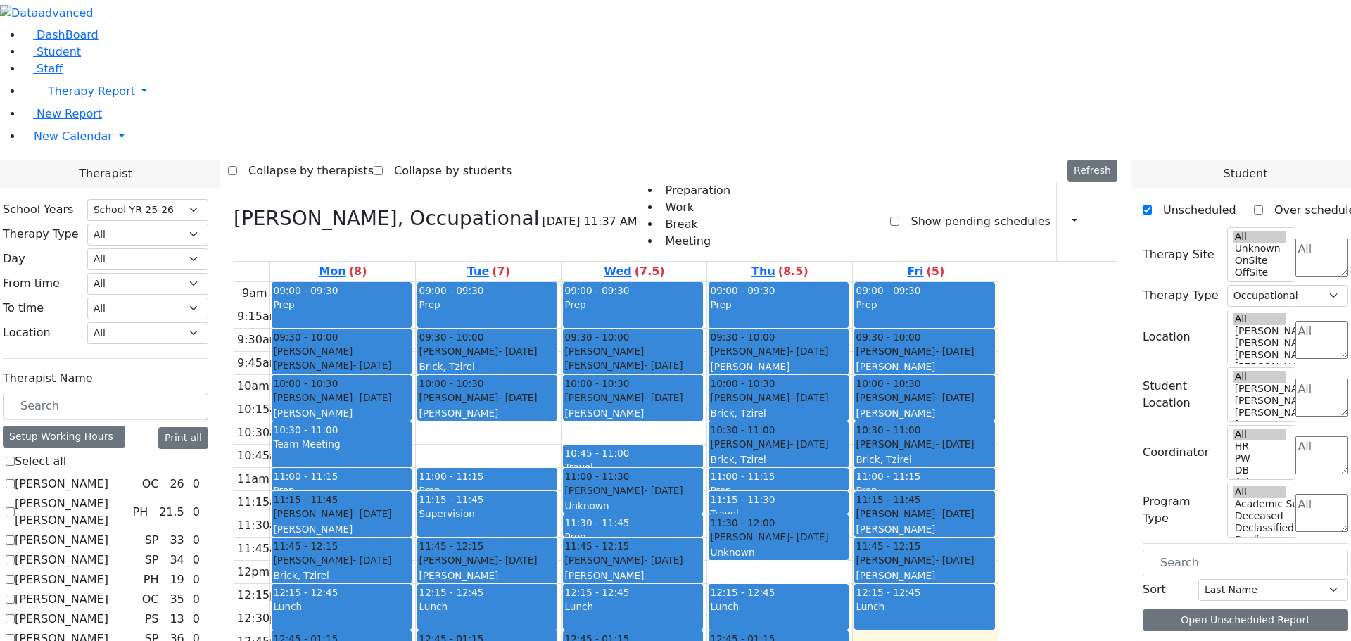
scroll to position [1, 0]
click at [1066, 215] on icon "button" at bounding box center [1066, 221] width 0 height 13
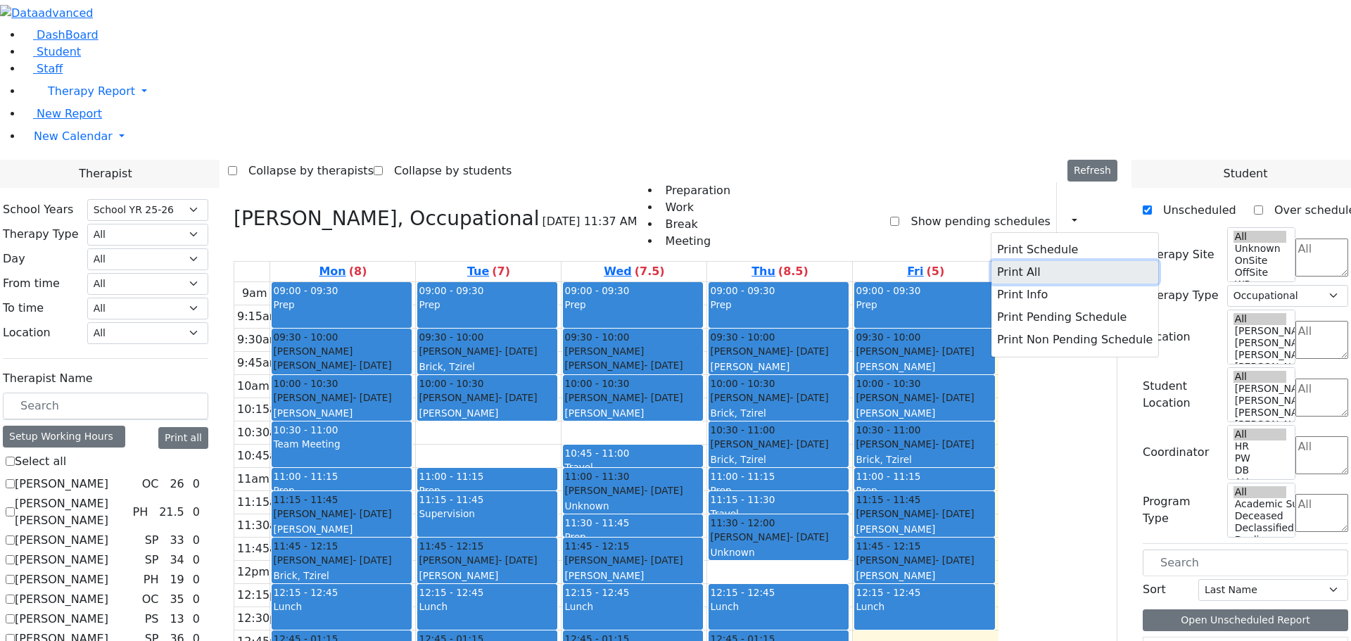
click at [1008, 261] on button "Print All" at bounding box center [1074, 272] width 167 height 23
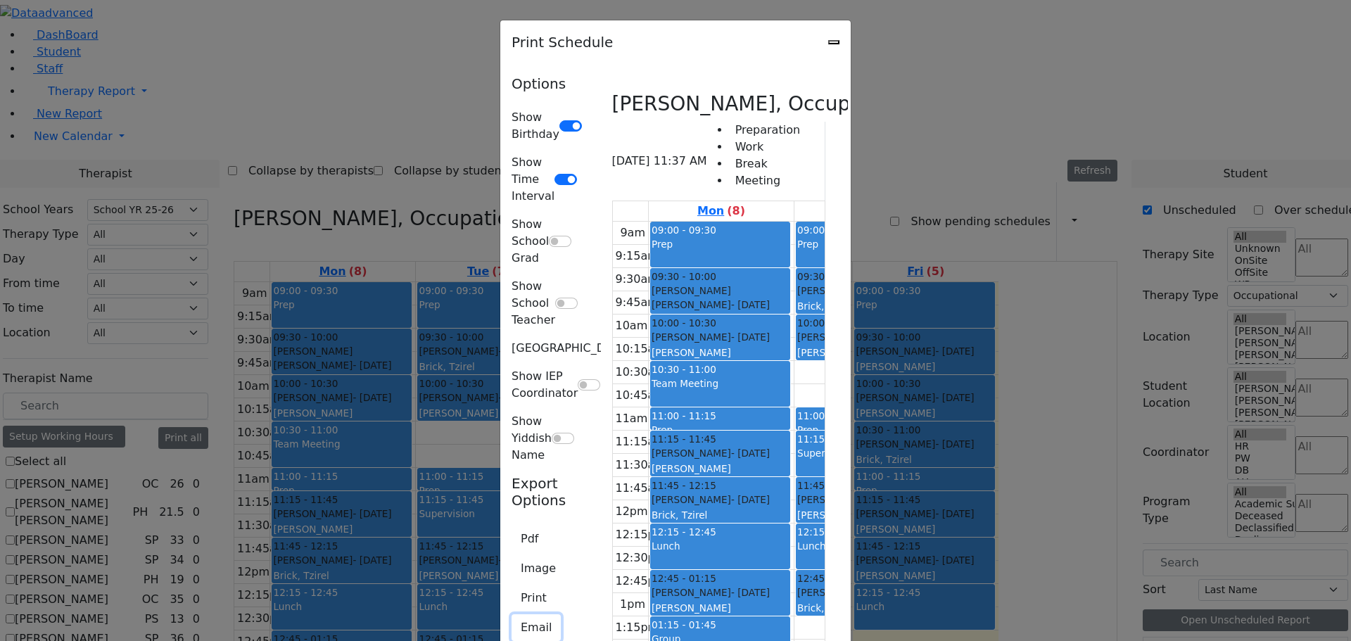
click at [512, 614] on button "Email" at bounding box center [536, 627] width 49 height 27
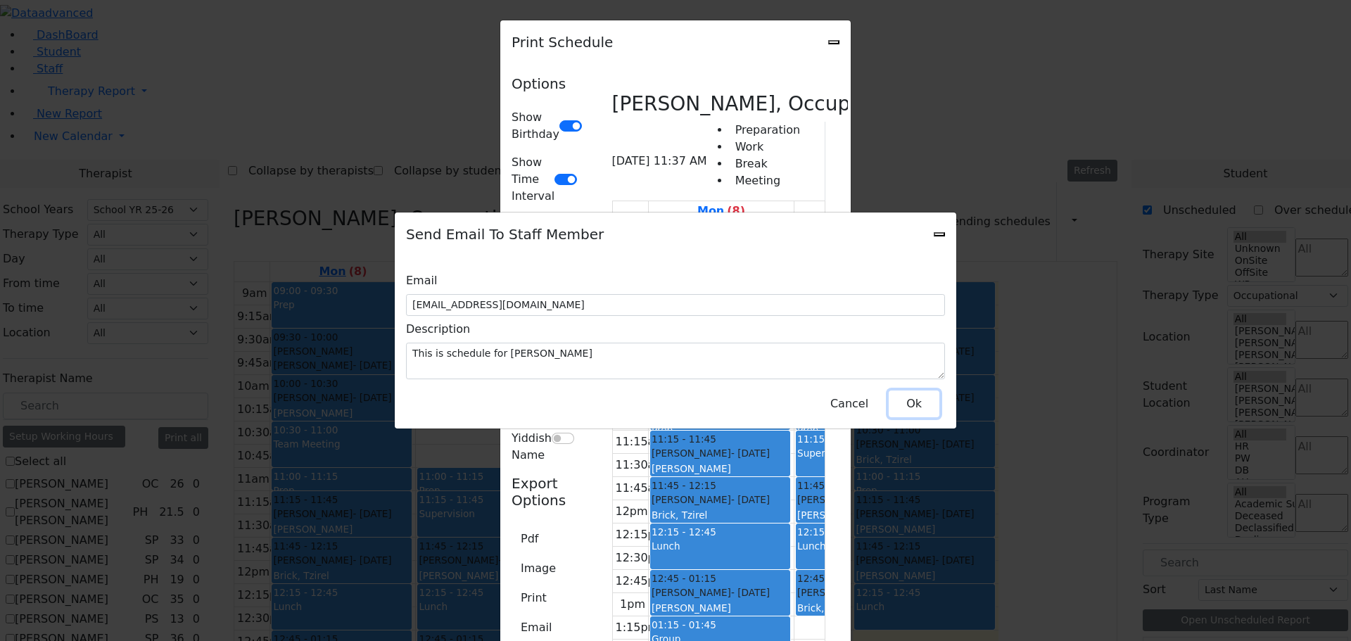
click at [905, 398] on button "Ok" at bounding box center [914, 404] width 51 height 27
